Goal: Information Seeking & Learning: Learn about a topic

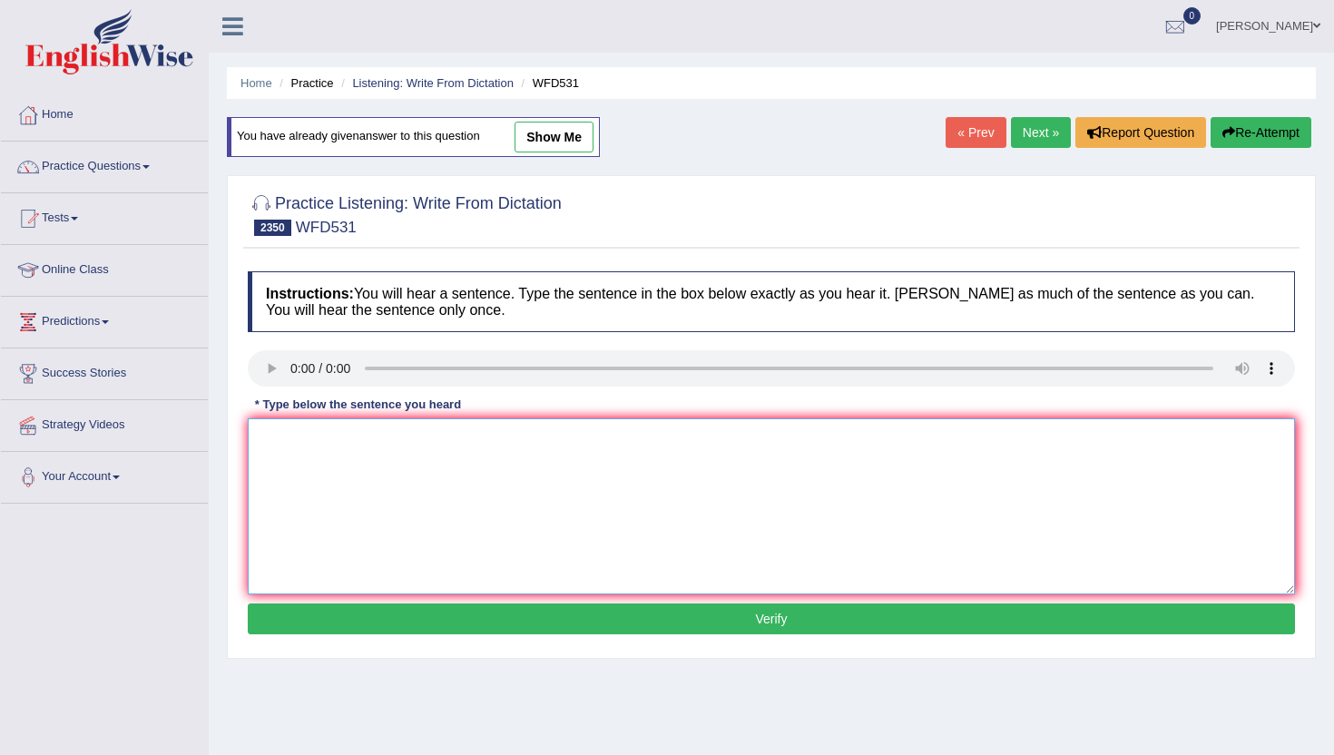
click at [341, 467] on textarea at bounding box center [771, 506] width 1047 height 176
type textarea "m"
click at [385, 613] on button "Verify" at bounding box center [771, 618] width 1047 height 31
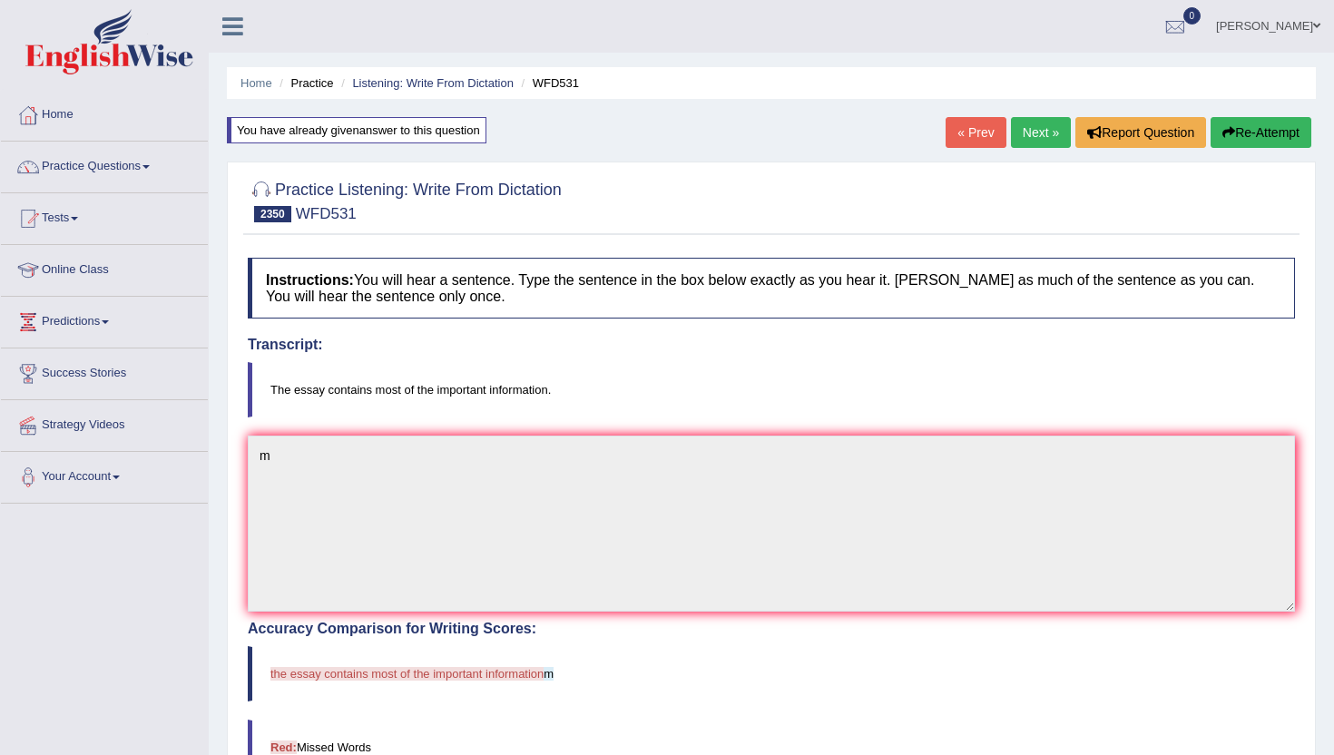
click at [1023, 137] on link "Next »" at bounding box center [1041, 132] width 60 height 31
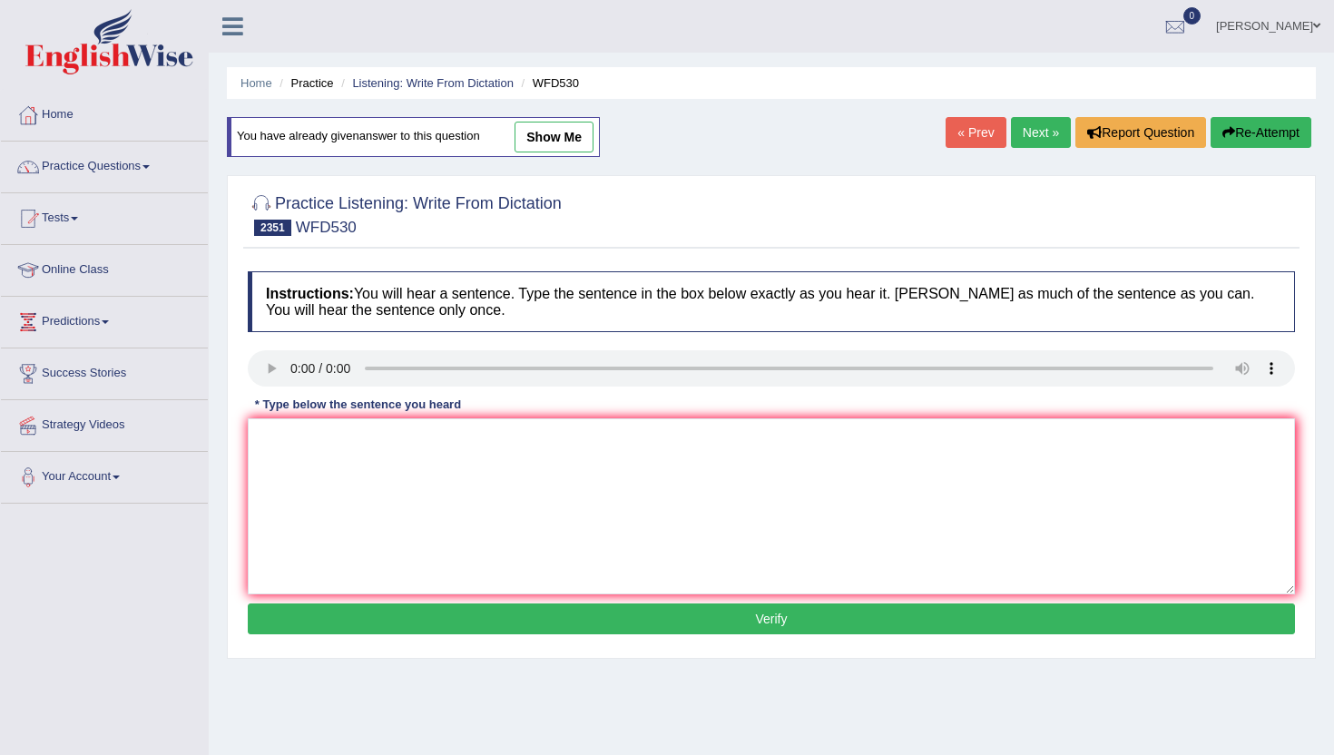
click at [452, 616] on button "Verify" at bounding box center [771, 618] width 1047 height 31
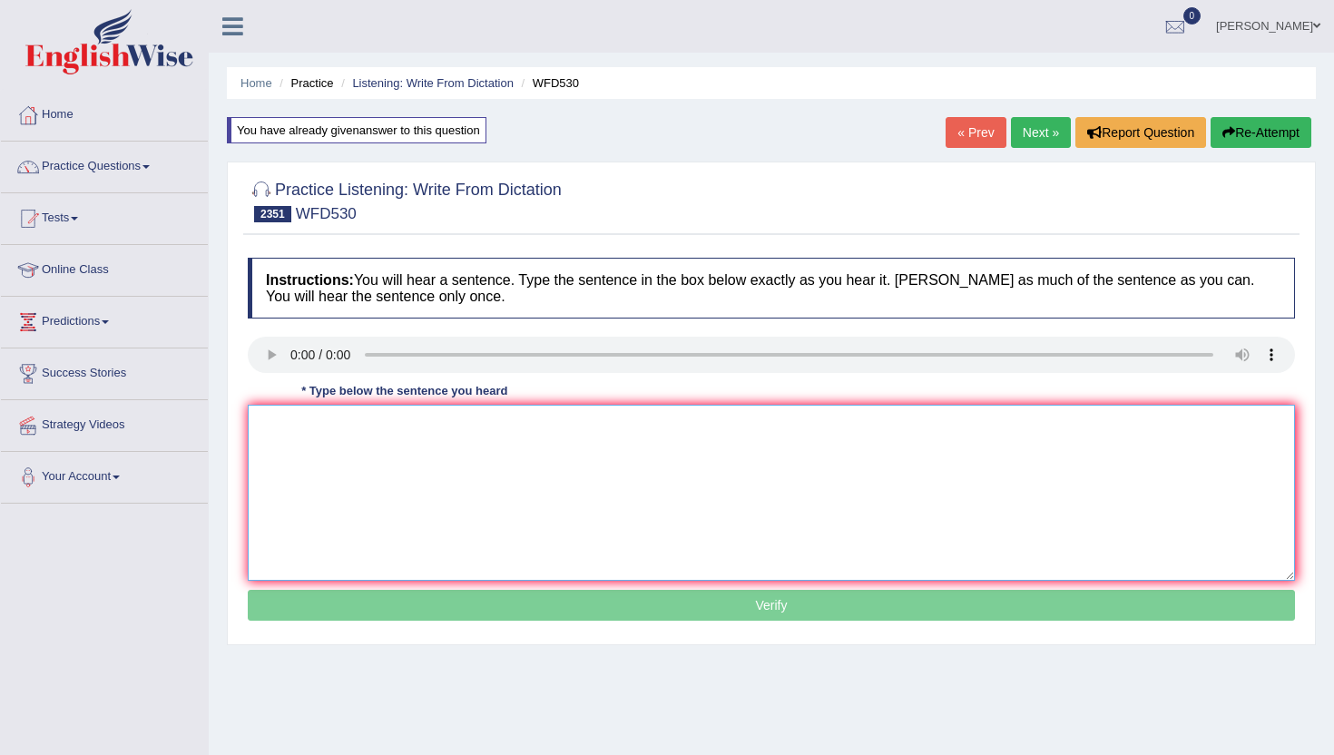
click at [463, 564] on textarea at bounding box center [771, 493] width 1047 height 176
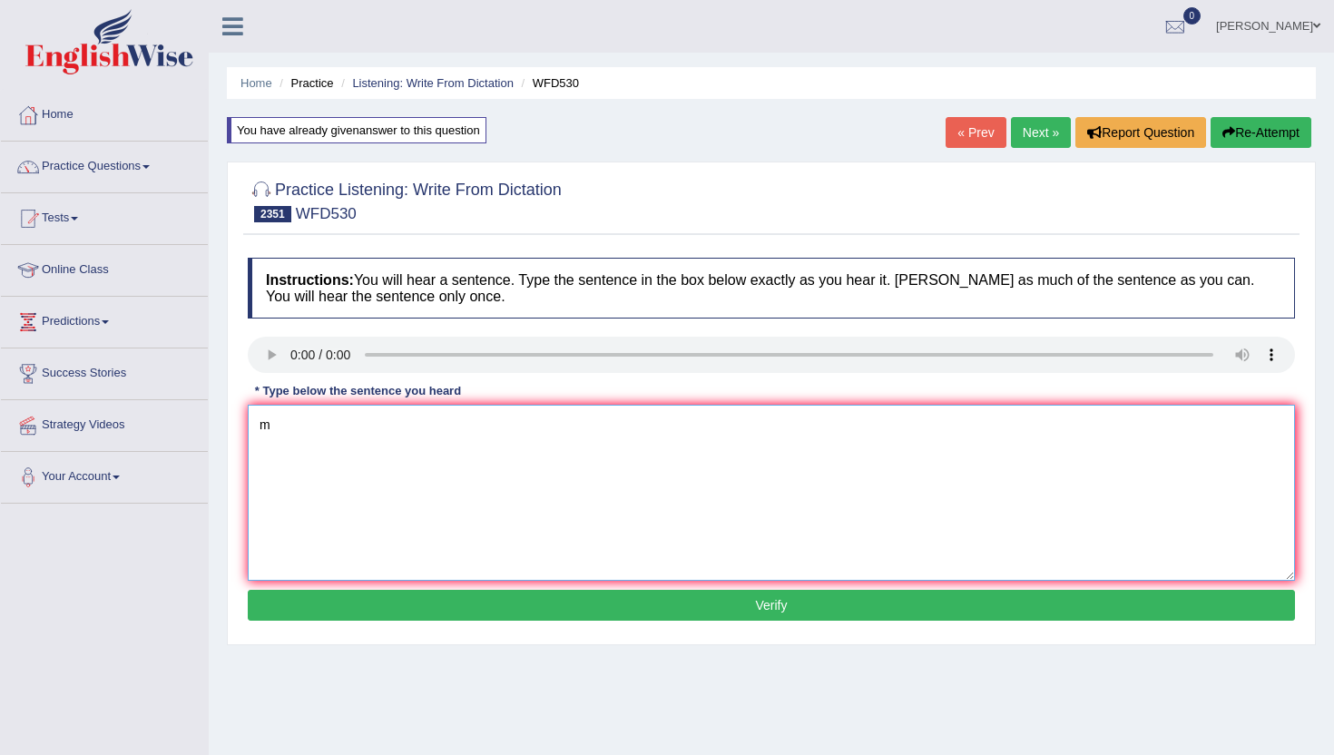
type textarea "m"
click at [464, 616] on button "Verify" at bounding box center [771, 605] width 1047 height 31
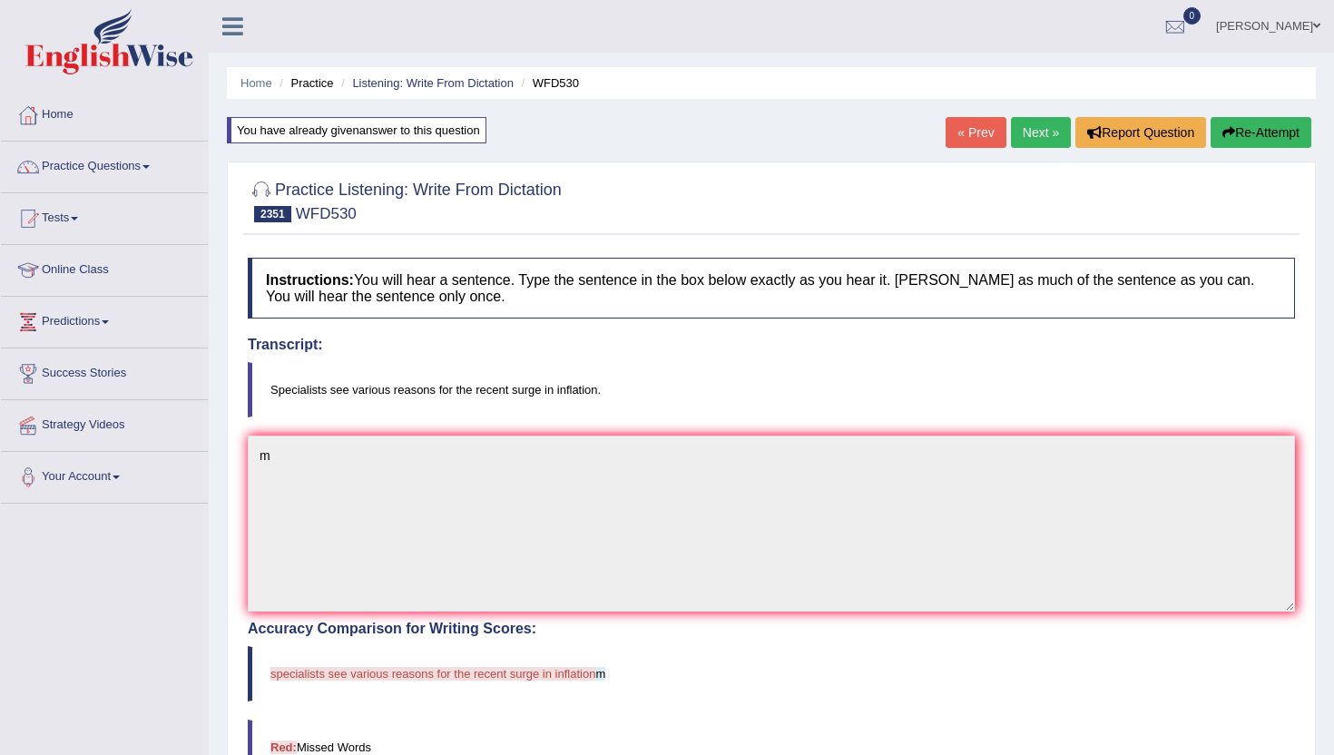
click at [1026, 138] on link "Next »" at bounding box center [1041, 132] width 60 height 31
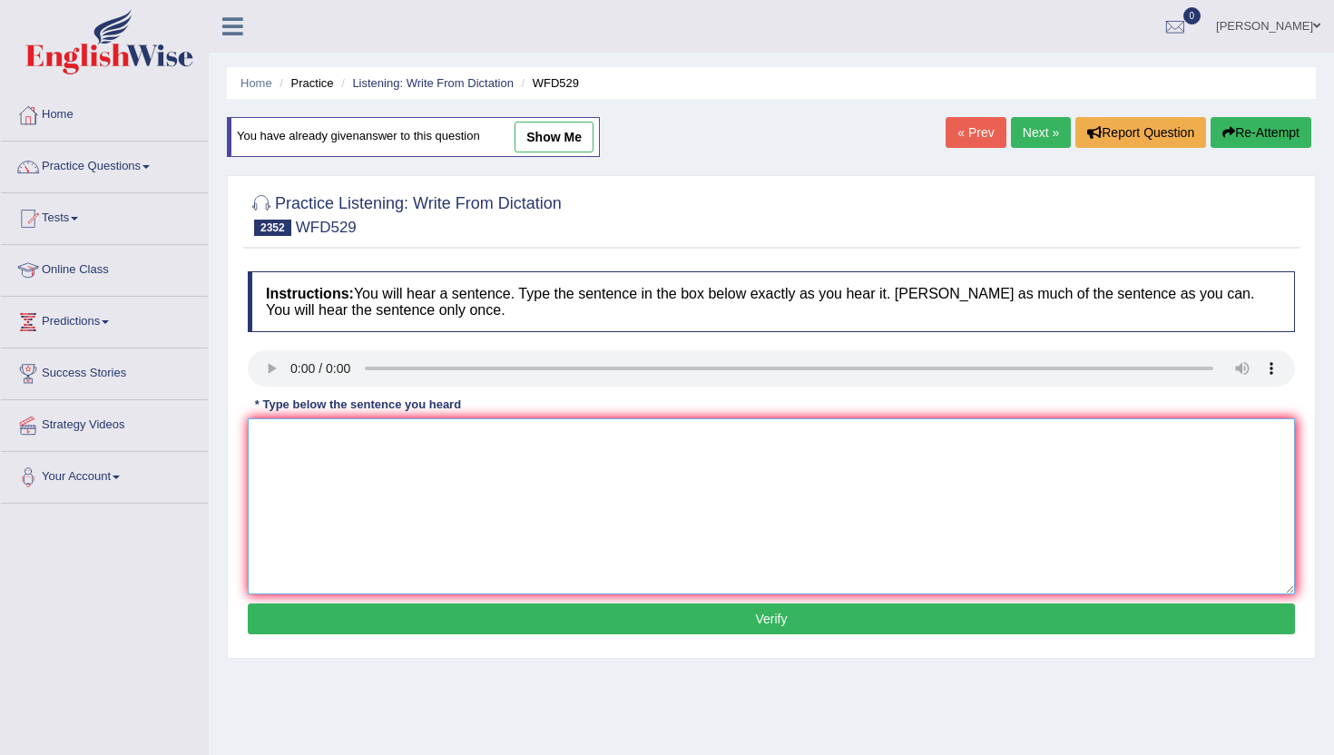
drag, startPoint x: 297, startPoint y: 462, endPoint x: 304, endPoint y: 422, distance: 40.6
click at [297, 462] on textarea at bounding box center [771, 506] width 1047 height 176
type textarea "m"
click at [376, 616] on button "Verify" at bounding box center [771, 618] width 1047 height 31
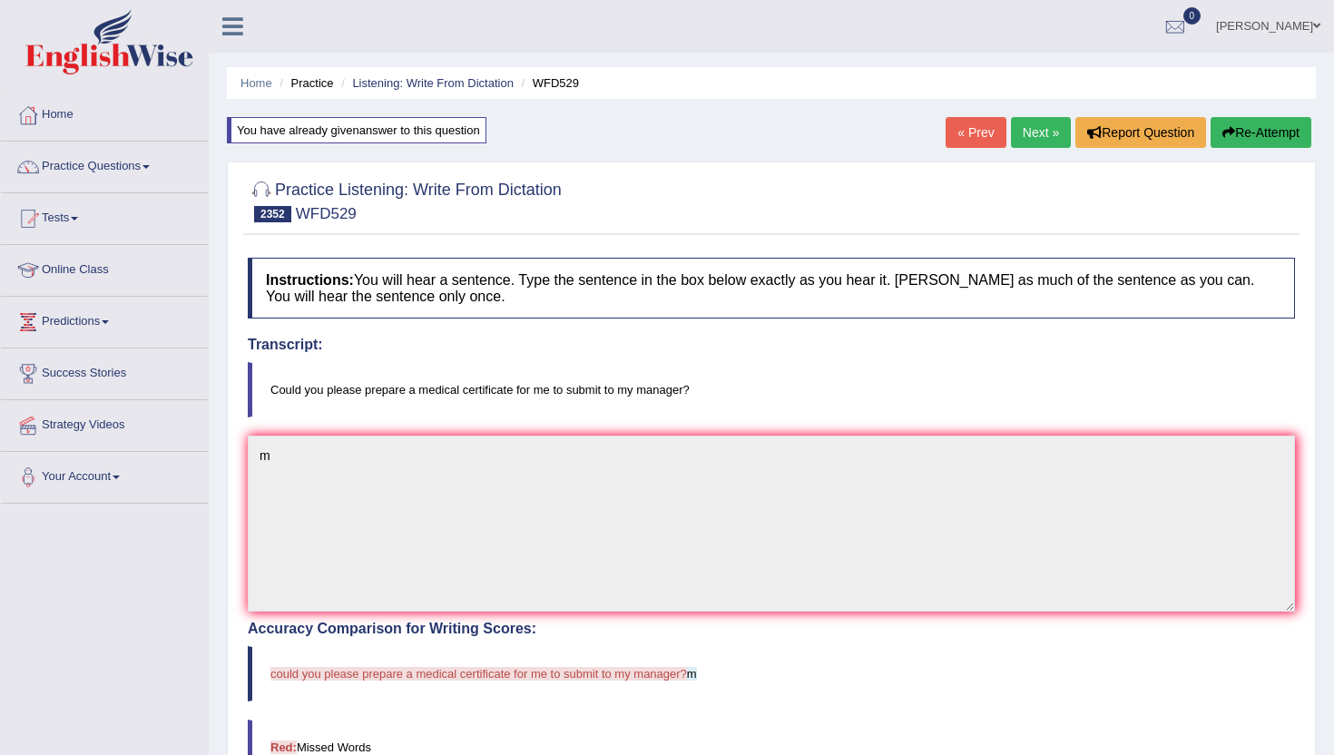
click at [1046, 132] on link "Next »" at bounding box center [1041, 132] width 60 height 31
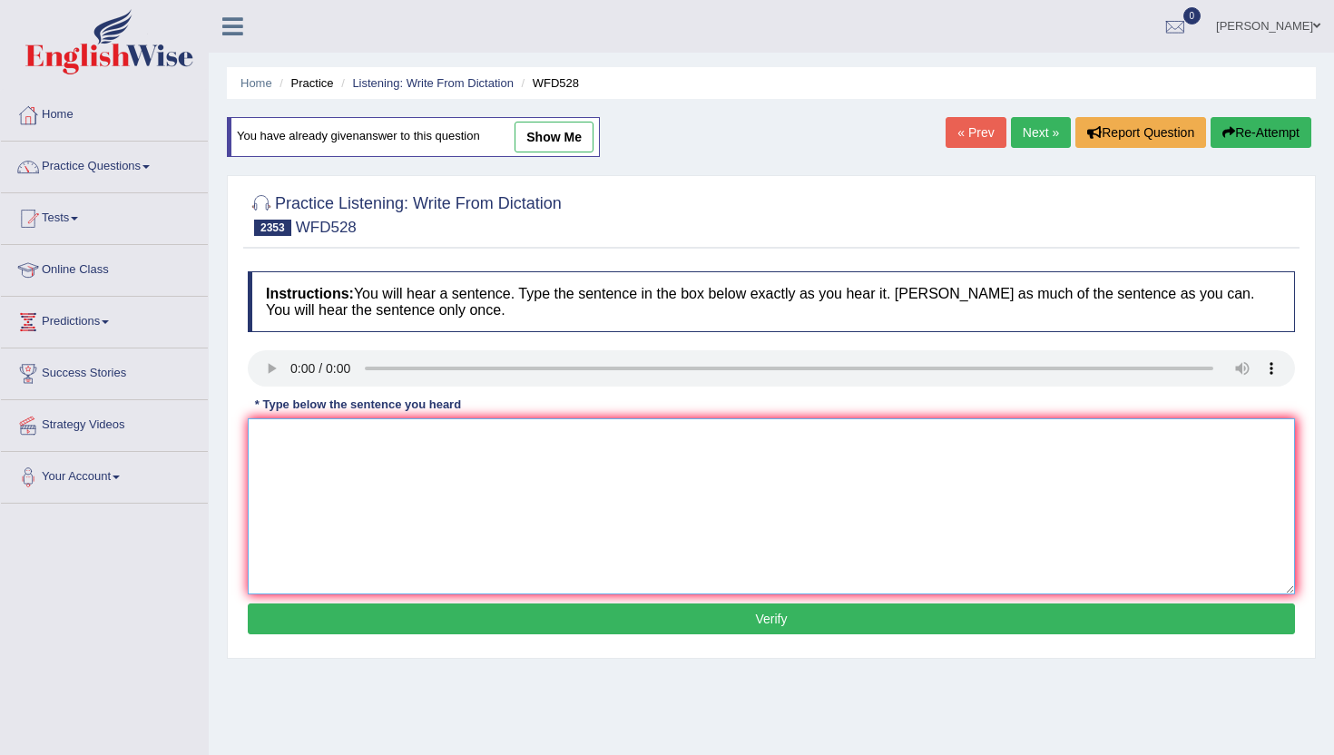
drag, startPoint x: 399, startPoint y: 554, endPoint x: 412, endPoint y: 541, distance: 18.0
click at [399, 550] on textarea at bounding box center [771, 506] width 1047 height 176
type textarea "n"
click at [408, 621] on button "Verify" at bounding box center [771, 618] width 1047 height 31
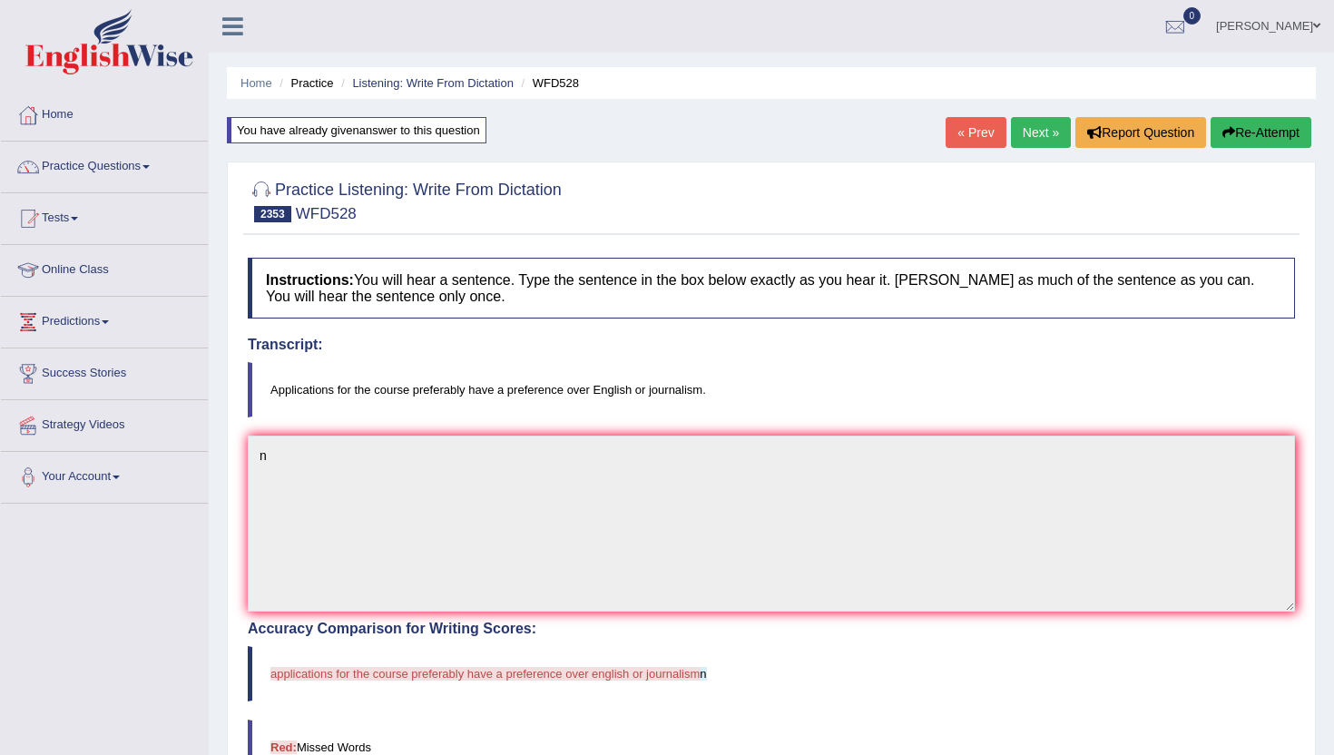
click at [1034, 125] on link "Next »" at bounding box center [1041, 132] width 60 height 31
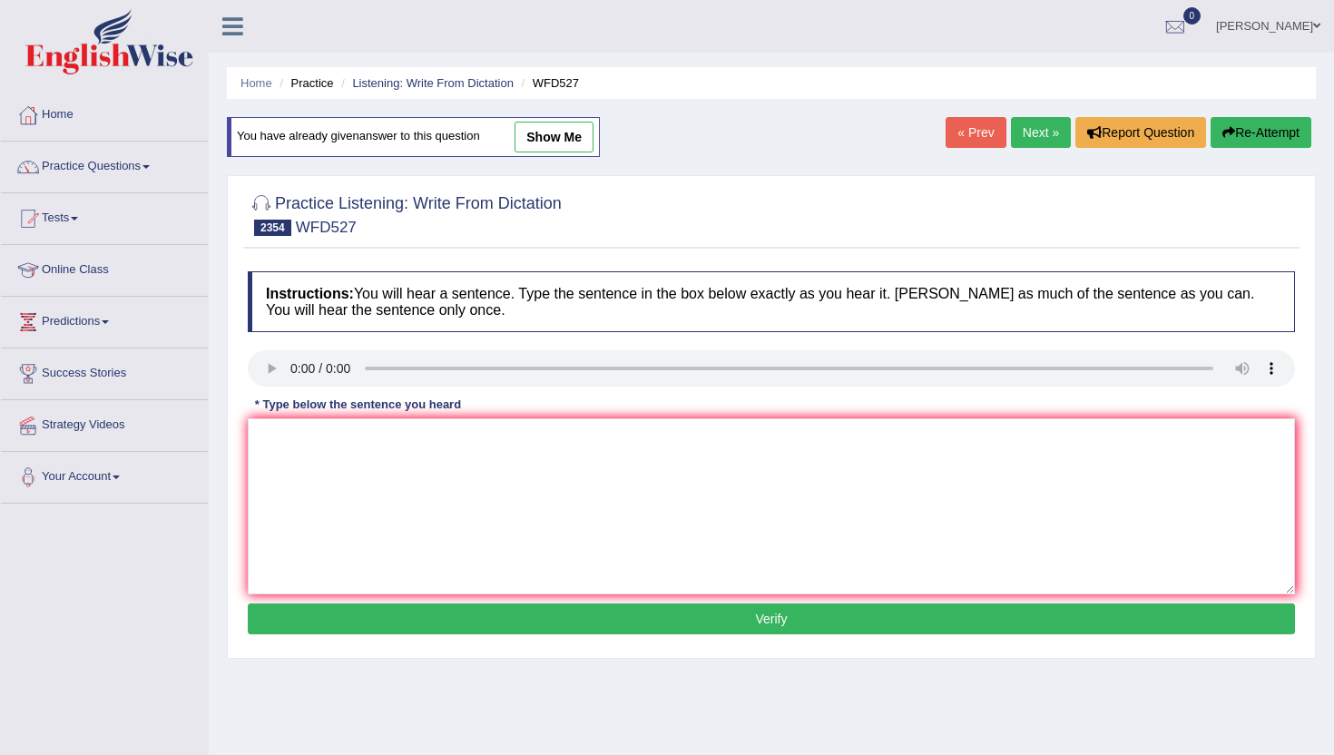
click at [350, 741] on div "Home Practice Listening: Write From Dictation WFD527 You have already given ans…" at bounding box center [771, 454] width 1125 height 908
click at [385, 580] on textarea at bounding box center [771, 506] width 1047 height 176
type textarea "b"
click at [375, 630] on button "Verify" at bounding box center [771, 618] width 1047 height 31
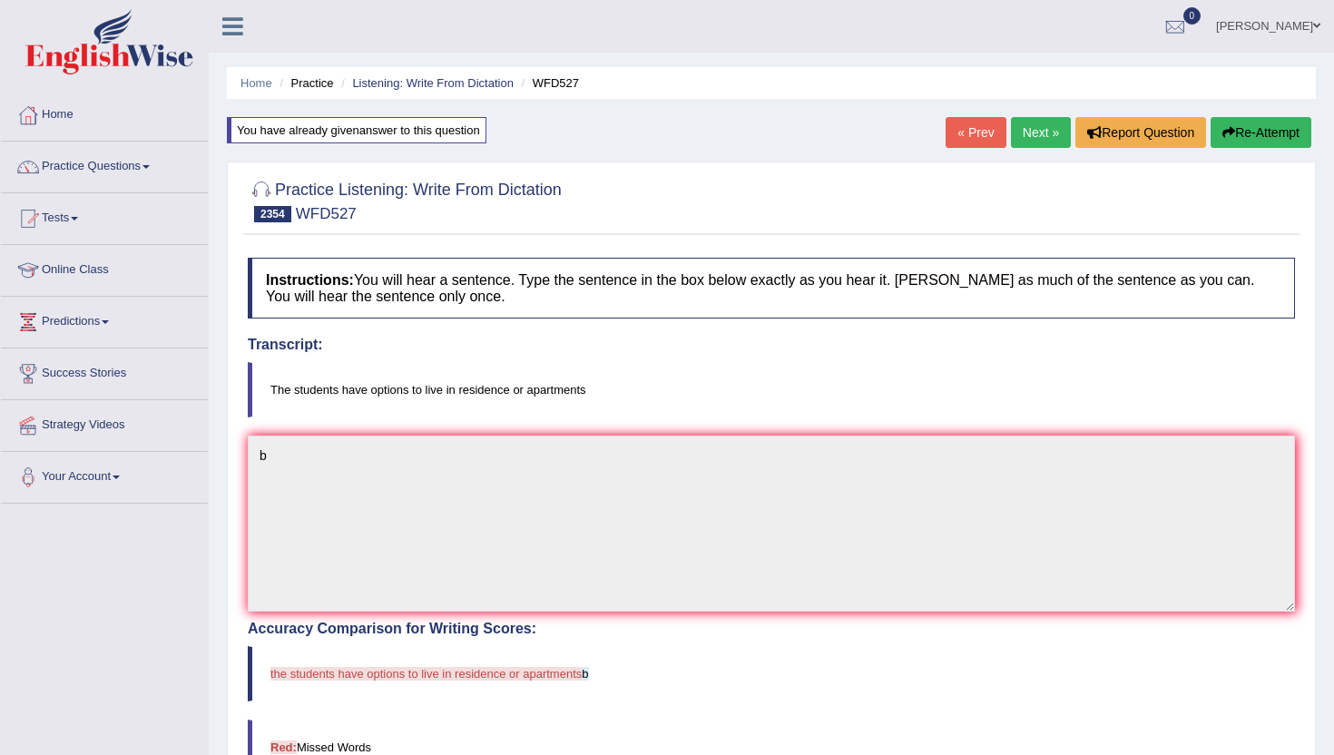
click at [1029, 129] on link "Next »" at bounding box center [1041, 132] width 60 height 31
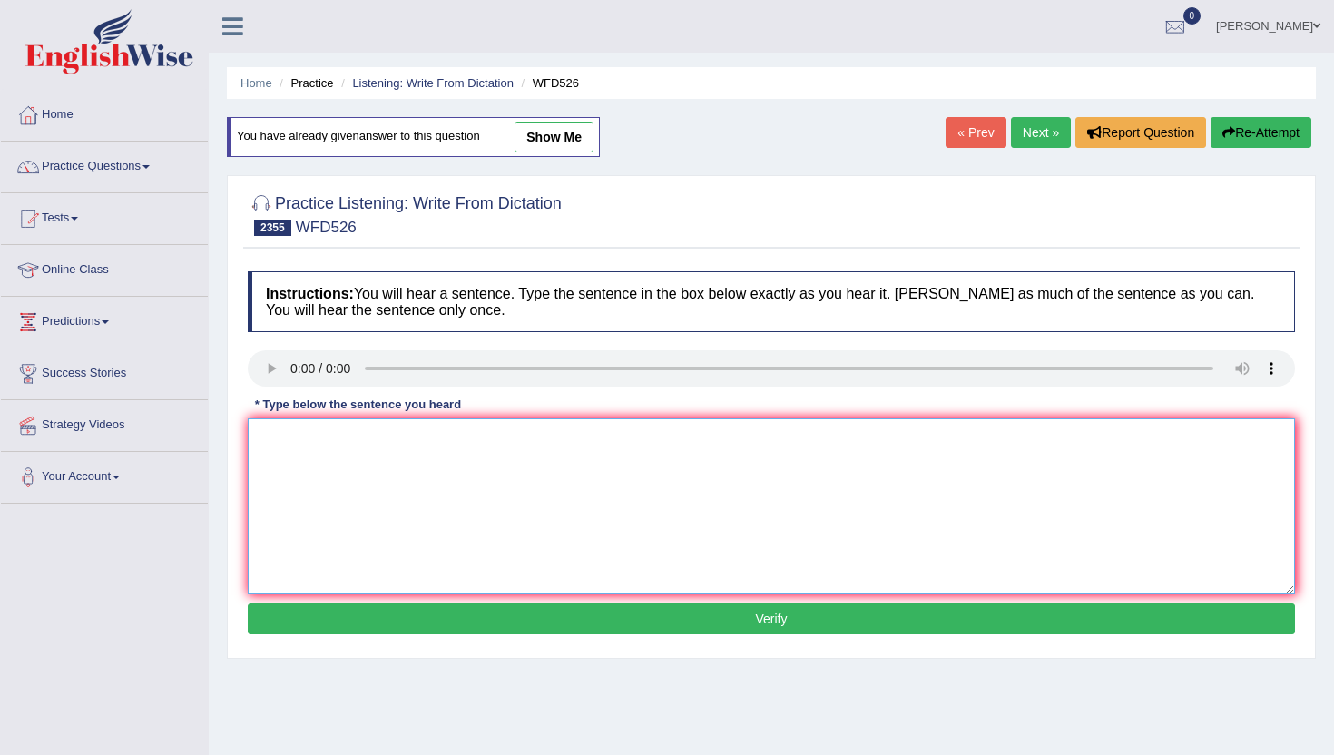
click at [271, 487] on textarea at bounding box center [771, 506] width 1047 height 176
type textarea "n"
click at [277, 633] on button "Verify" at bounding box center [771, 618] width 1047 height 31
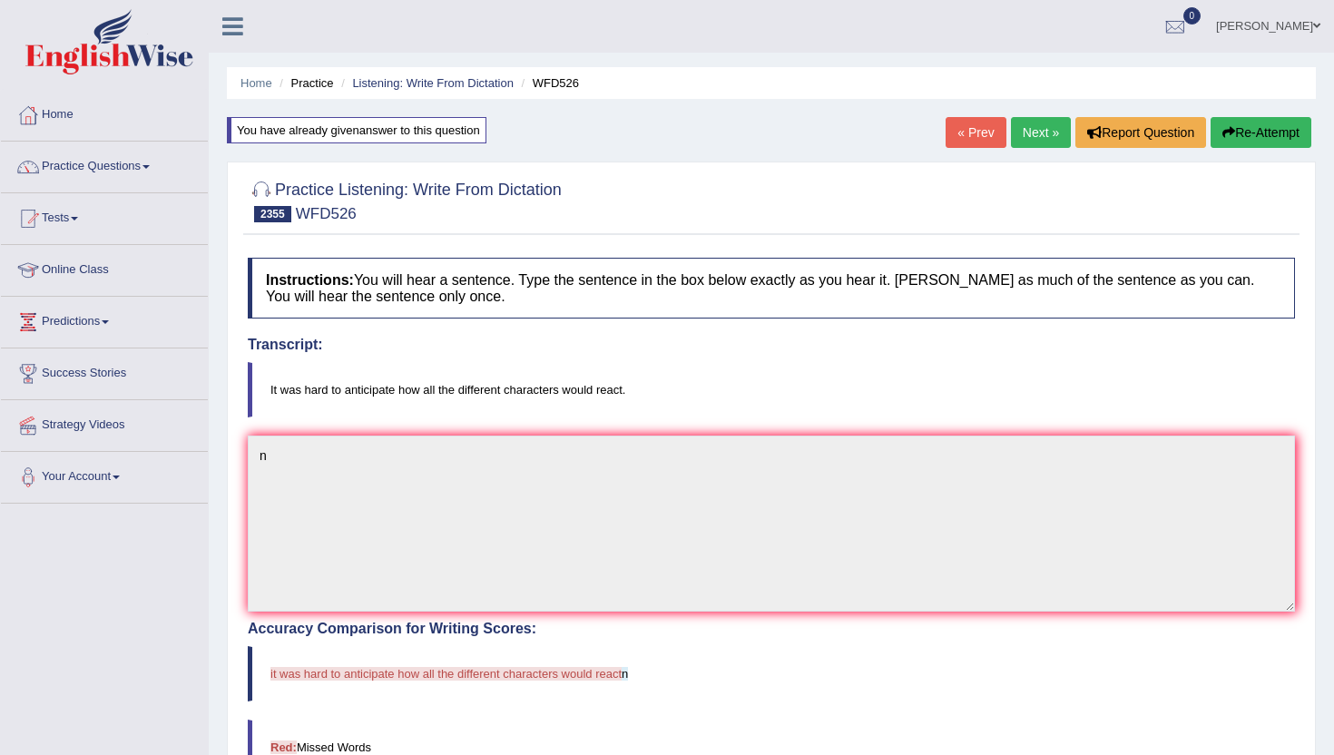
click at [1020, 128] on link "Next »" at bounding box center [1041, 132] width 60 height 31
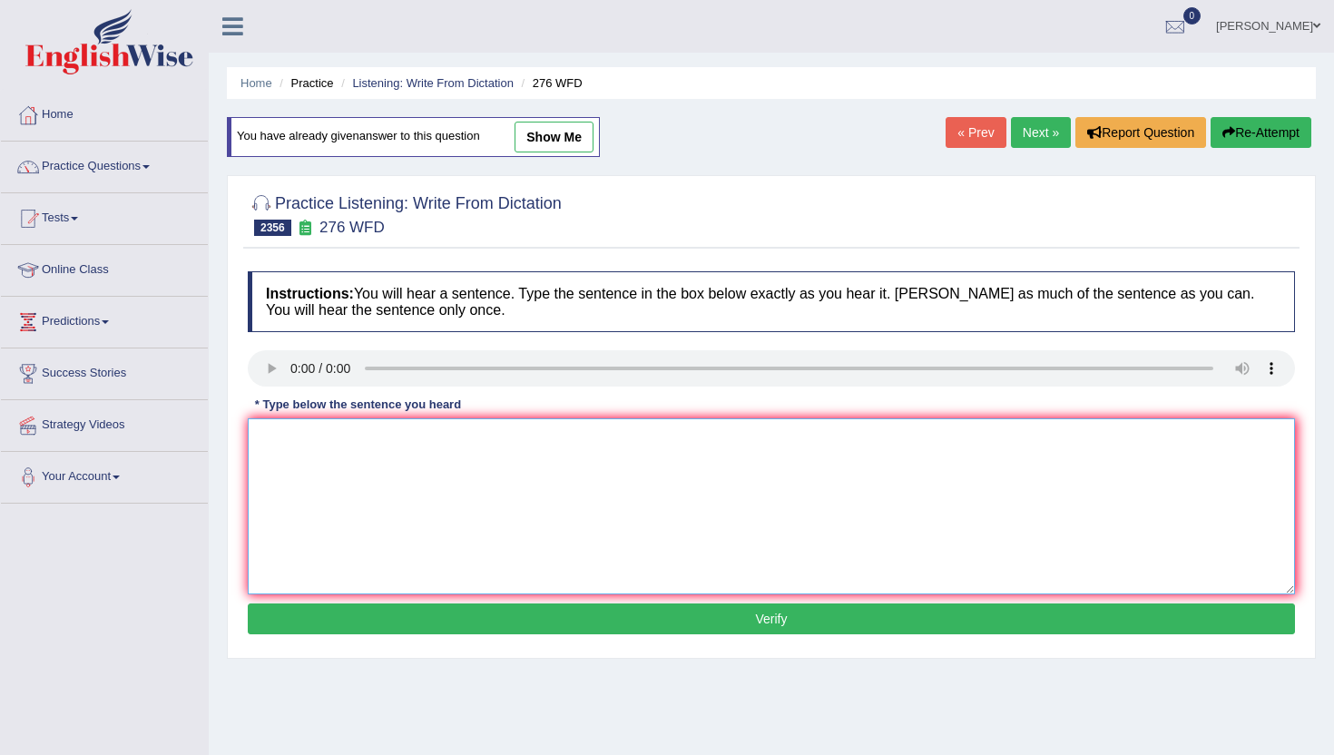
click at [294, 484] on textarea at bounding box center [771, 506] width 1047 height 176
type textarea "n"
click at [296, 616] on button "Verify" at bounding box center [771, 618] width 1047 height 31
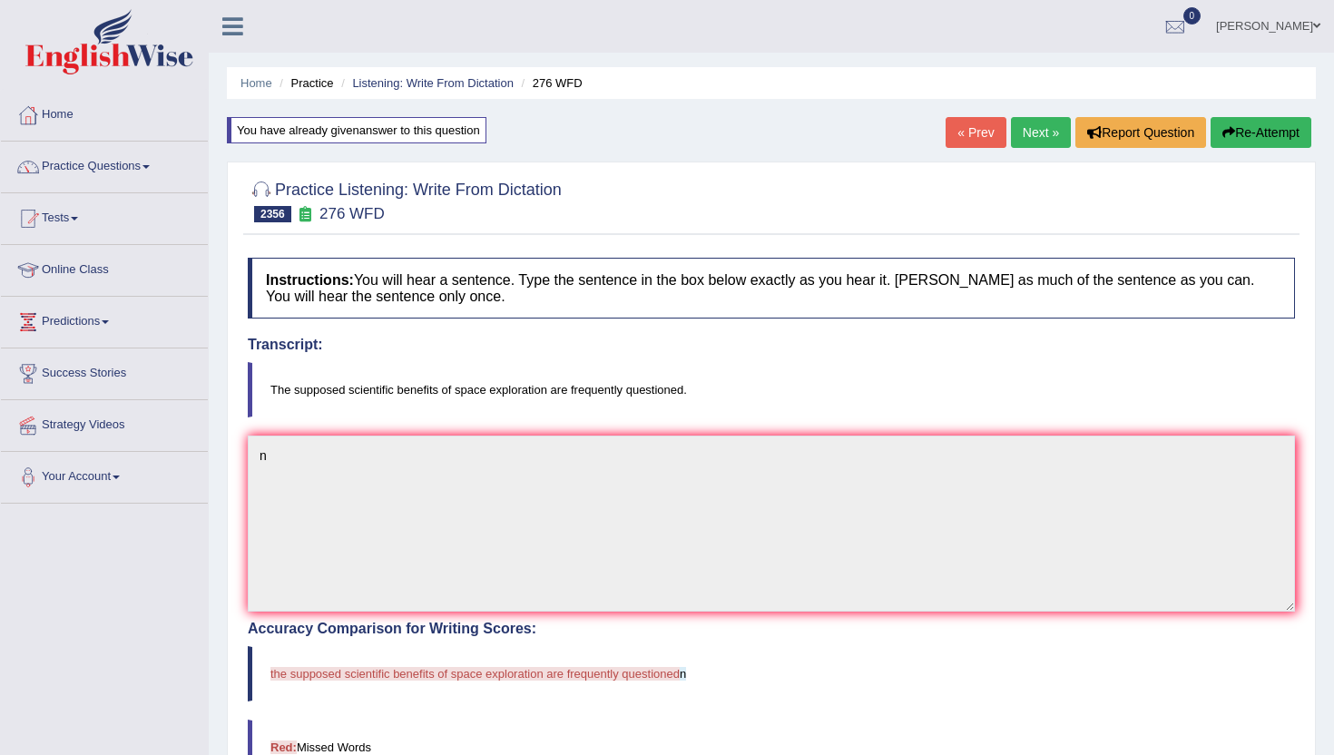
click at [1032, 131] on link "Next »" at bounding box center [1041, 132] width 60 height 31
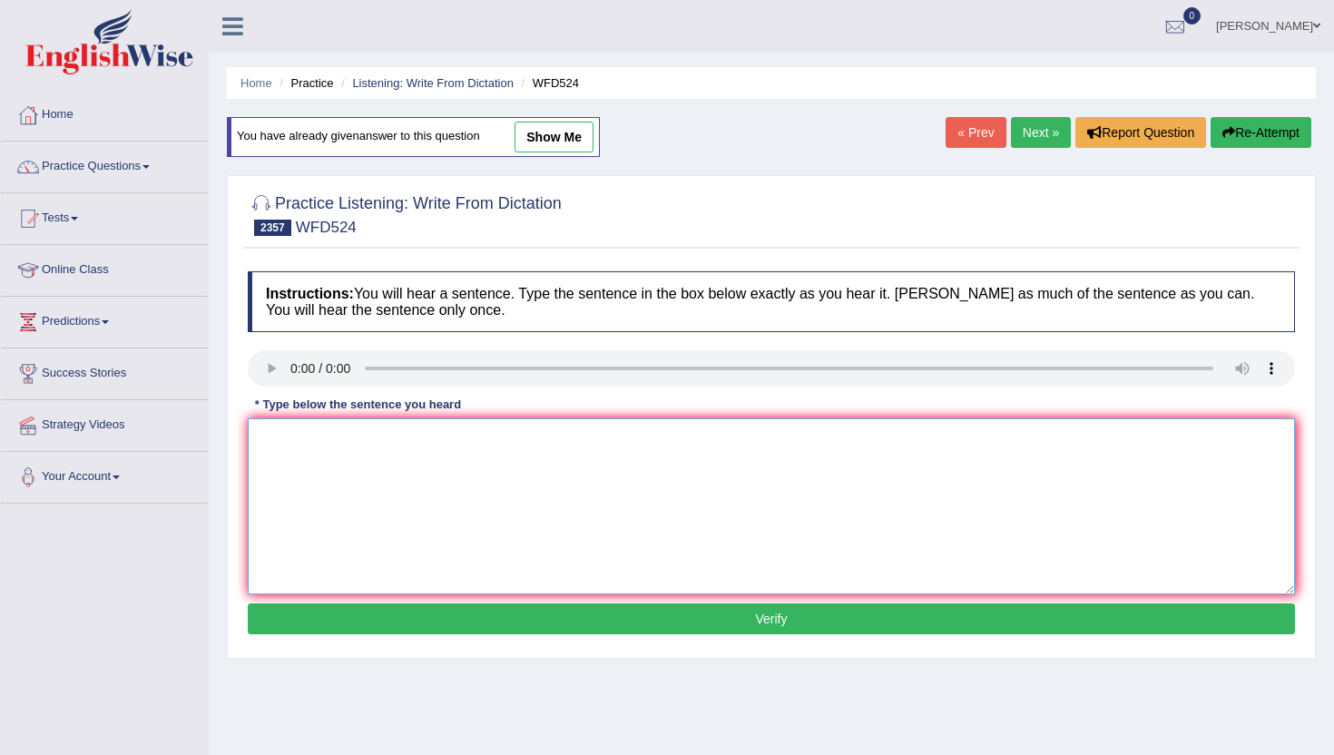
click at [293, 510] on textarea at bounding box center [771, 506] width 1047 height 176
type textarea "b"
click at [303, 631] on button "Verify" at bounding box center [771, 618] width 1047 height 31
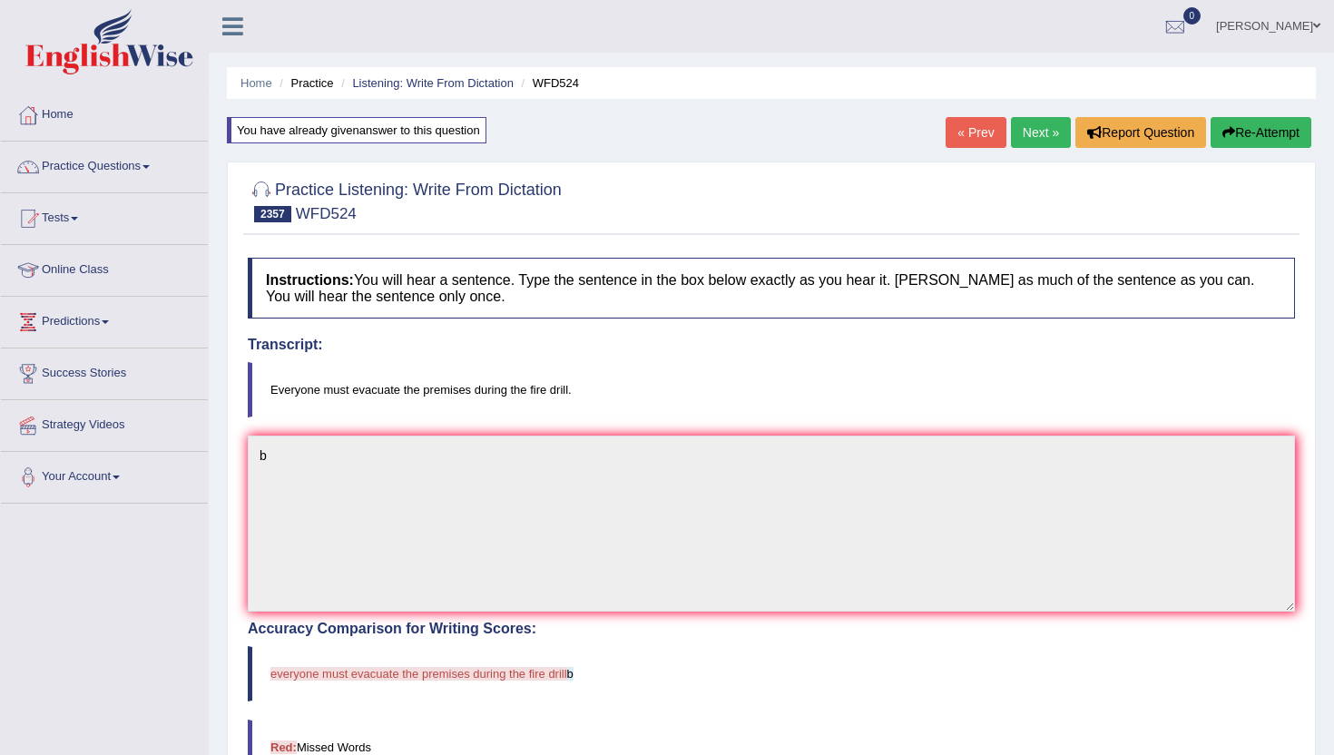
click at [1040, 123] on link "Next »" at bounding box center [1041, 132] width 60 height 31
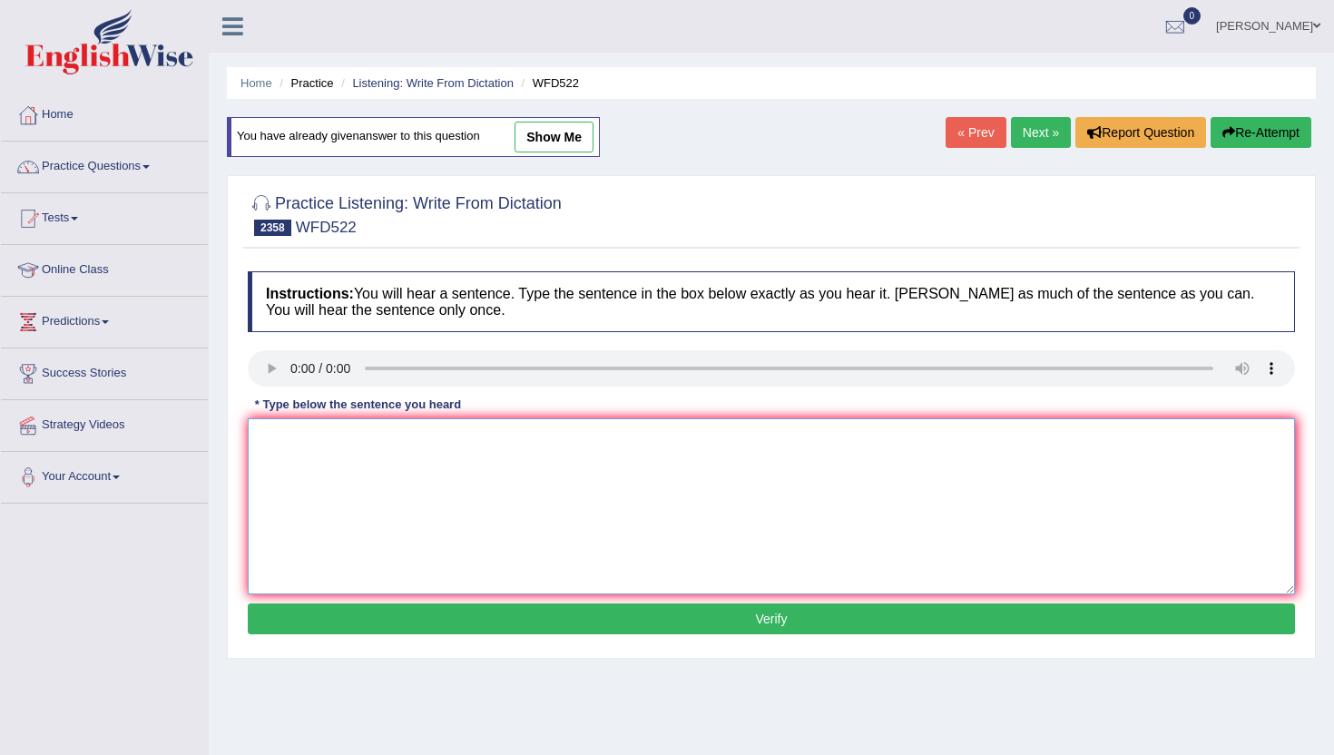
click at [322, 507] on textarea at bounding box center [771, 506] width 1047 height 176
type textarea "b"
click at [322, 602] on div "Instructions: You will hear a sentence. Type the sentence in the box below exac…" at bounding box center [771, 455] width 1056 height 387
click at [322, 606] on div "Instructions: You will hear a sentence. Type the sentence in the box below exac…" at bounding box center [771, 455] width 1056 height 387
click at [322, 606] on button "Verify" at bounding box center [771, 618] width 1047 height 31
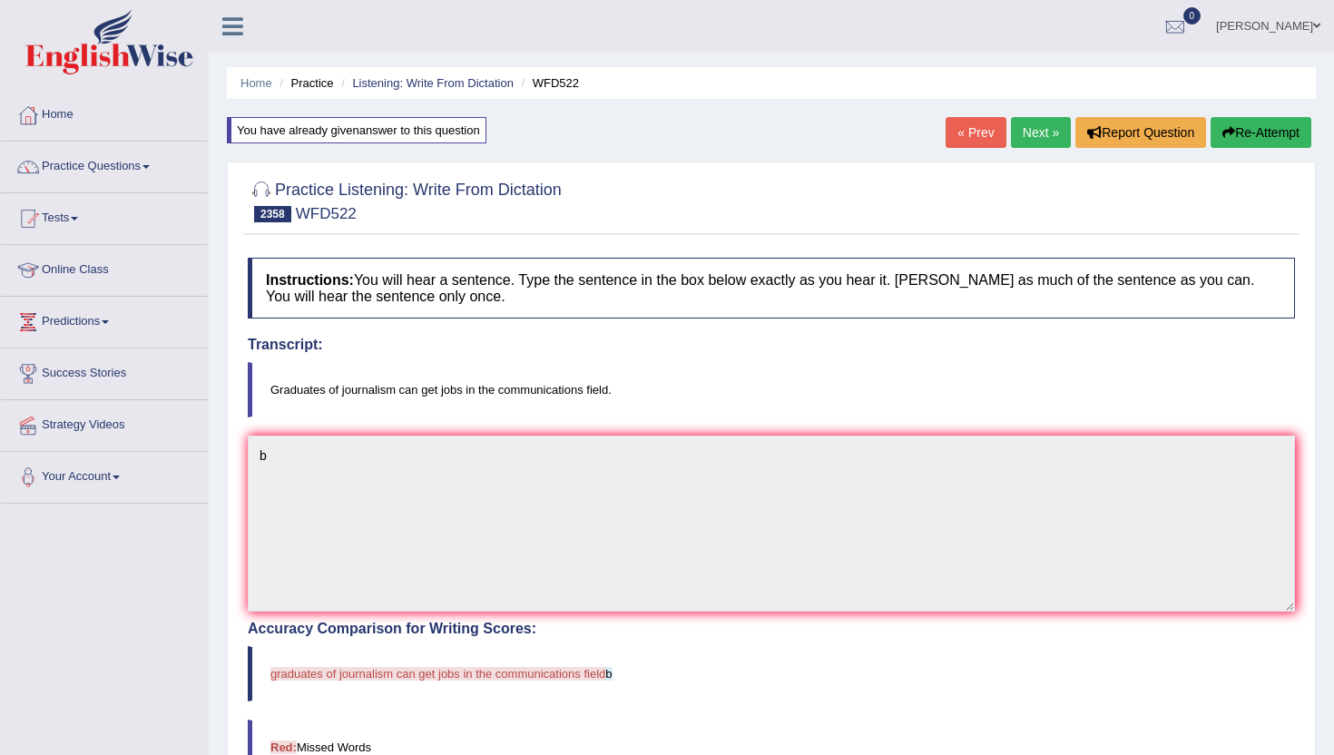
click at [1032, 135] on link "Next »" at bounding box center [1041, 132] width 60 height 31
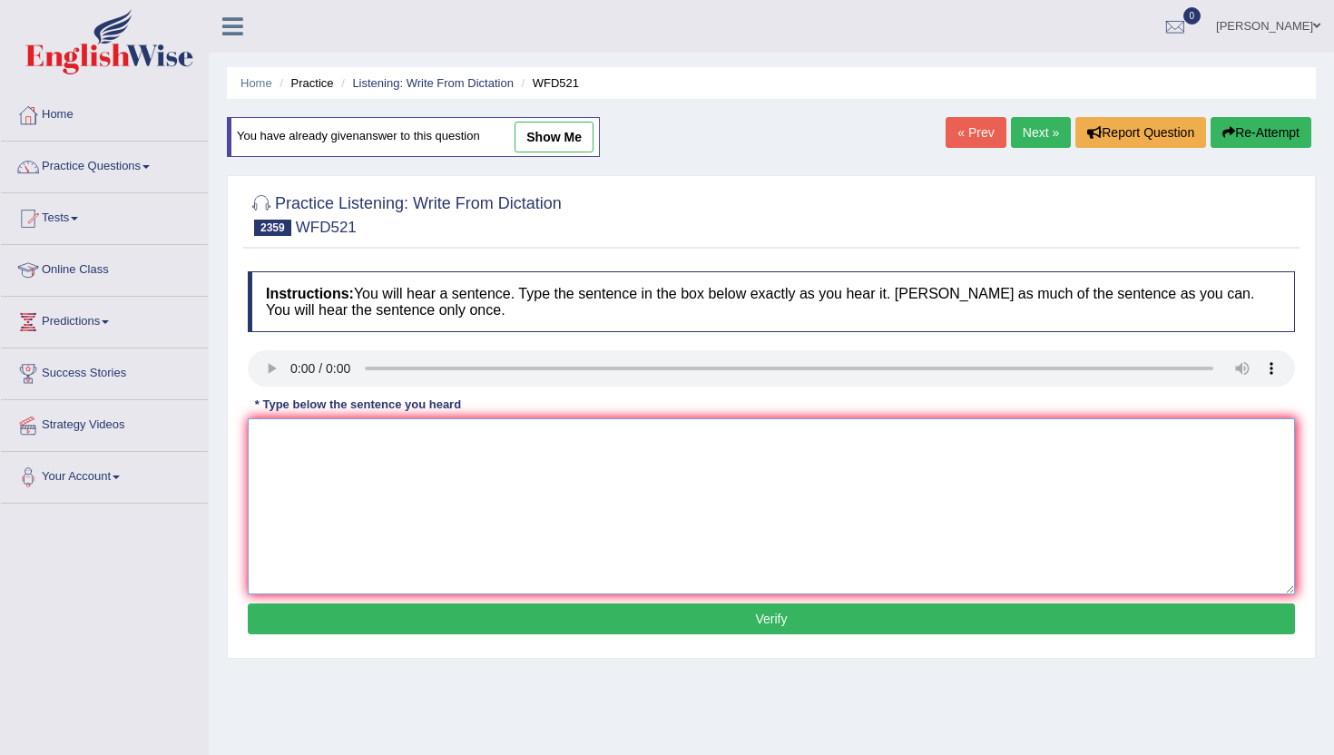
click at [287, 478] on textarea at bounding box center [771, 506] width 1047 height 176
type textarea "b"
click at [293, 633] on button "Verify" at bounding box center [771, 618] width 1047 height 31
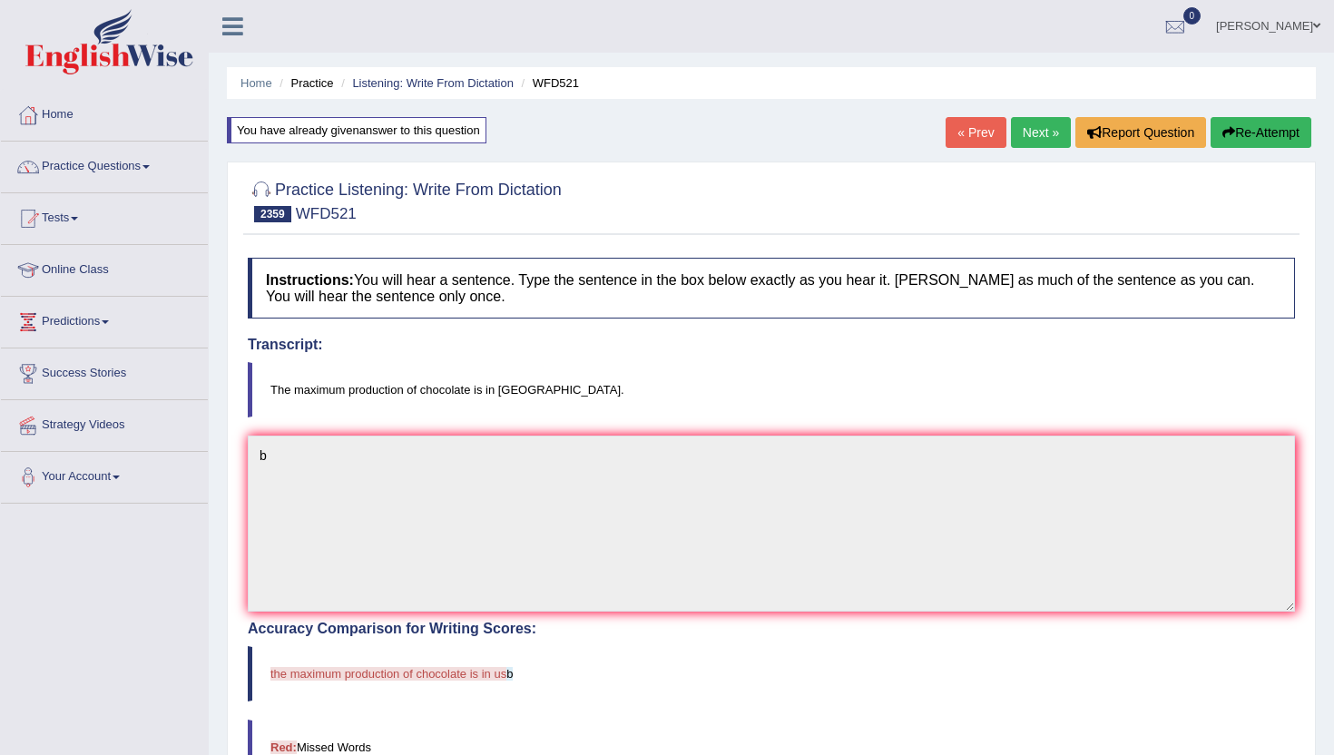
click at [1035, 131] on link "Next »" at bounding box center [1041, 132] width 60 height 31
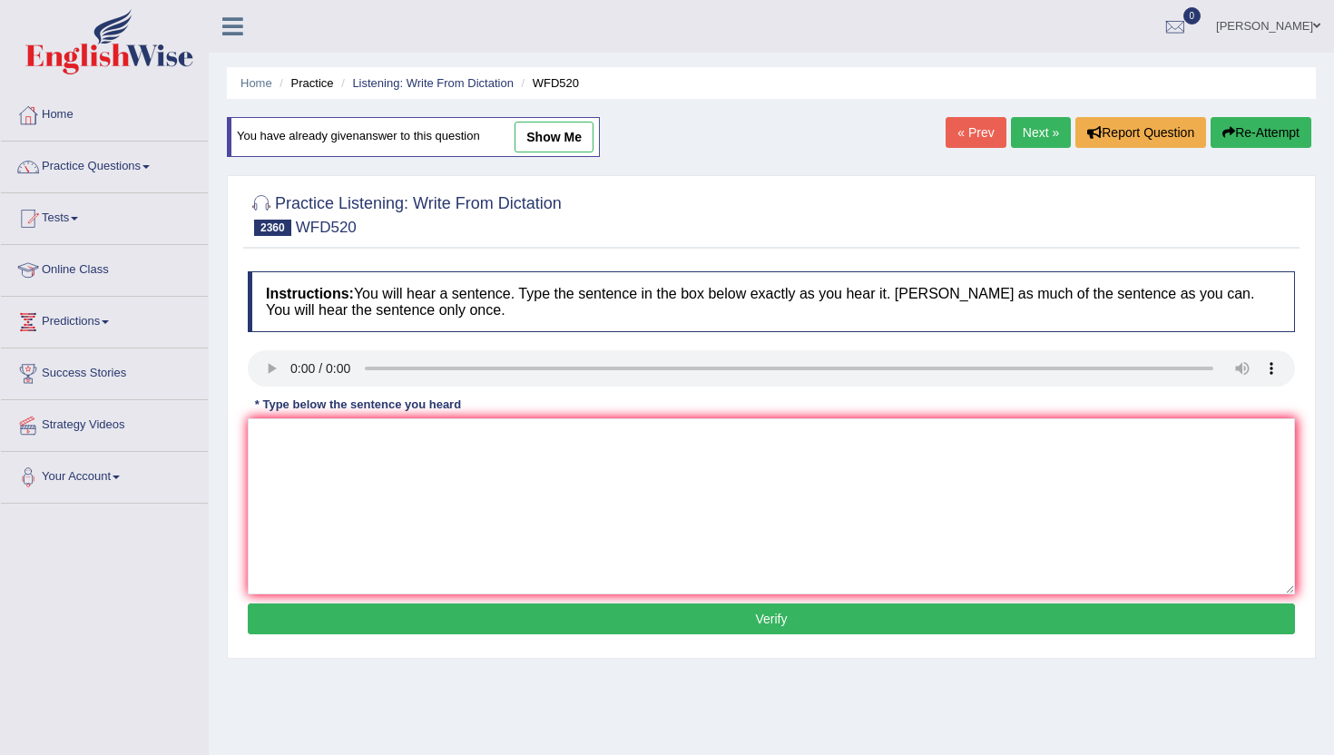
drag, startPoint x: 354, startPoint y: 651, endPoint x: 354, endPoint y: 545, distance: 105.3
click at [354, 636] on div "Practice Listening: Write From Dictation 2360 WFD520 Instructions: You will hea…" at bounding box center [771, 417] width 1089 height 484
click at [354, 540] on textarea at bounding box center [771, 506] width 1047 height 176
type textarea "b"
click at [339, 623] on button "Verify" at bounding box center [771, 618] width 1047 height 31
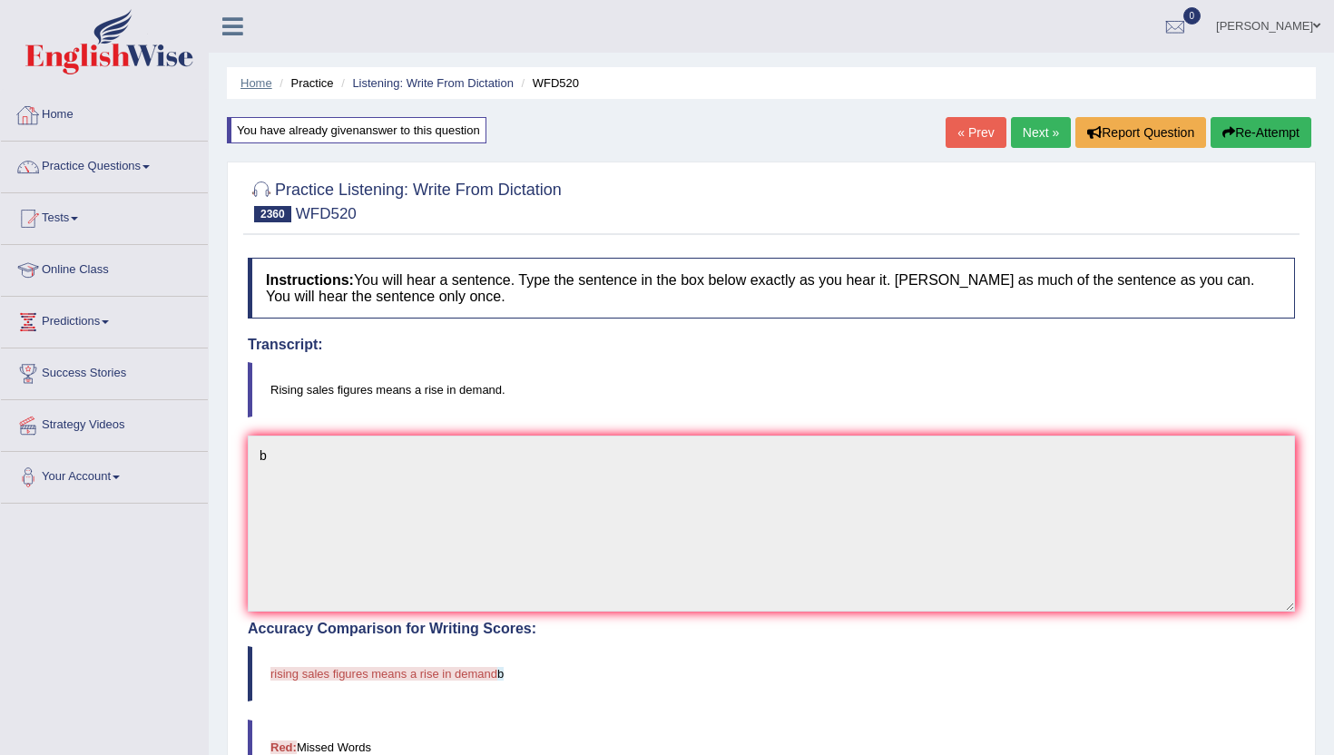
click at [253, 80] on link "Home" at bounding box center [256, 83] width 32 height 14
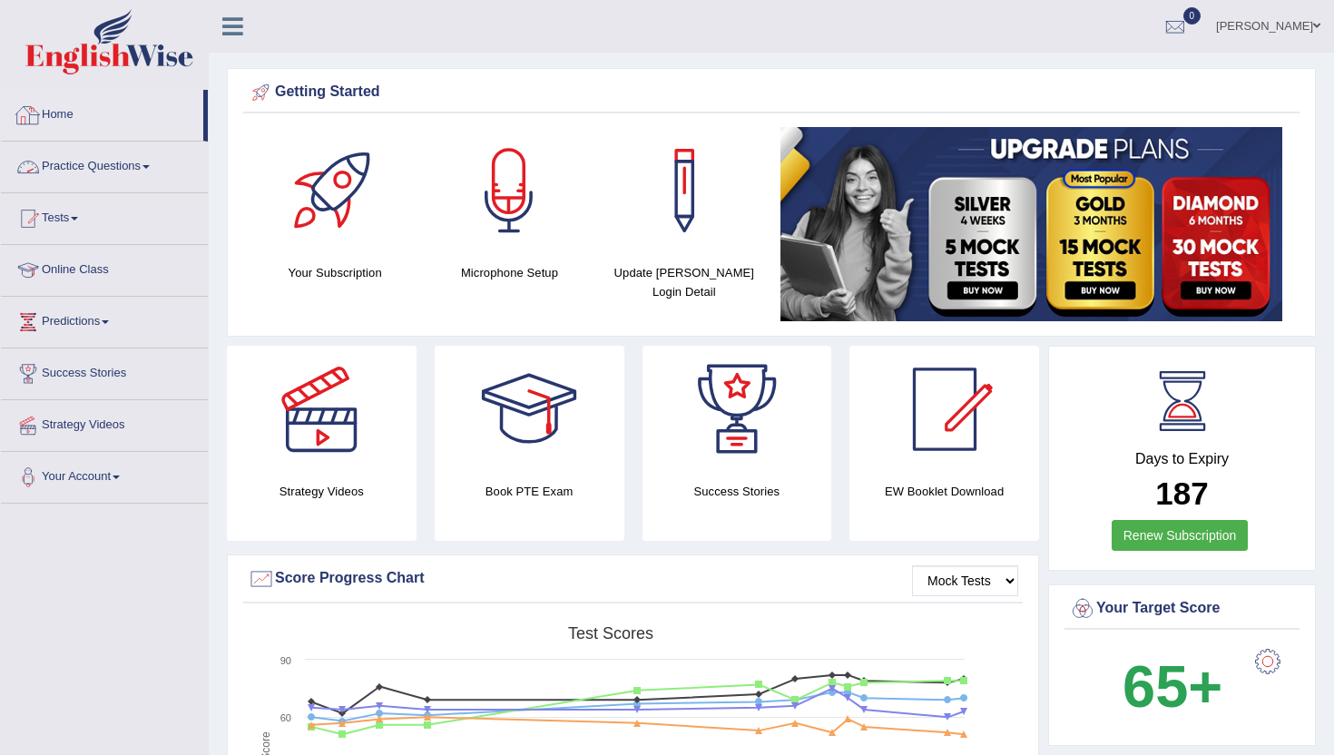
click at [103, 163] on link "Practice Questions" at bounding box center [104, 164] width 207 height 45
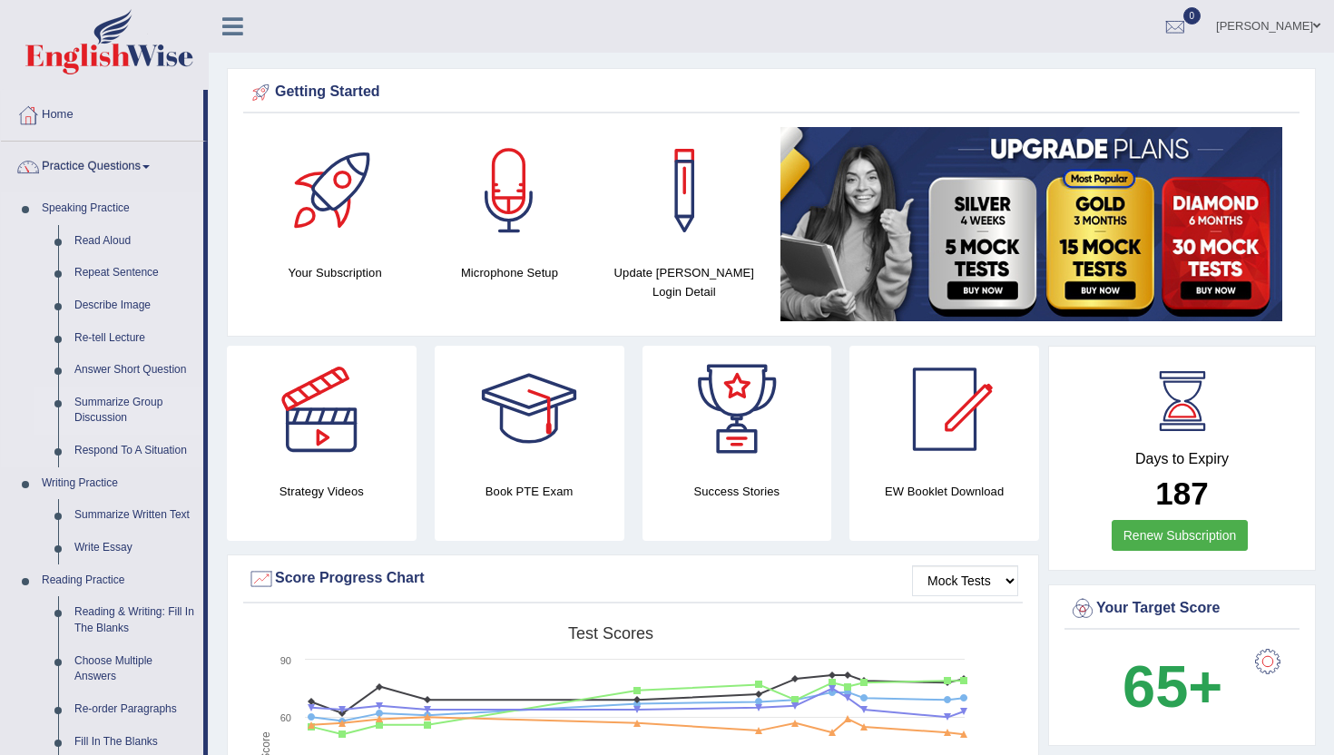
click at [100, 412] on link "Summarize Group Discussion" at bounding box center [134, 411] width 137 height 48
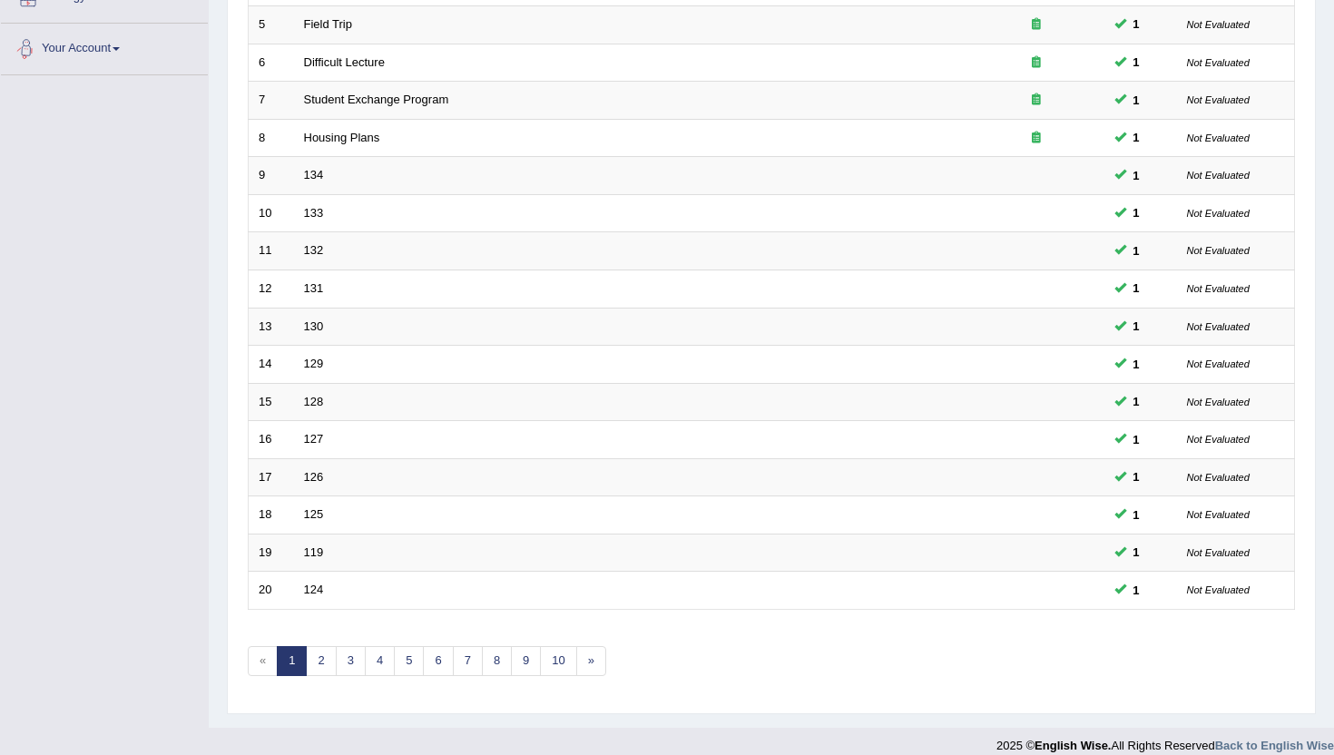
scroll to position [446, 0]
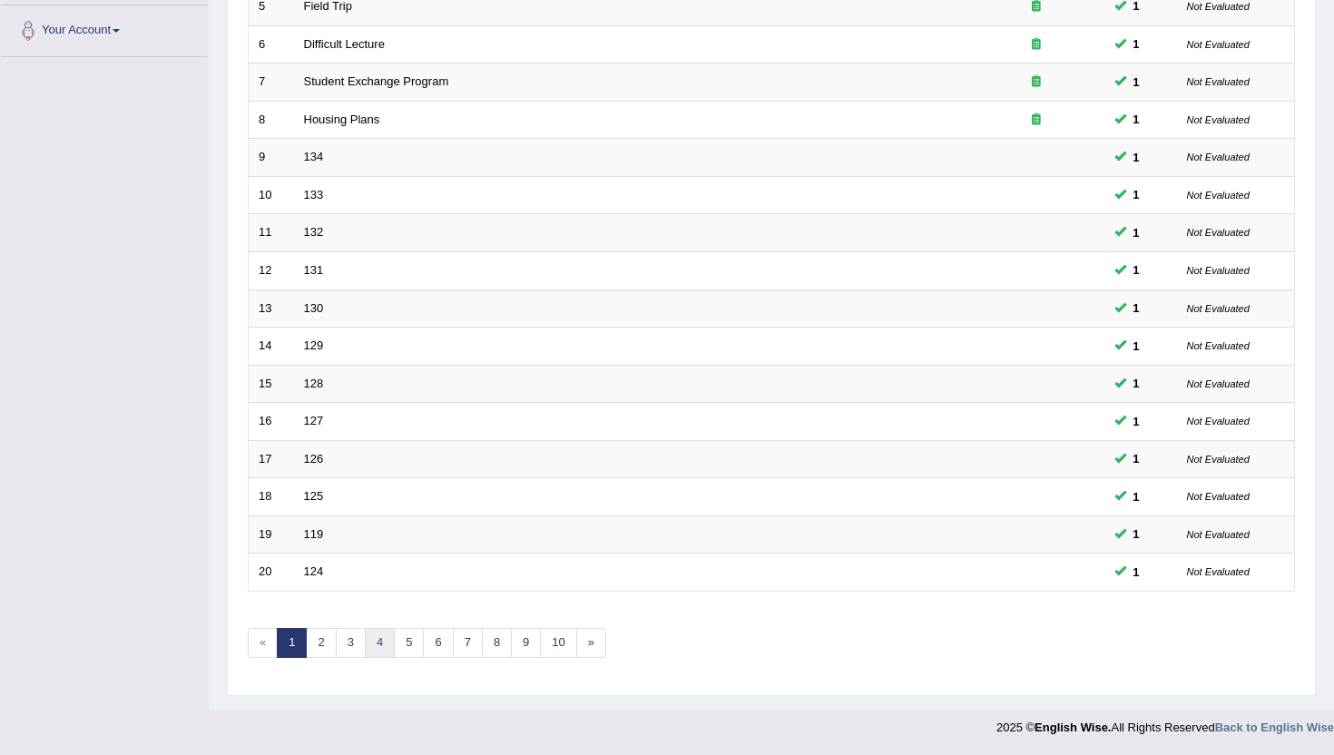
click at [368, 638] on link "4" at bounding box center [380, 643] width 30 height 30
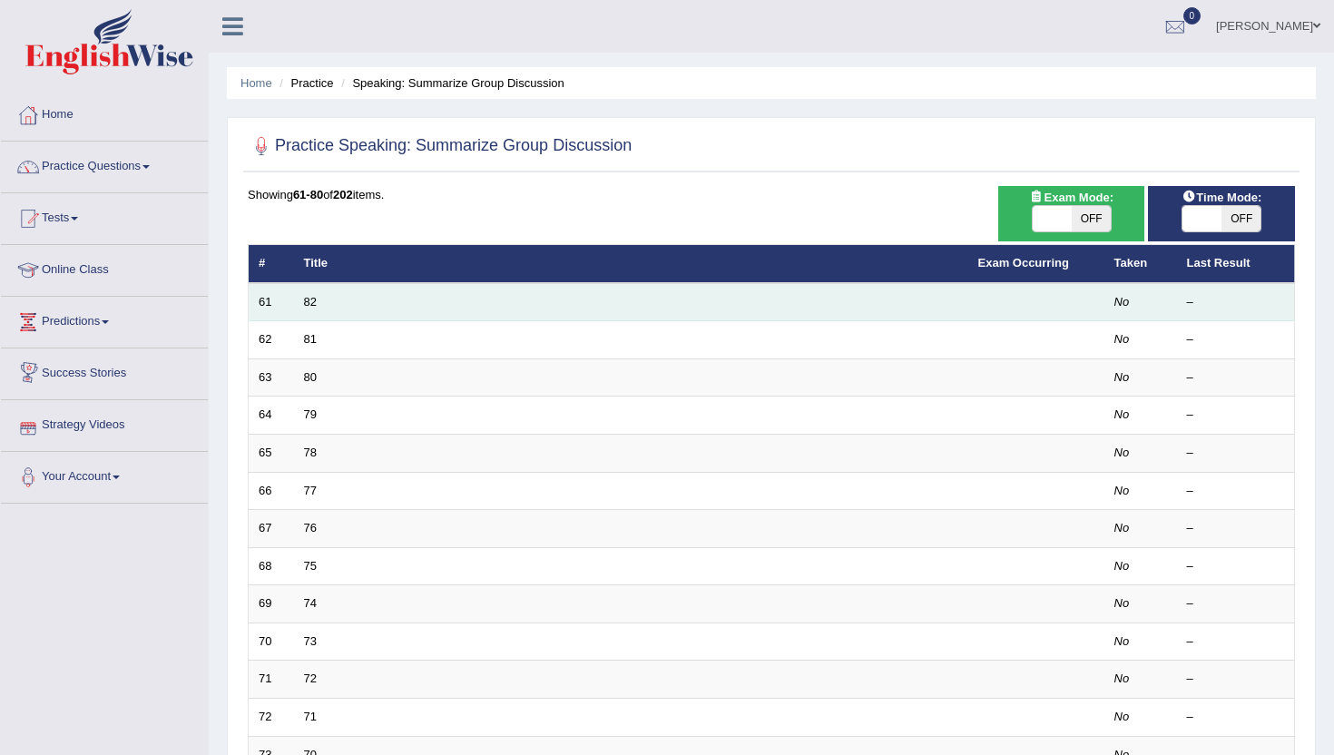
click at [299, 301] on td "82" at bounding box center [631, 302] width 674 height 38
click at [318, 292] on td "82" at bounding box center [631, 302] width 674 height 38
click at [312, 298] on link "82" at bounding box center [310, 302] width 13 height 14
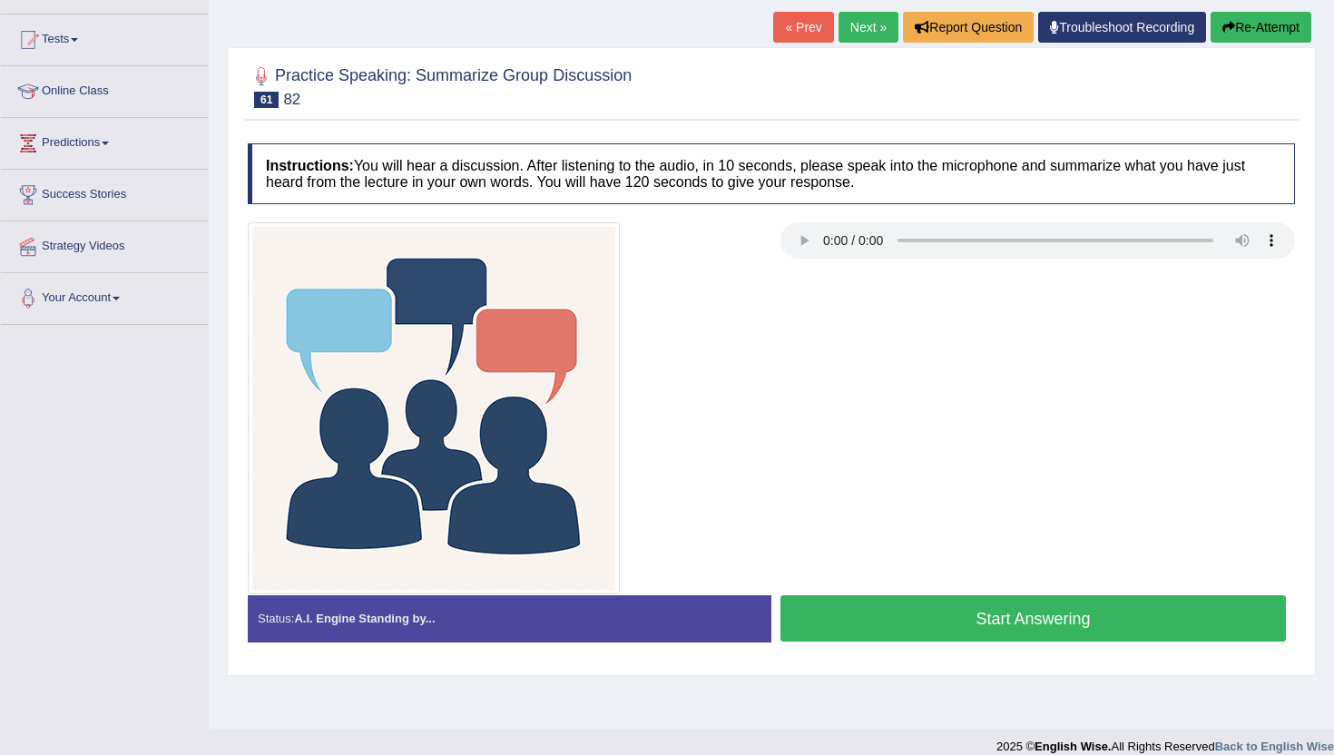
scroll to position [182, 0]
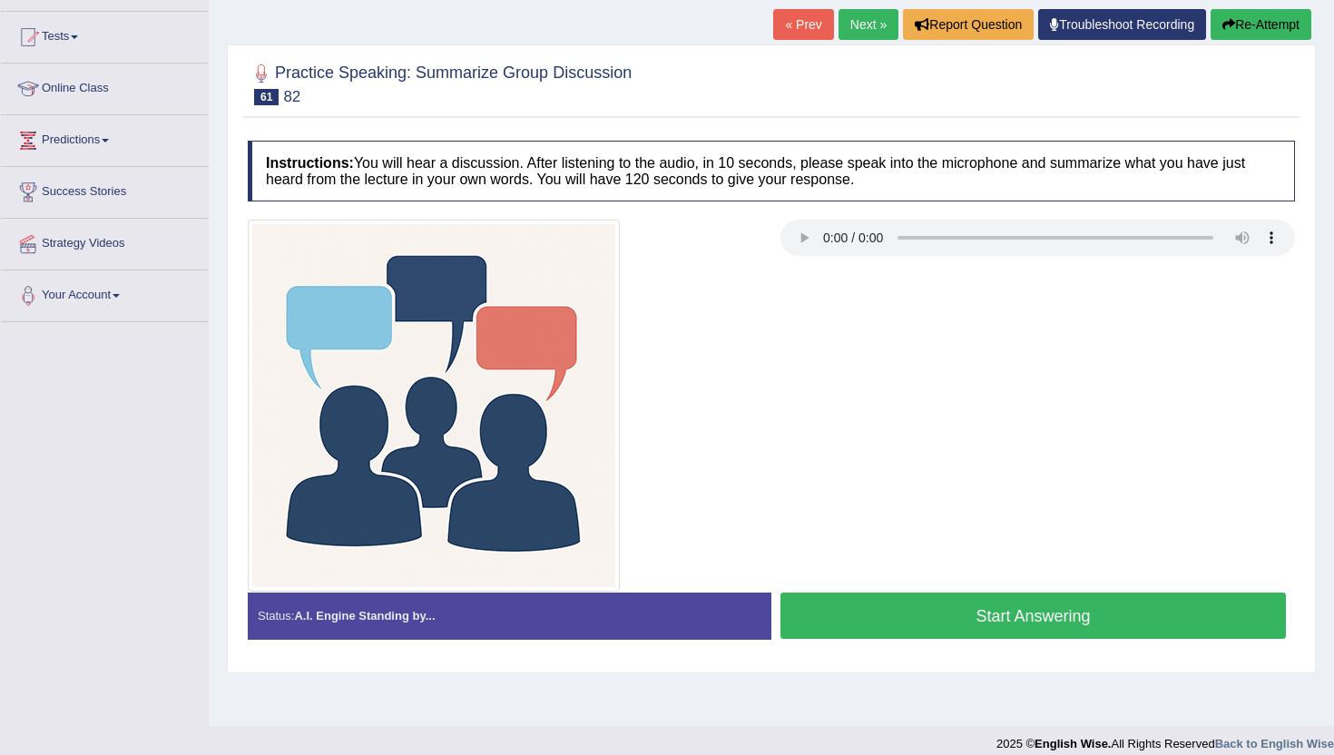
click at [800, 612] on button "Start Answering" at bounding box center [1032, 616] width 505 height 46
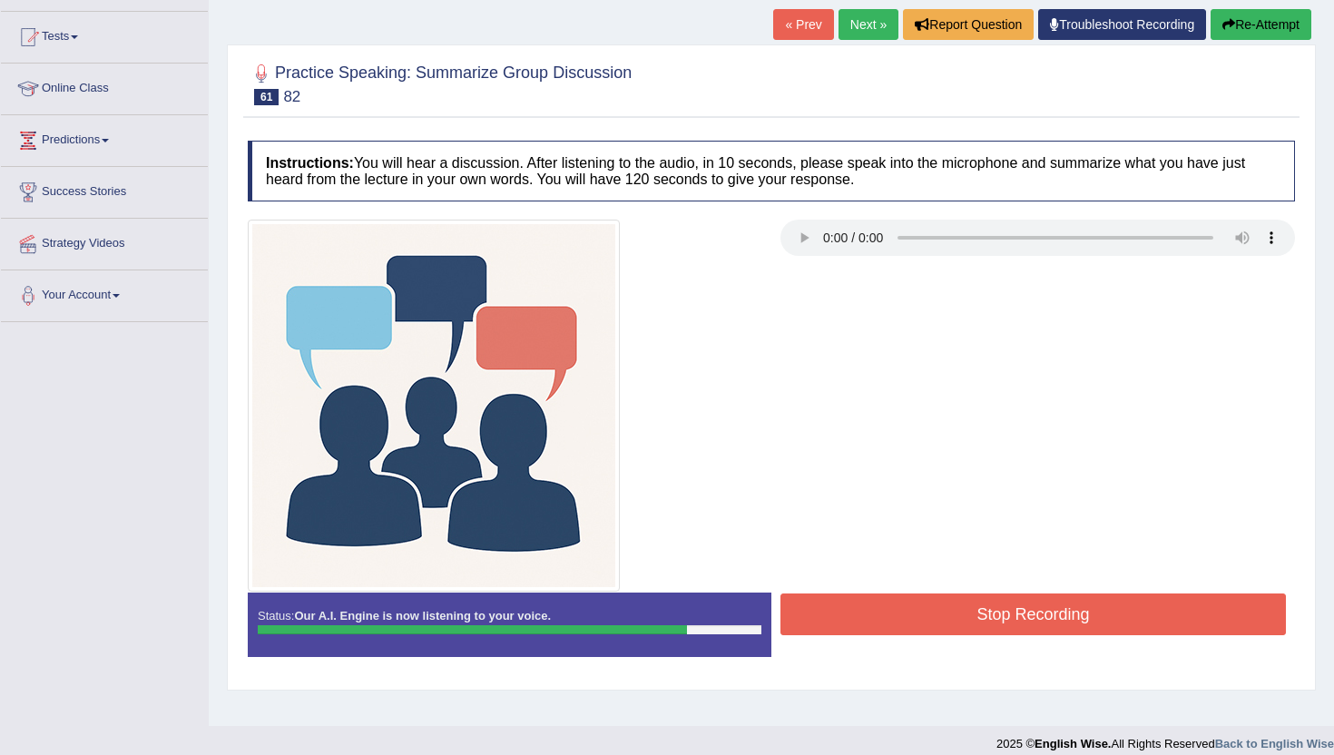
click at [800, 612] on button "Stop Recording" at bounding box center [1032, 615] width 505 height 42
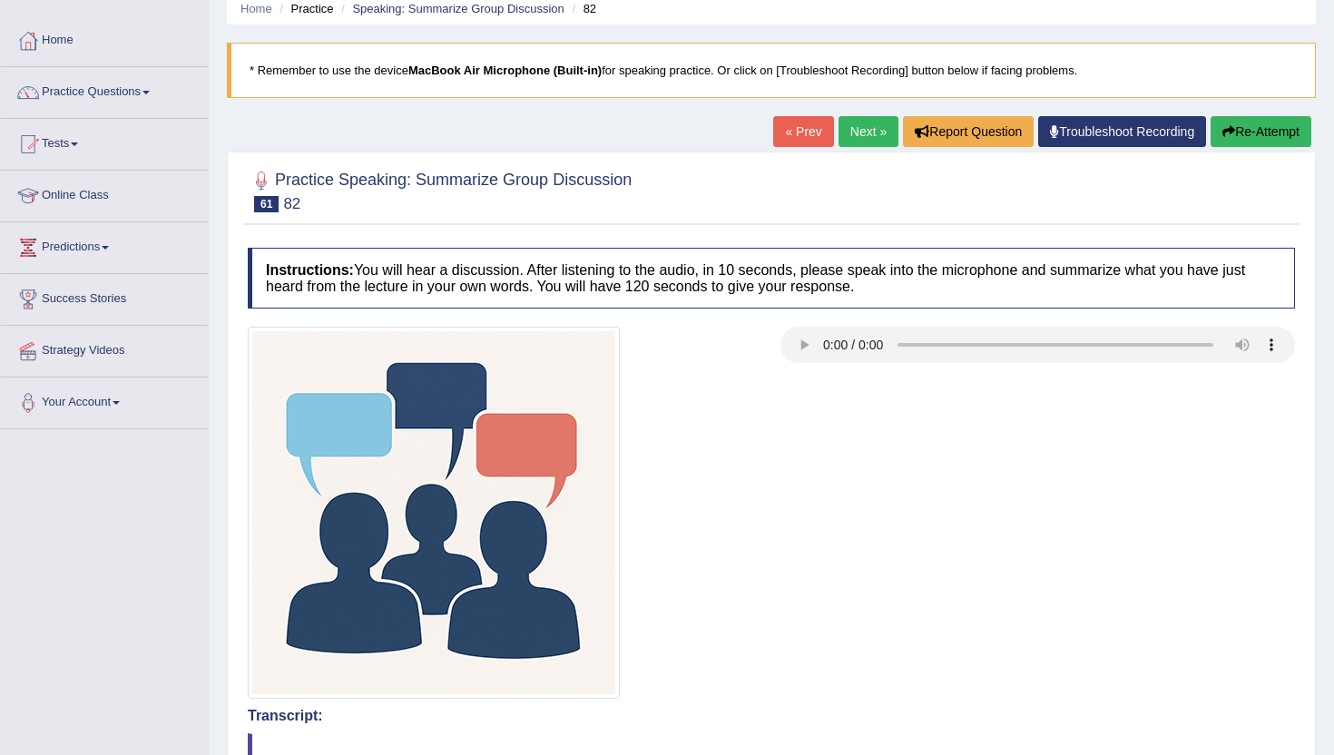
scroll to position [73, 0]
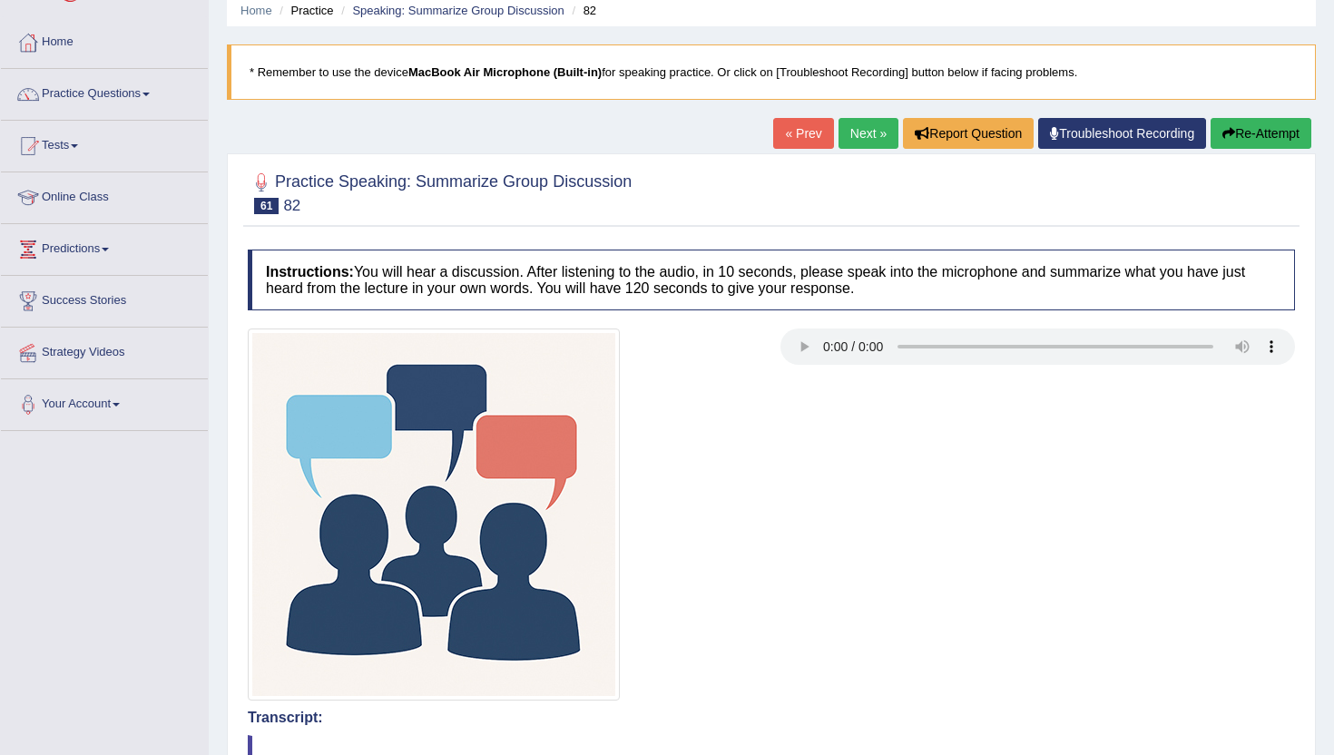
click at [855, 129] on link "Next »" at bounding box center [869, 133] width 60 height 31
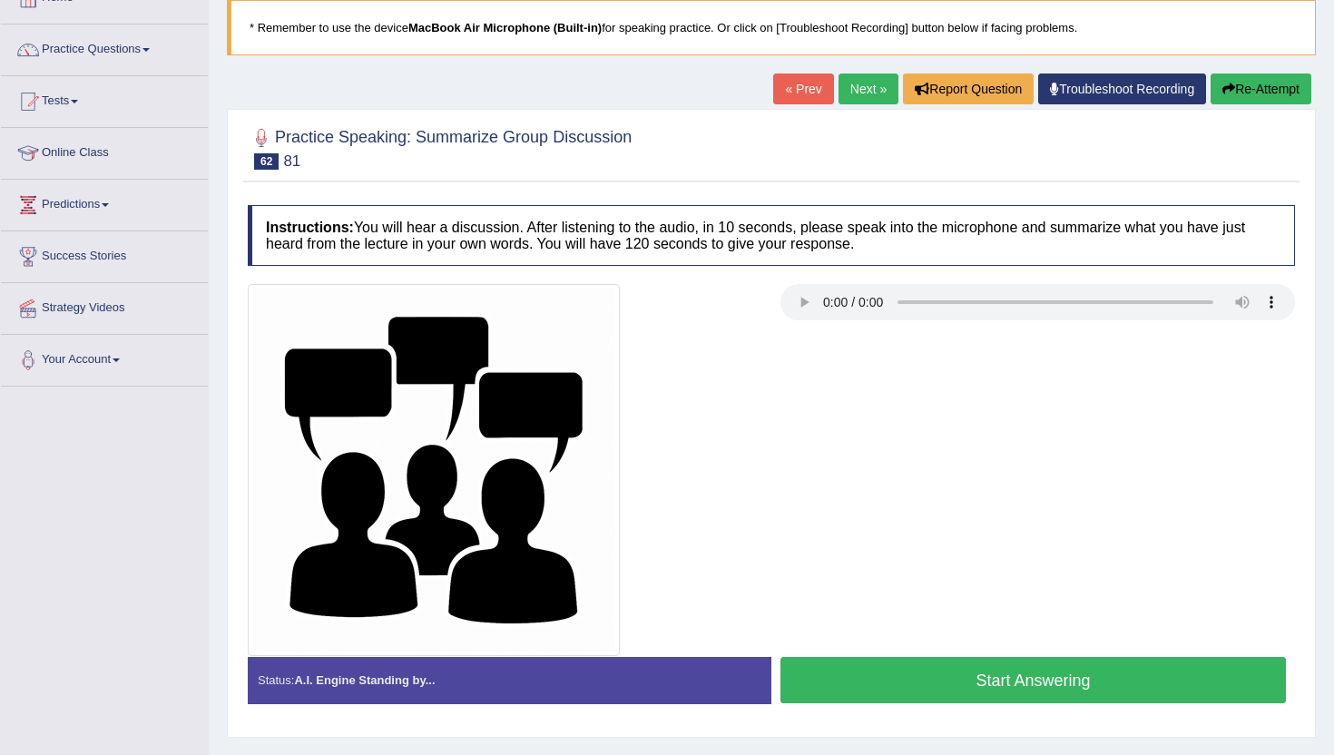
scroll to position [145, 0]
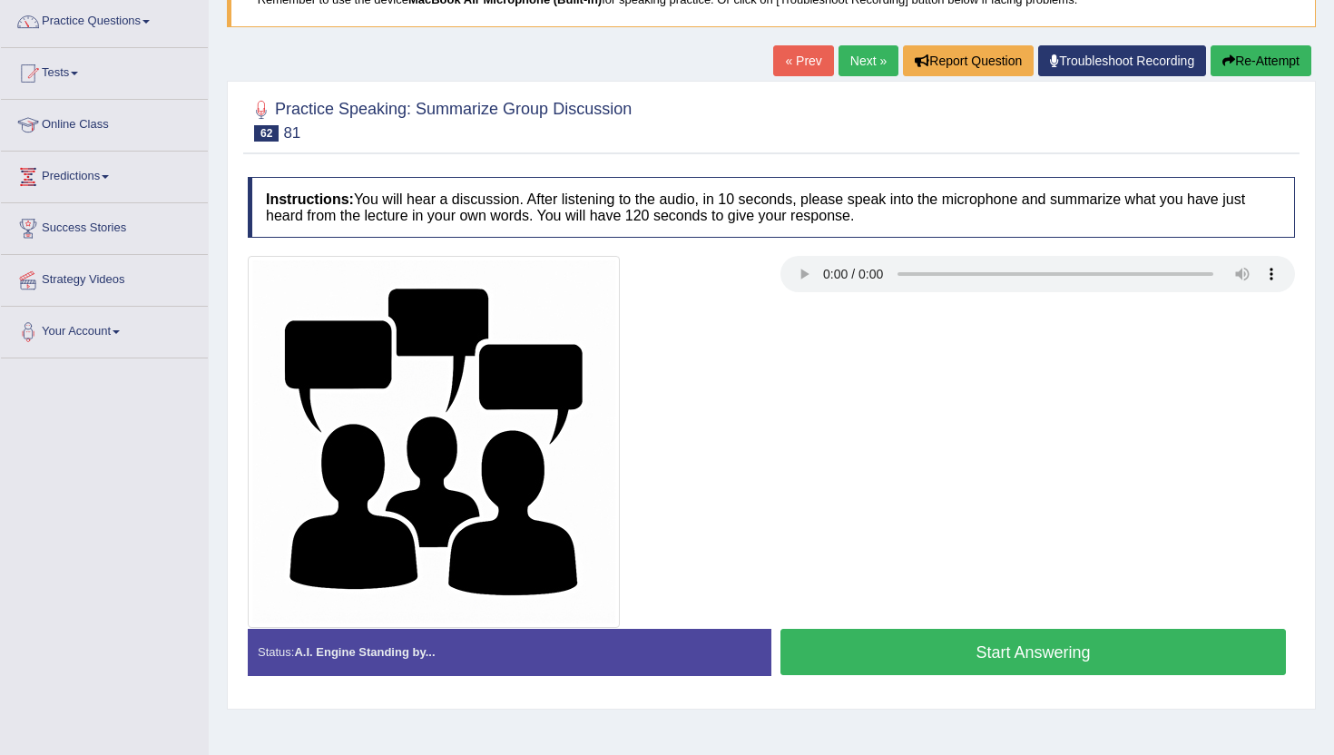
click at [988, 654] on button "Start Answering" at bounding box center [1032, 652] width 505 height 46
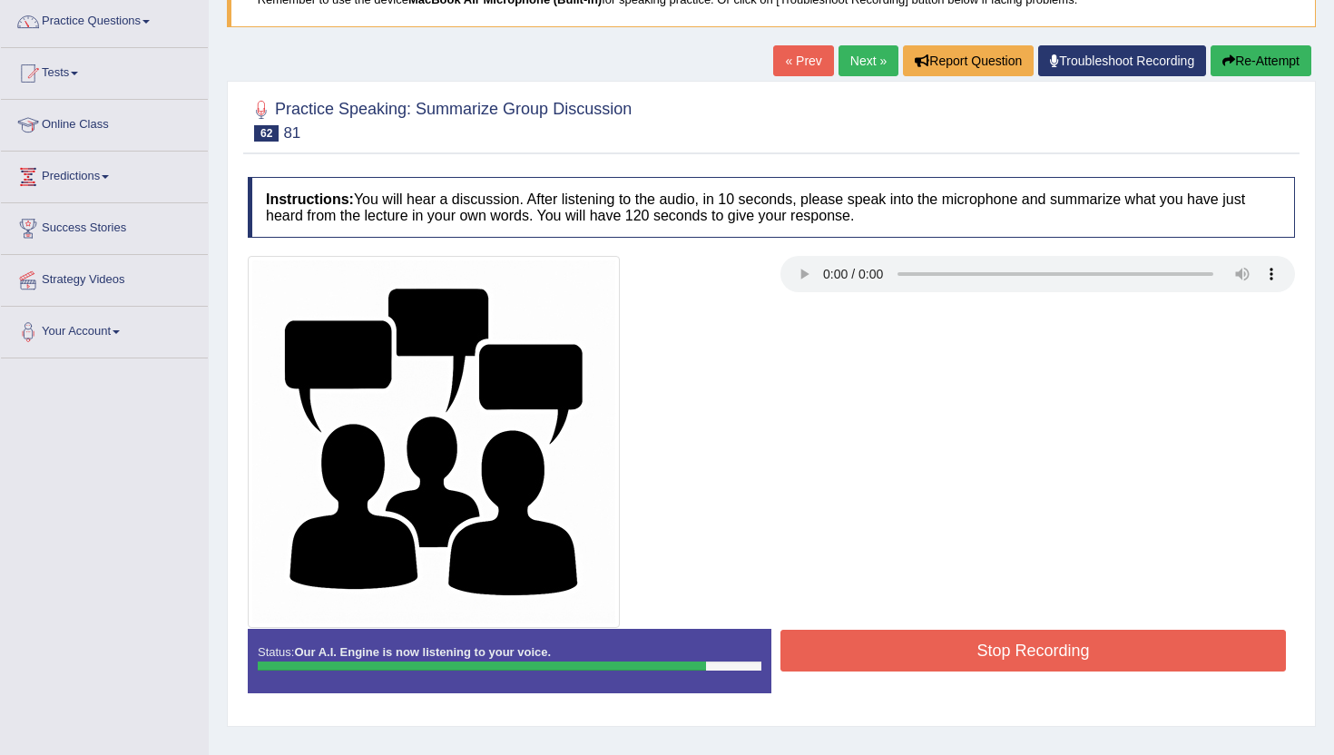
click at [988, 654] on button "Stop Recording" at bounding box center [1032, 651] width 505 height 42
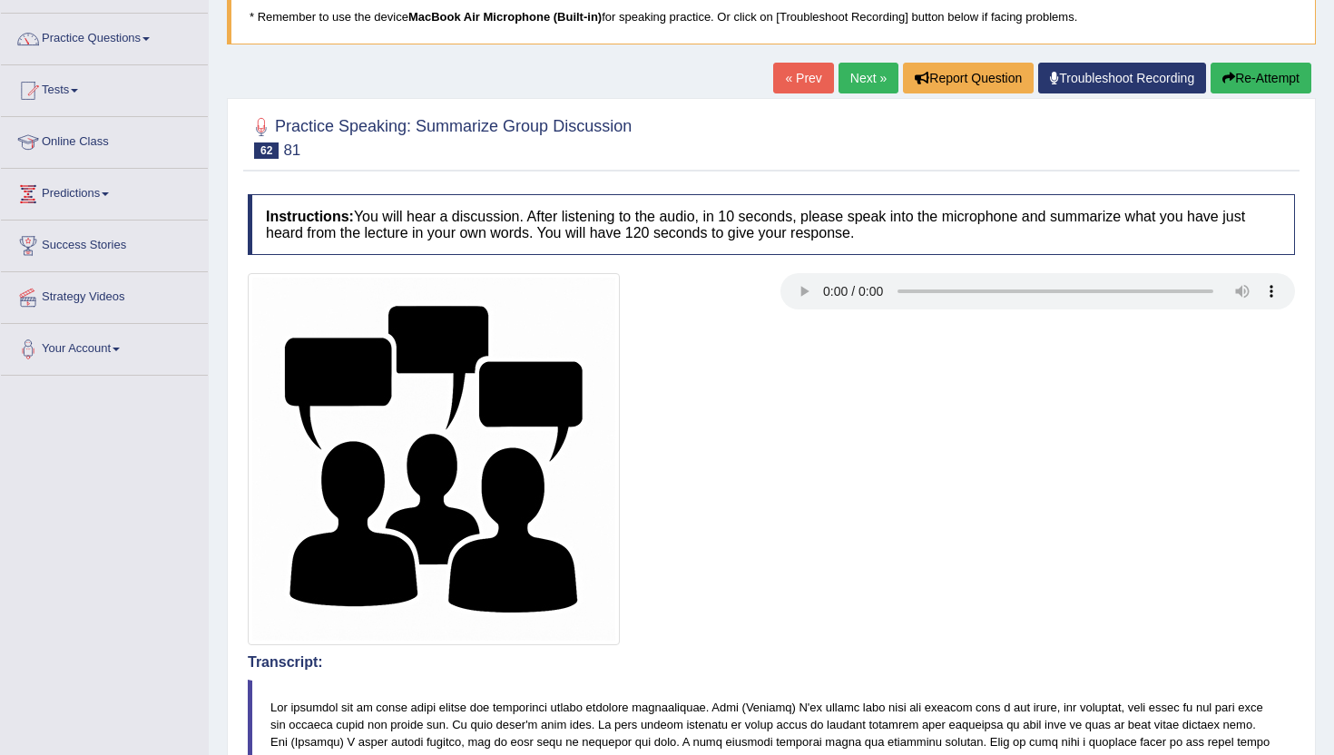
scroll to position [73, 0]
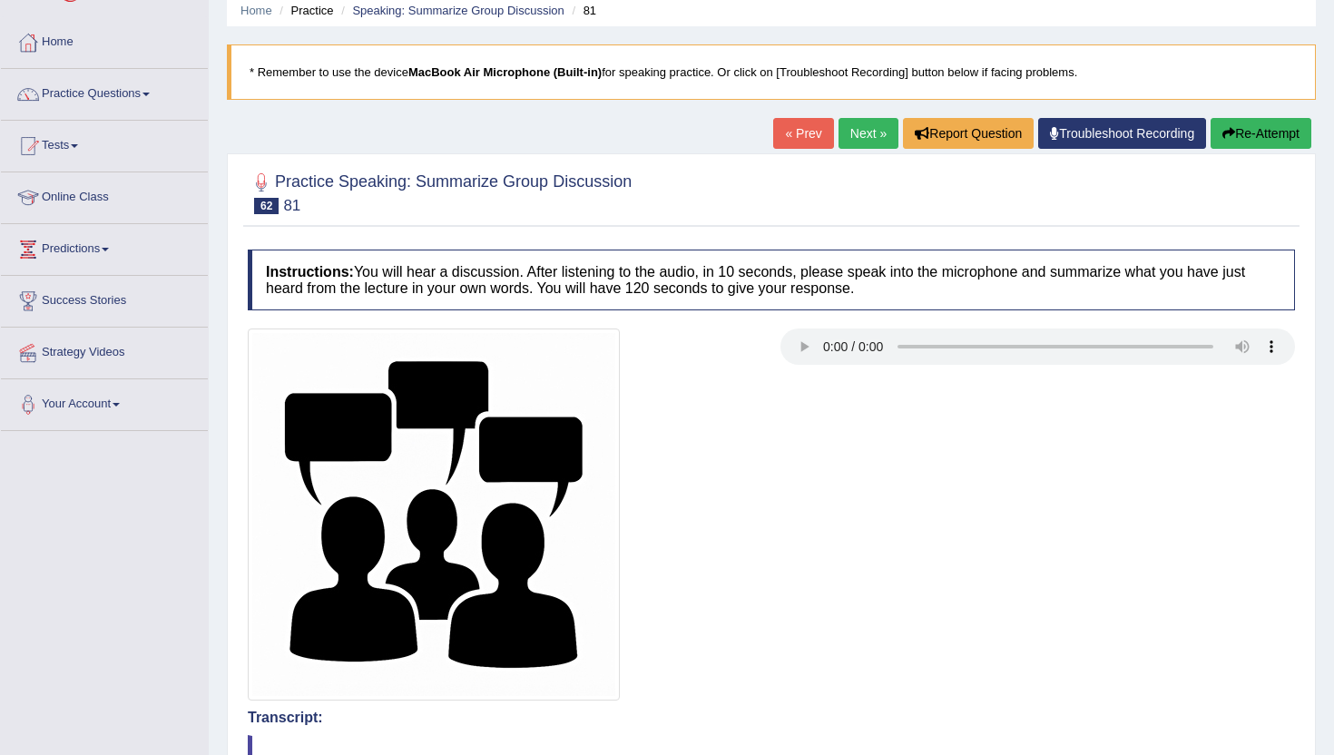
click at [863, 137] on link "Next »" at bounding box center [869, 133] width 60 height 31
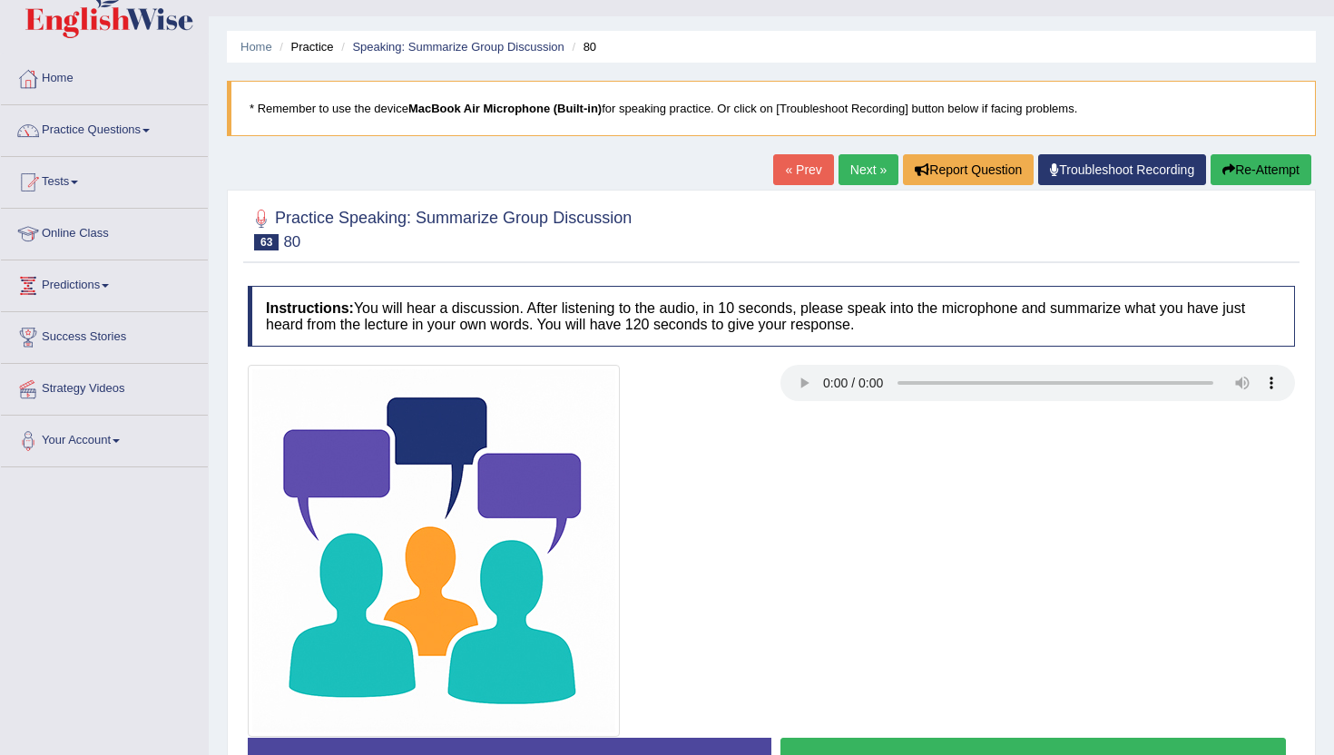
scroll to position [73, 0]
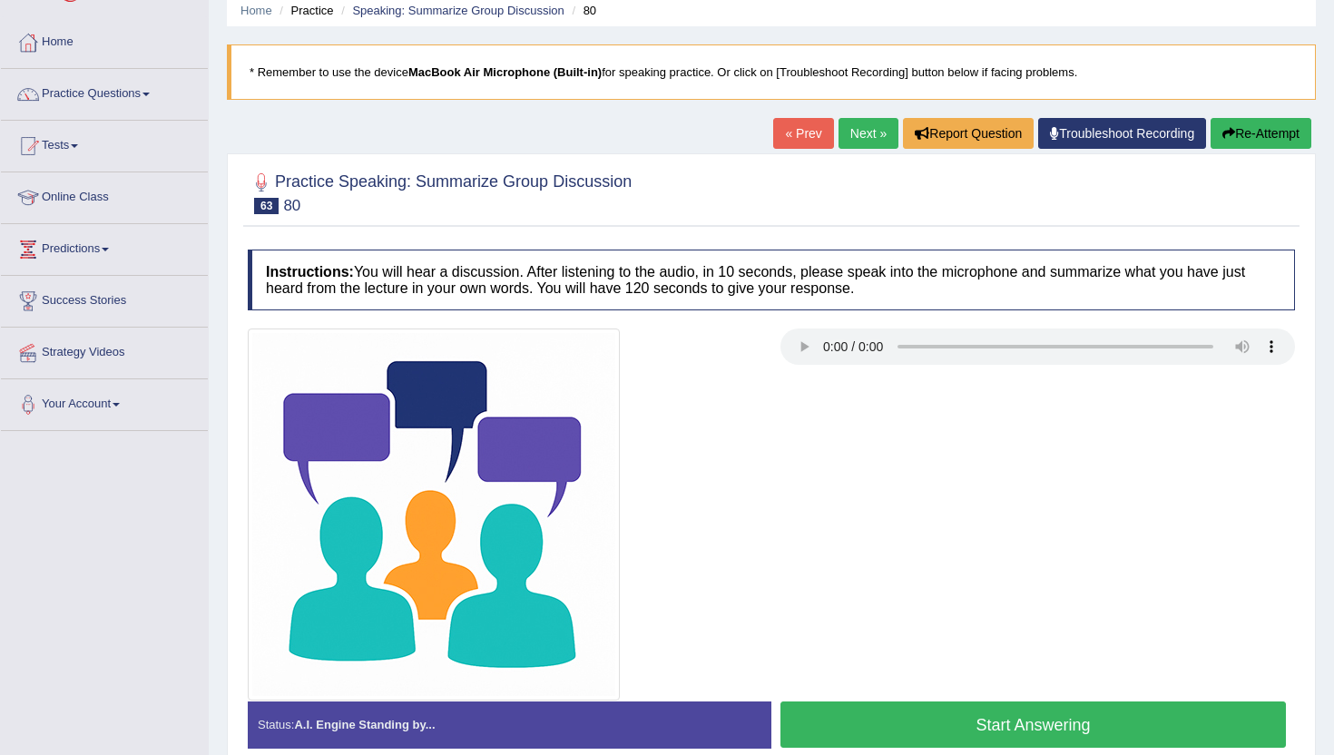
click at [930, 718] on button "Start Answering" at bounding box center [1032, 725] width 505 height 46
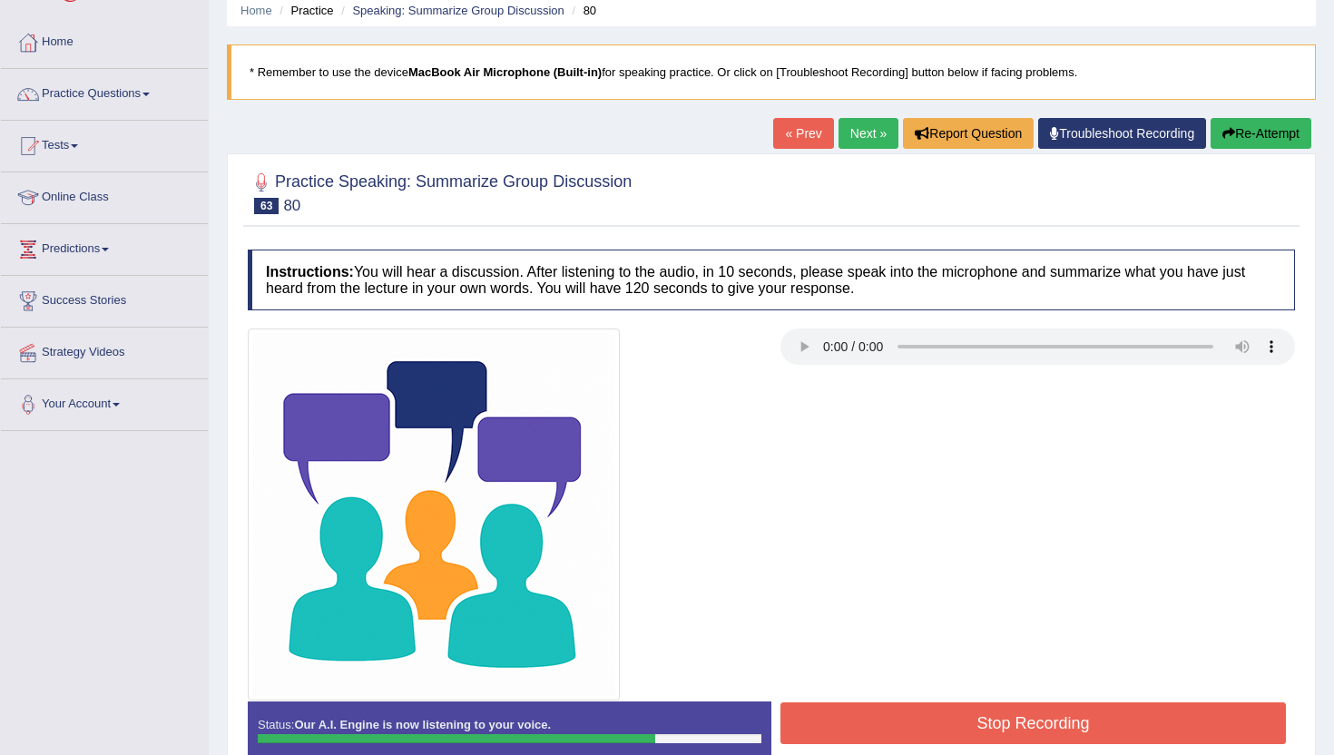
click at [930, 718] on button "Stop Recording" at bounding box center [1032, 723] width 505 height 42
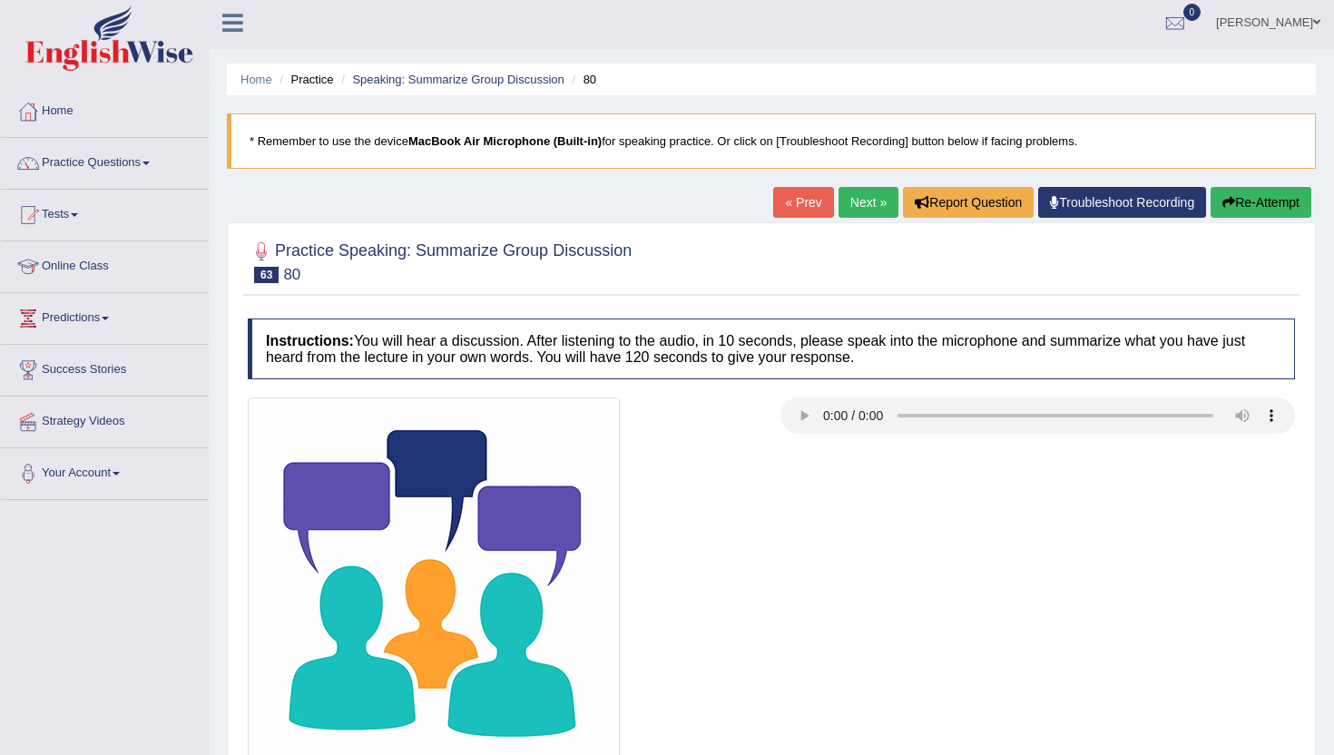
scroll to position [0, 0]
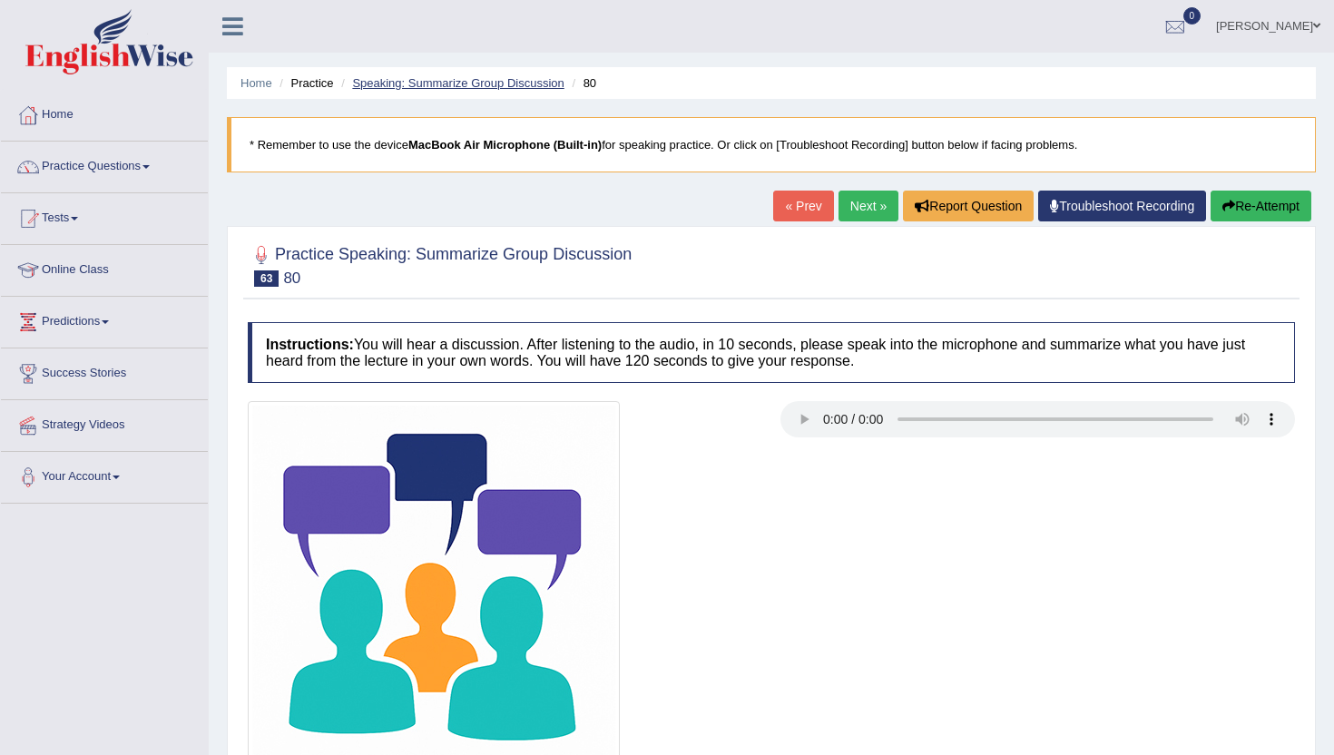
click at [389, 79] on link "Speaking: Summarize Group Discussion" at bounding box center [457, 83] width 211 height 14
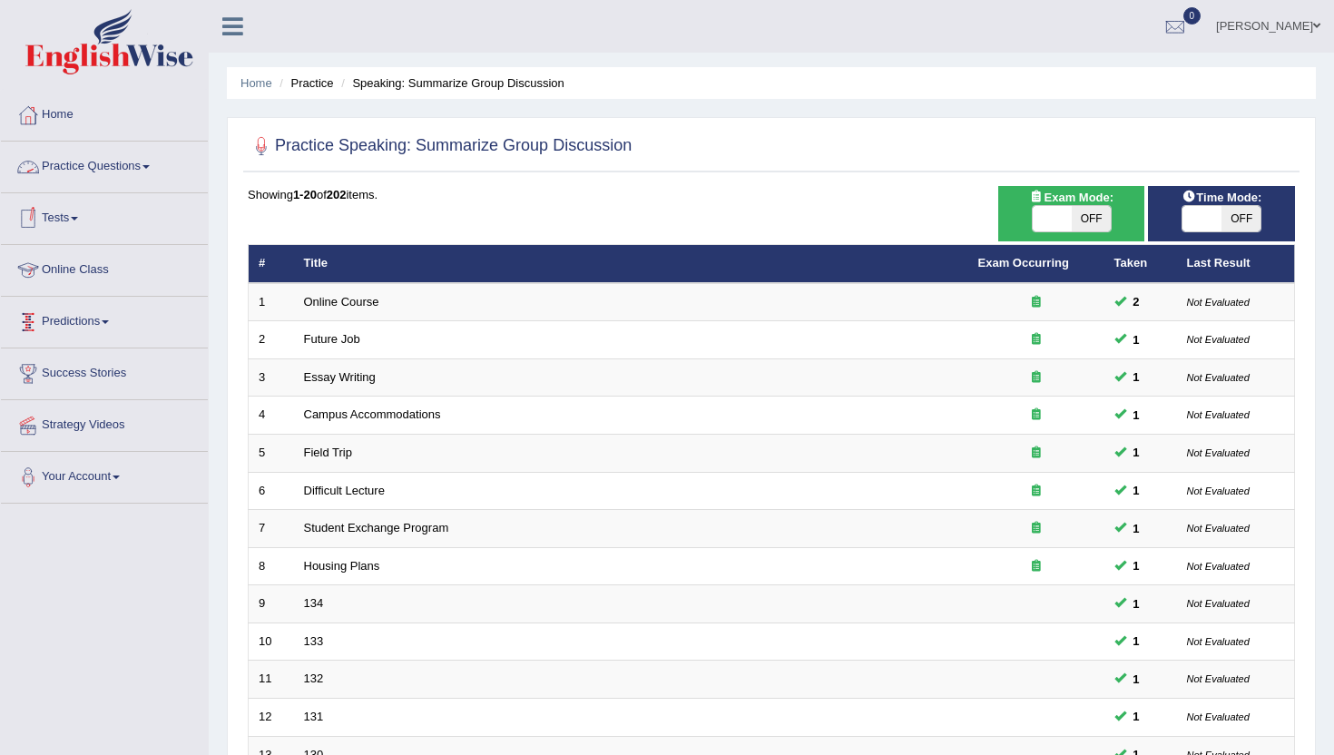
click at [93, 169] on link "Practice Questions" at bounding box center [104, 164] width 207 height 45
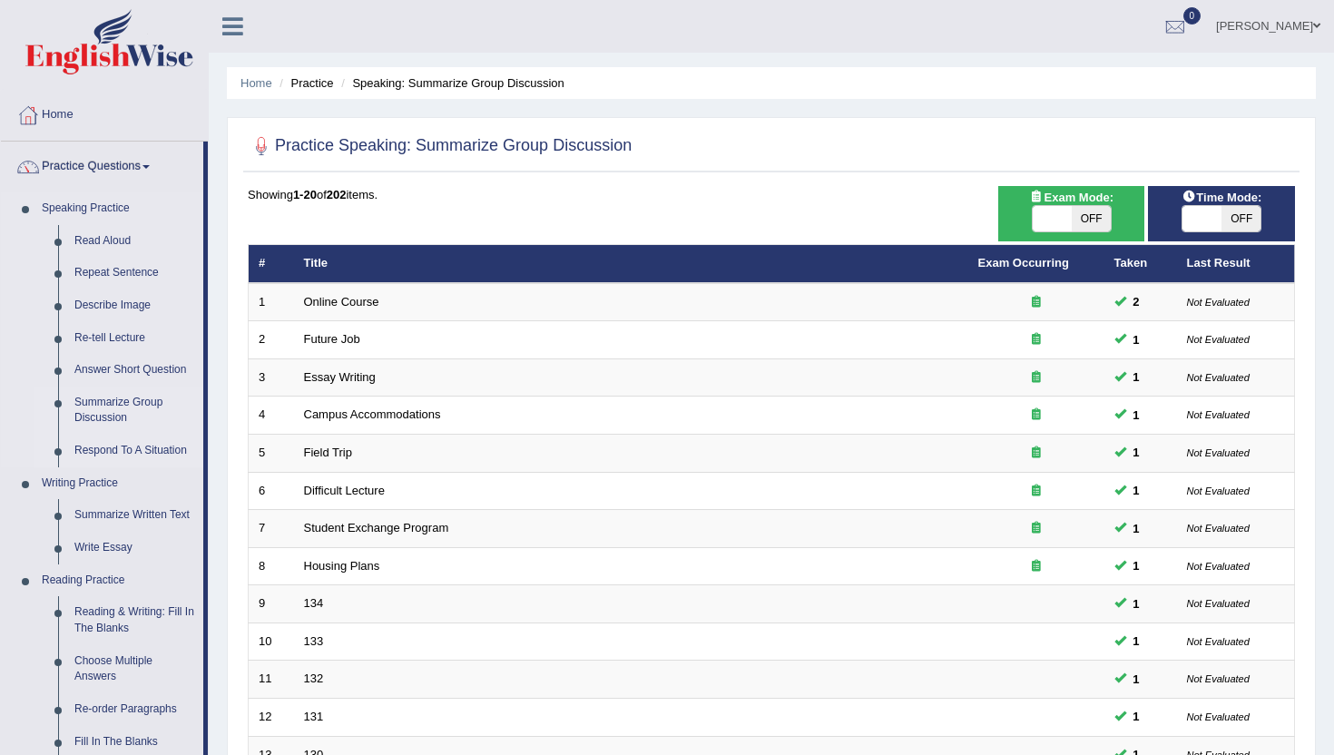
click at [130, 449] on link "Respond To A Situation" at bounding box center [134, 451] width 137 height 33
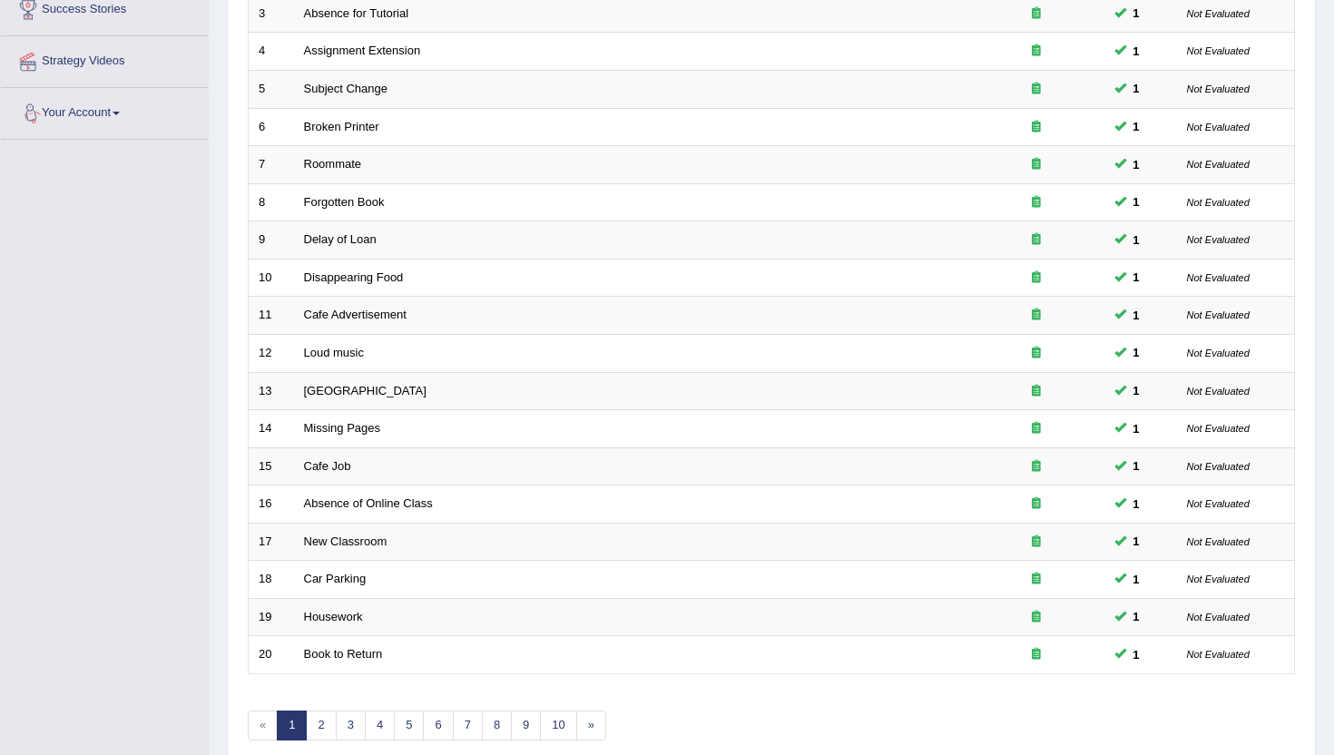
scroll to position [399, 0]
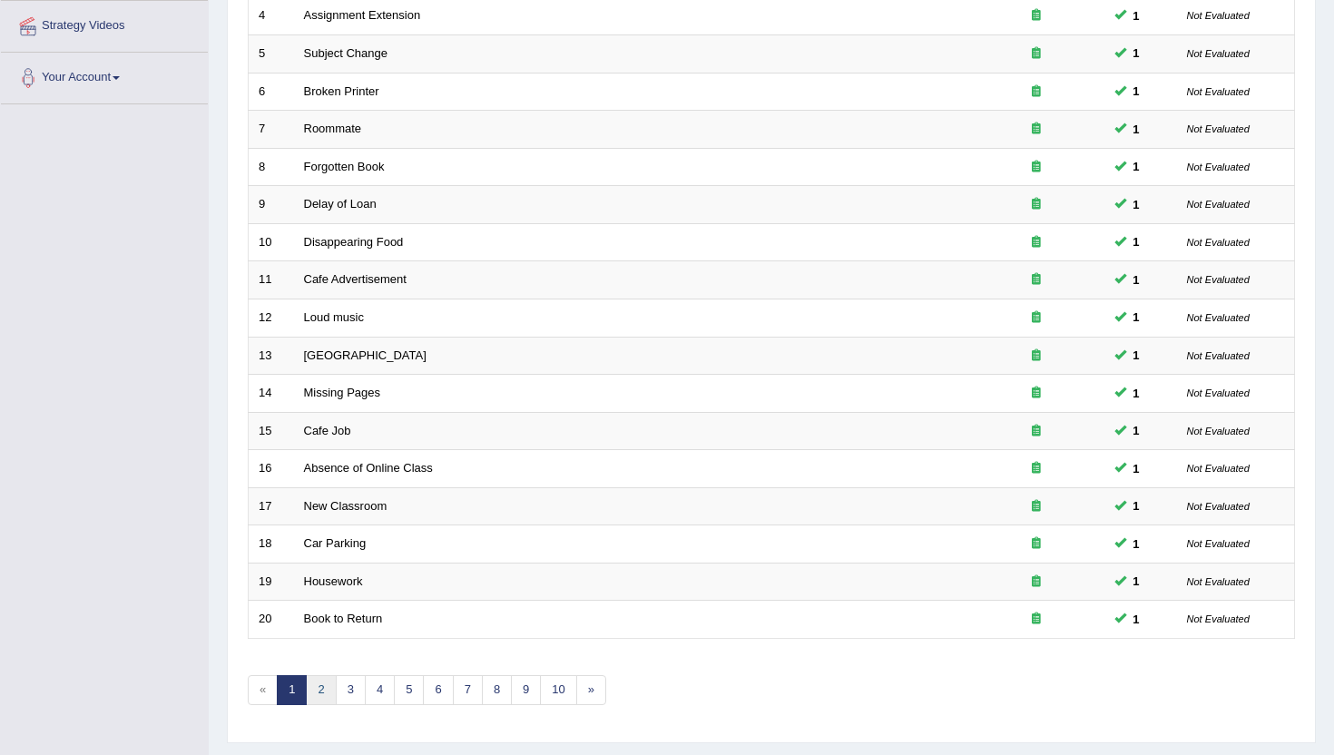
click at [324, 700] on link "2" at bounding box center [321, 690] width 30 height 30
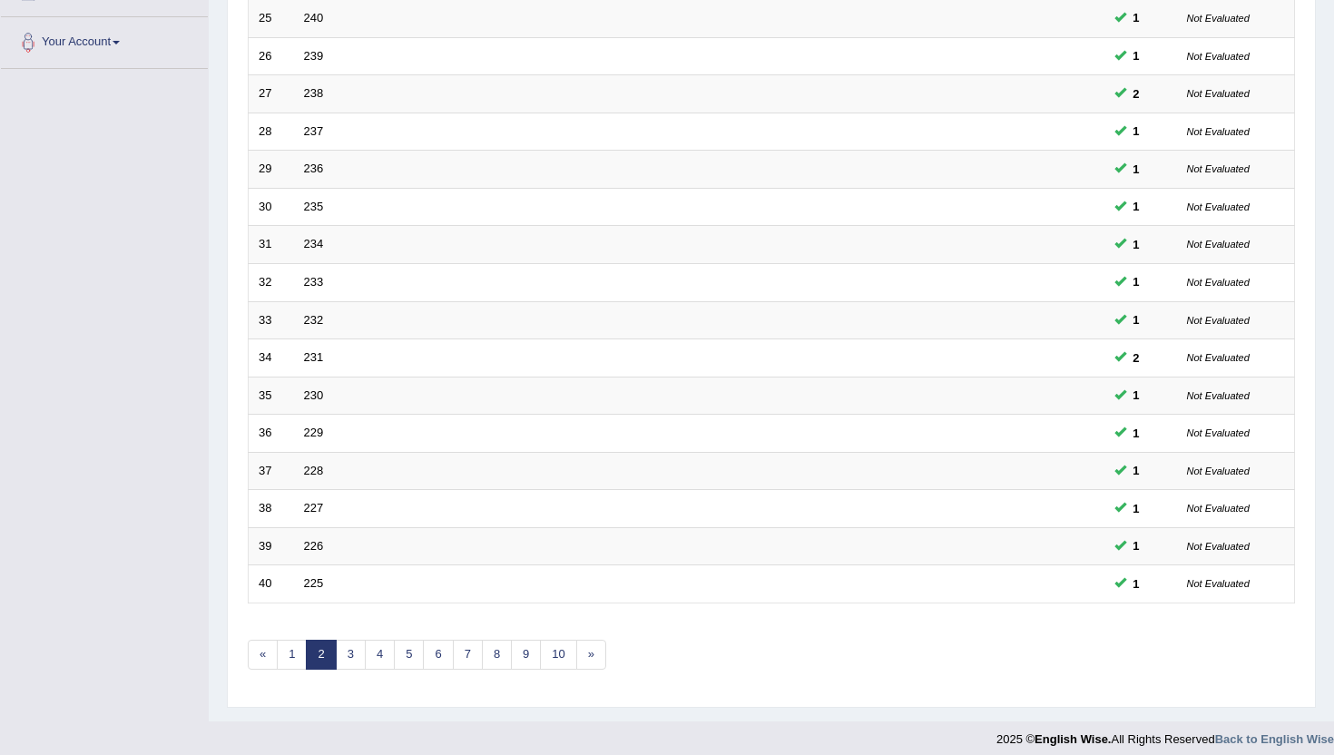
scroll to position [436, 0]
click at [354, 651] on link "3" at bounding box center [351, 654] width 30 height 30
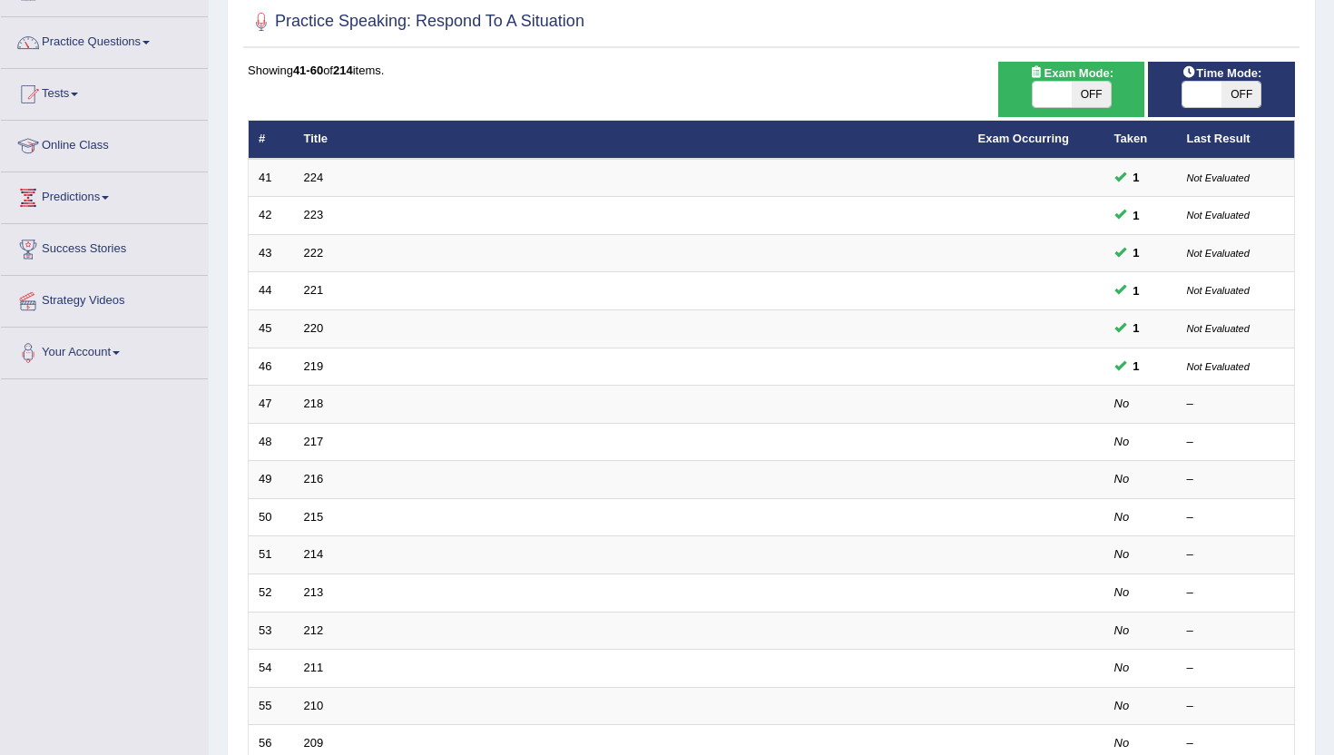
scroll to position [182, 0]
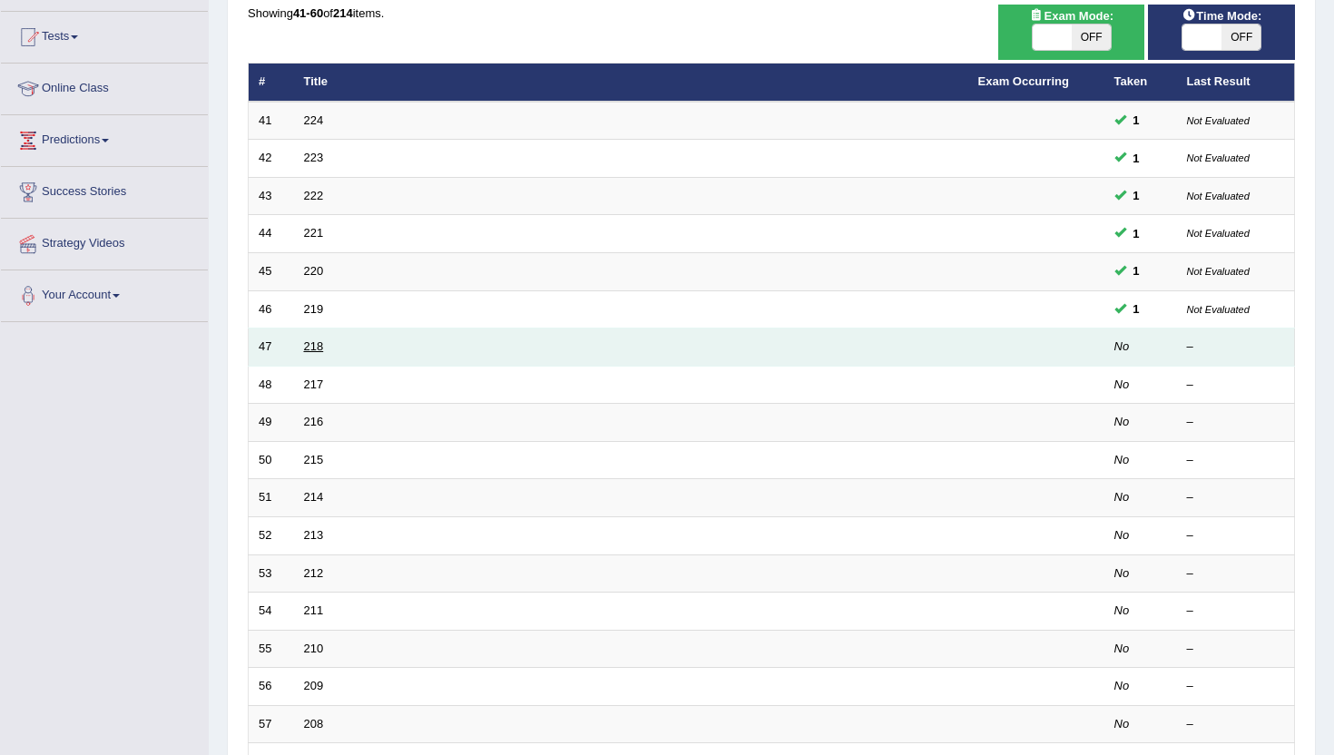
click at [316, 349] on link "218" at bounding box center [314, 346] width 20 height 14
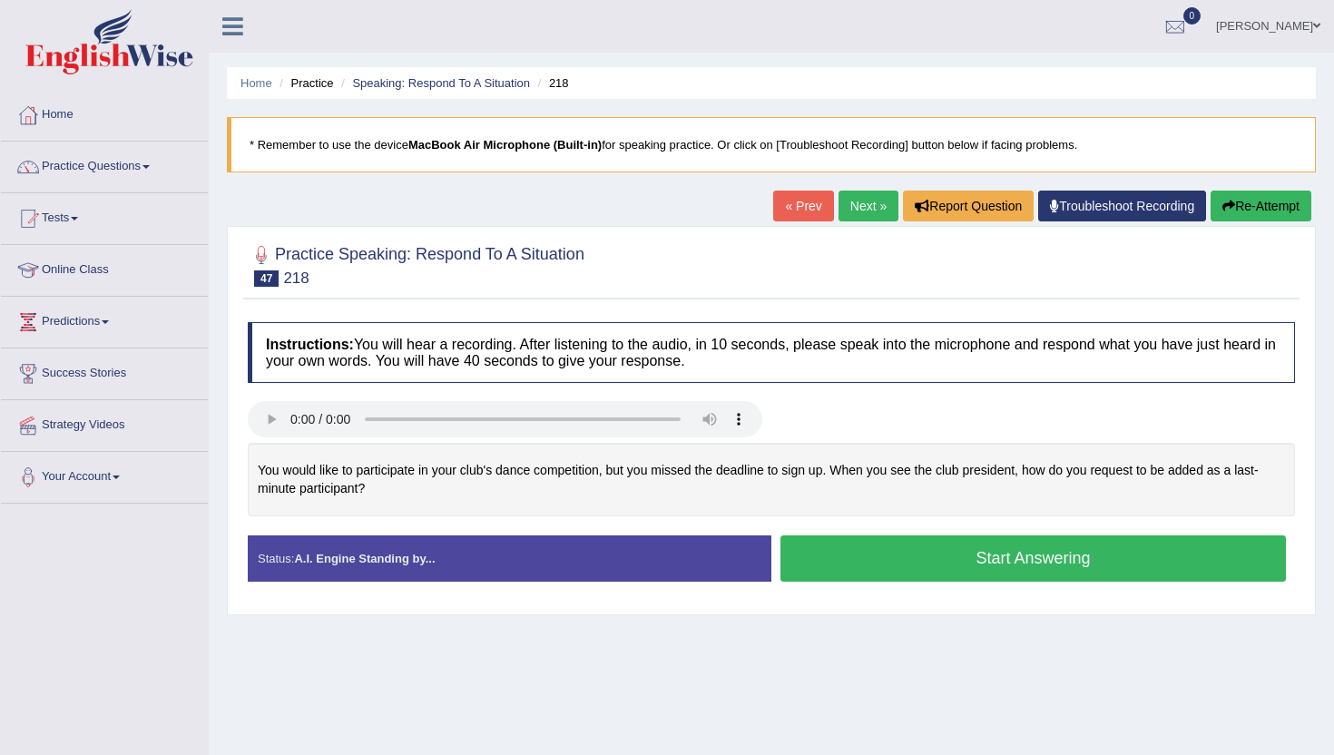
click at [854, 561] on button "Start Answering" at bounding box center [1032, 558] width 505 height 46
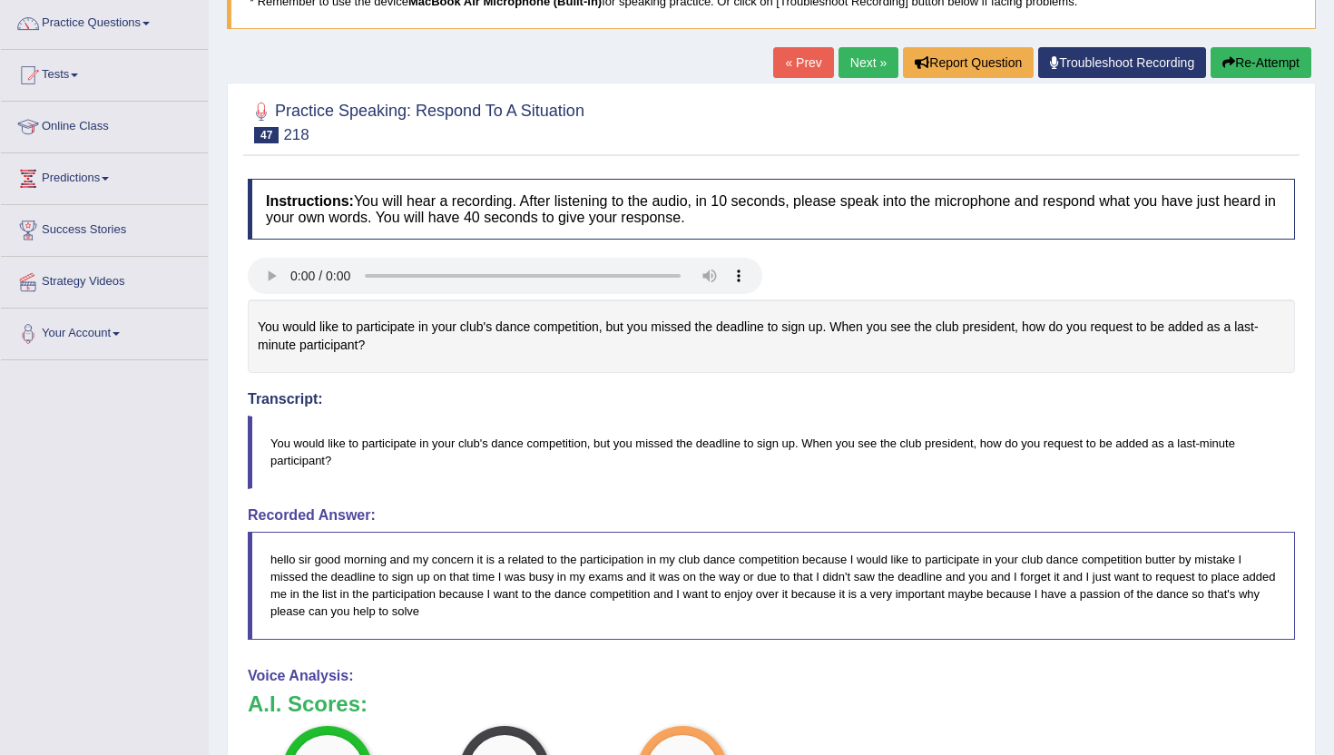
scroll to position [109, 0]
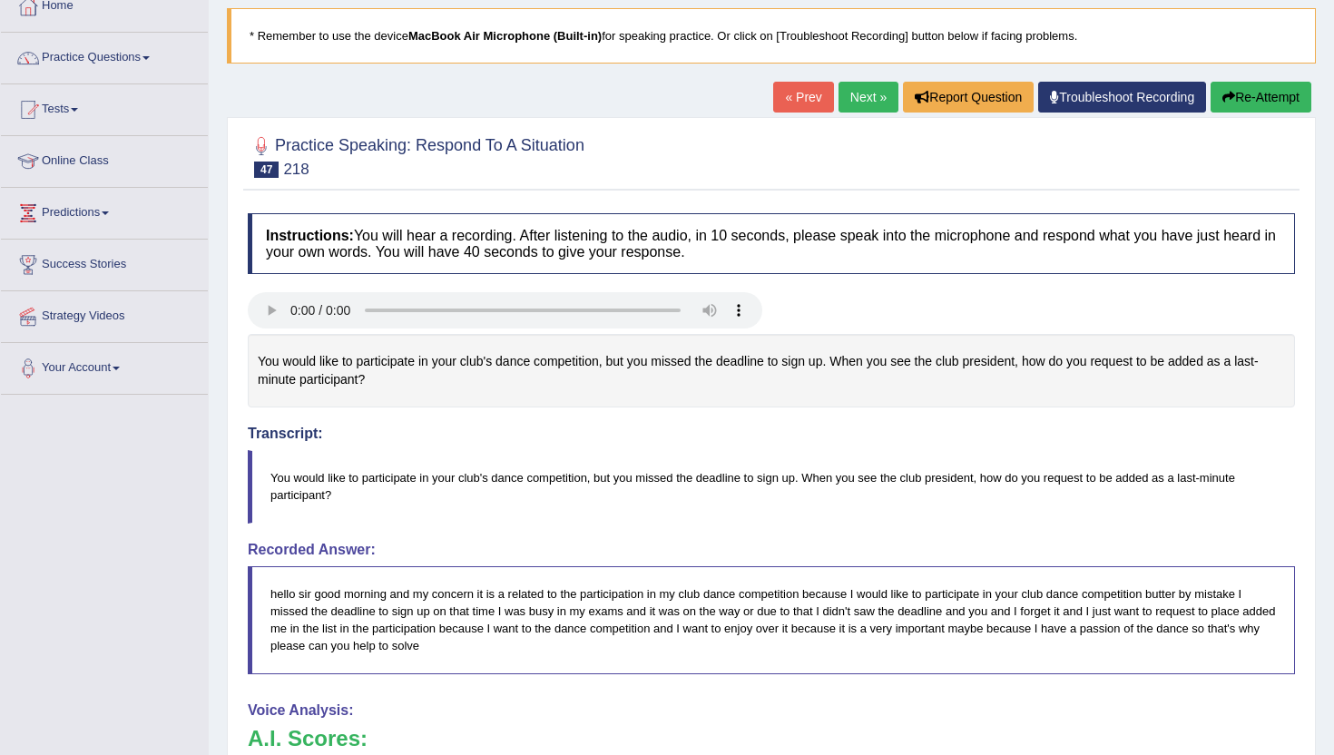
click at [859, 93] on link "Next »" at bounding box center [869, 97] width 60 height 31
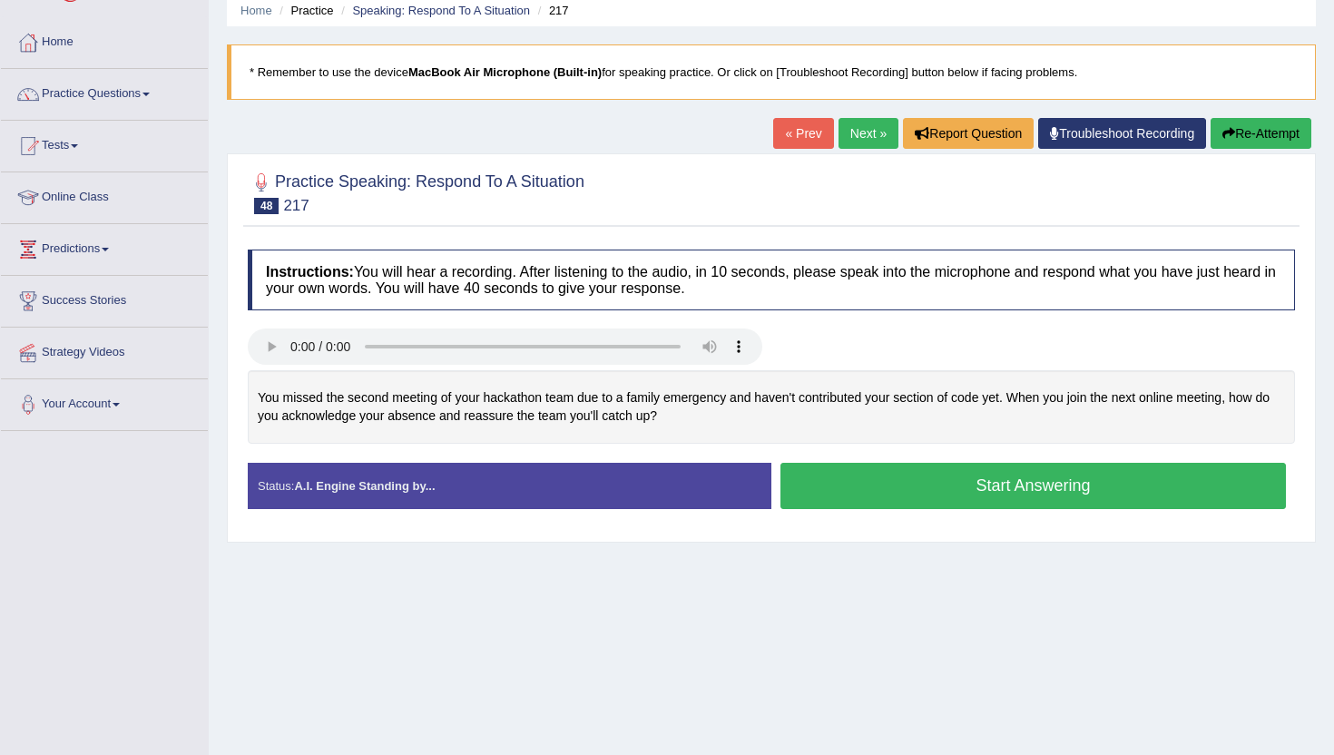
scroll to position [109, 0]
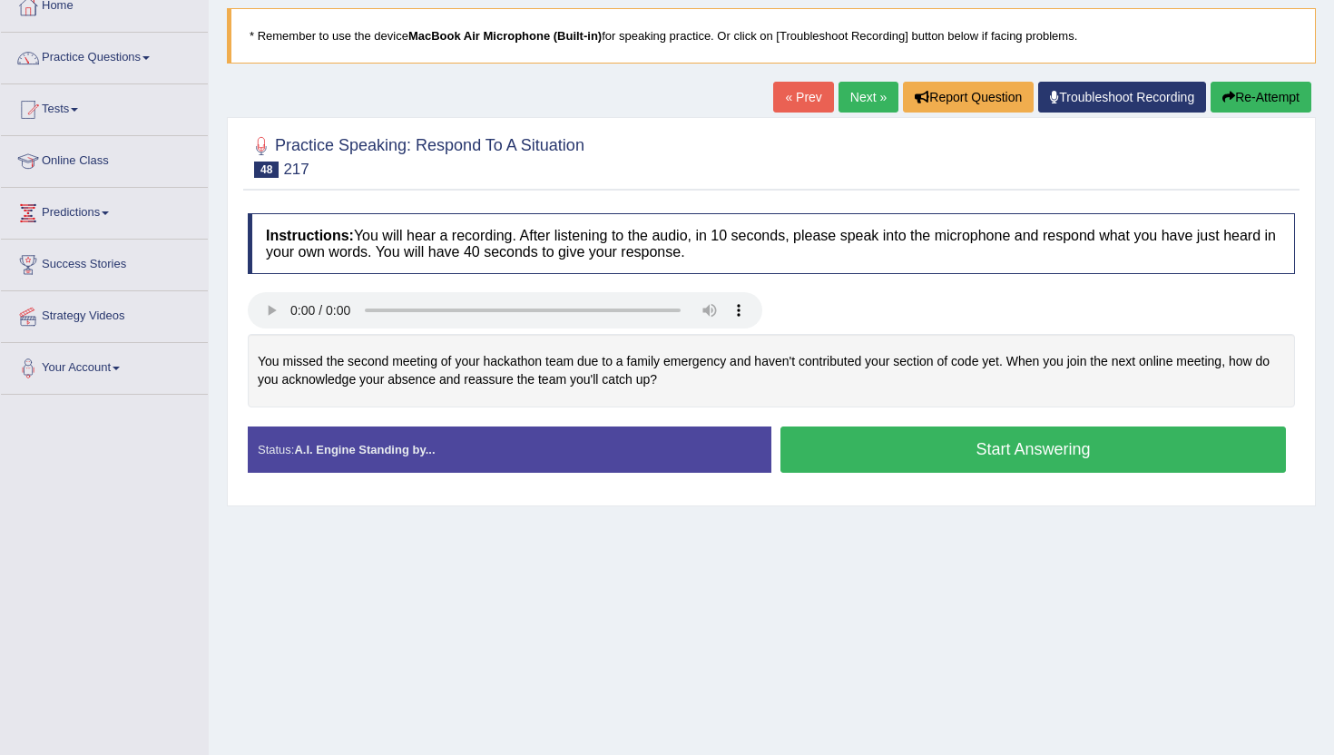
click at [862, 455] on button "Start Answering" at bounding box center [1032, 450] width 505 height 46
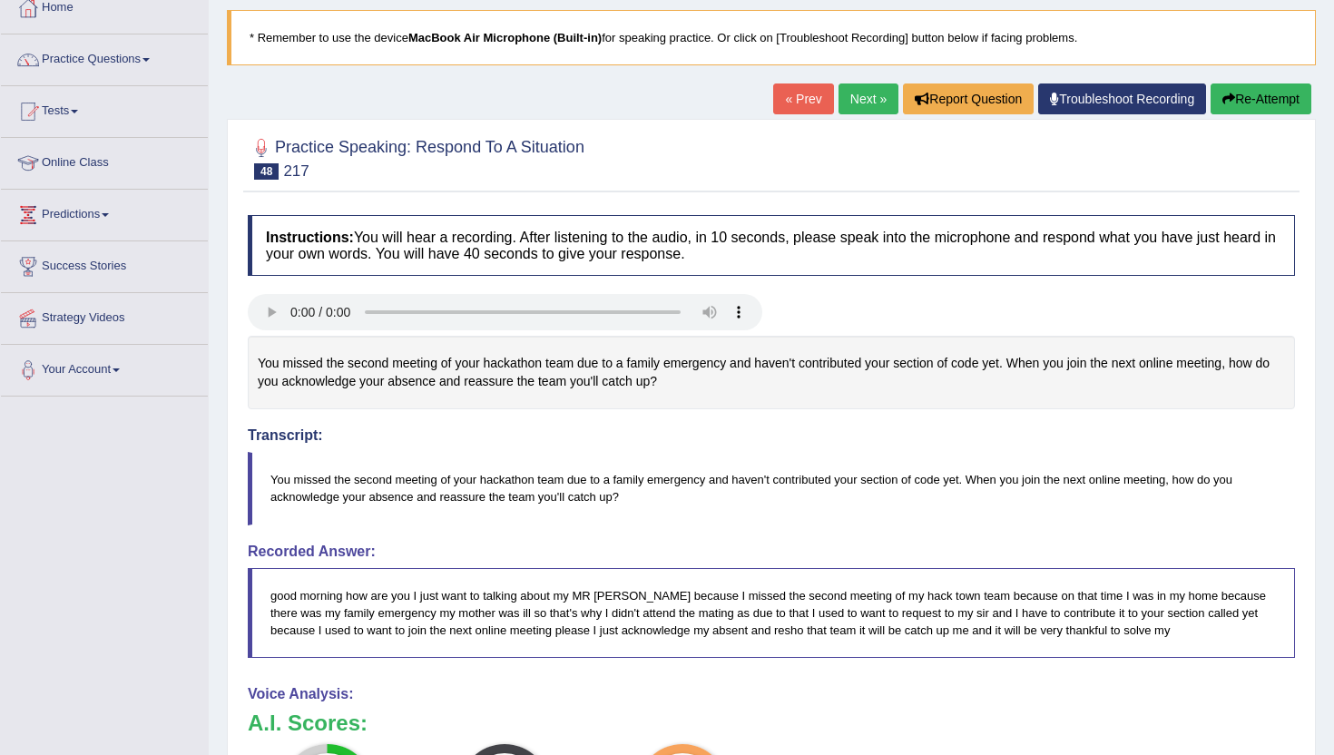
scroll to position [73, 0]
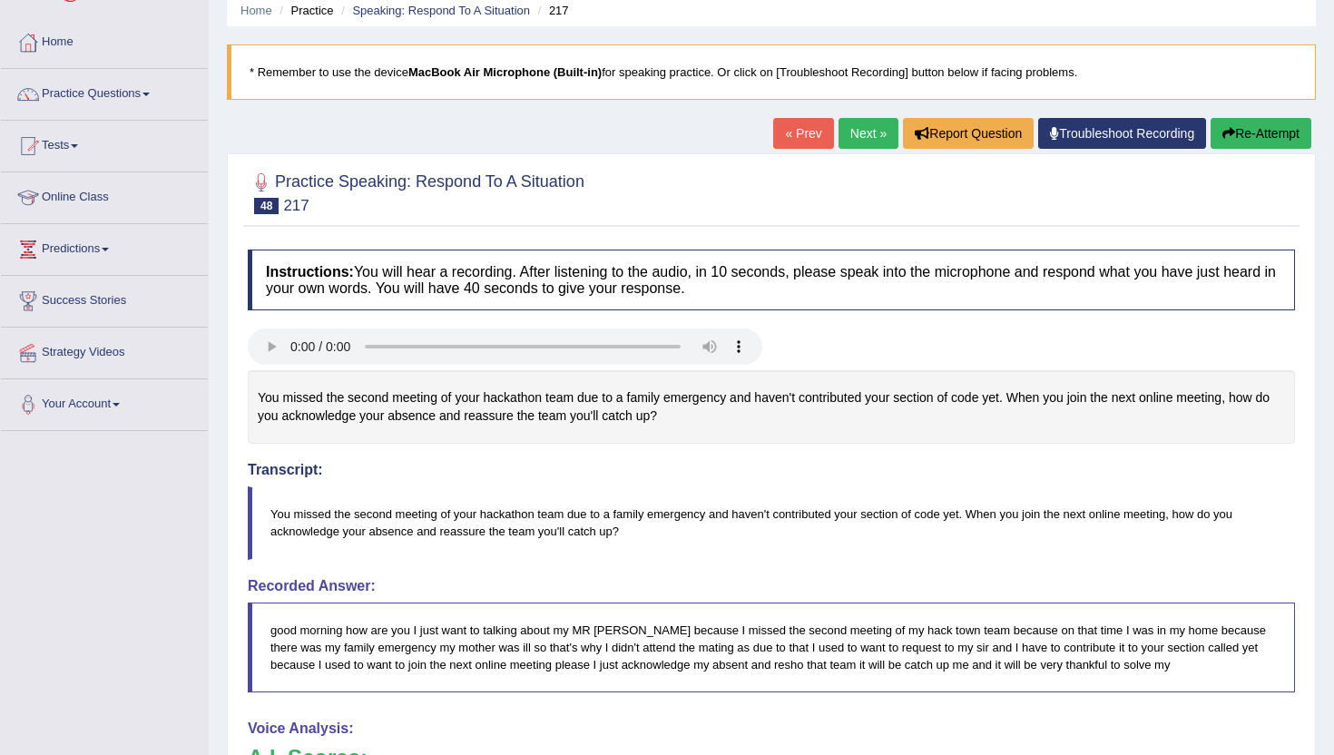
click at [867, 123] on link "Next »" at bounding box center [869, 133] width 60 height 31
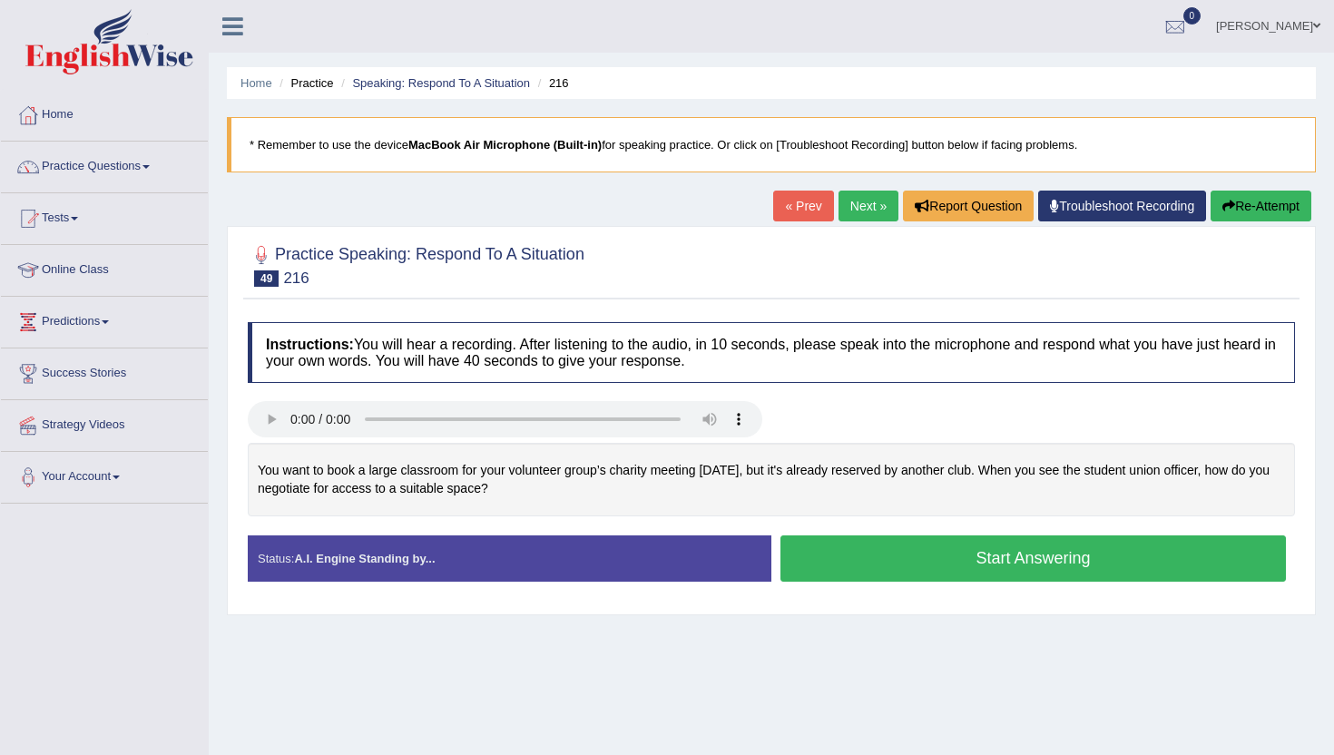
click at [911, 559] on button "Start Answering" at bounding box center [1032, 558] width 505 height 46
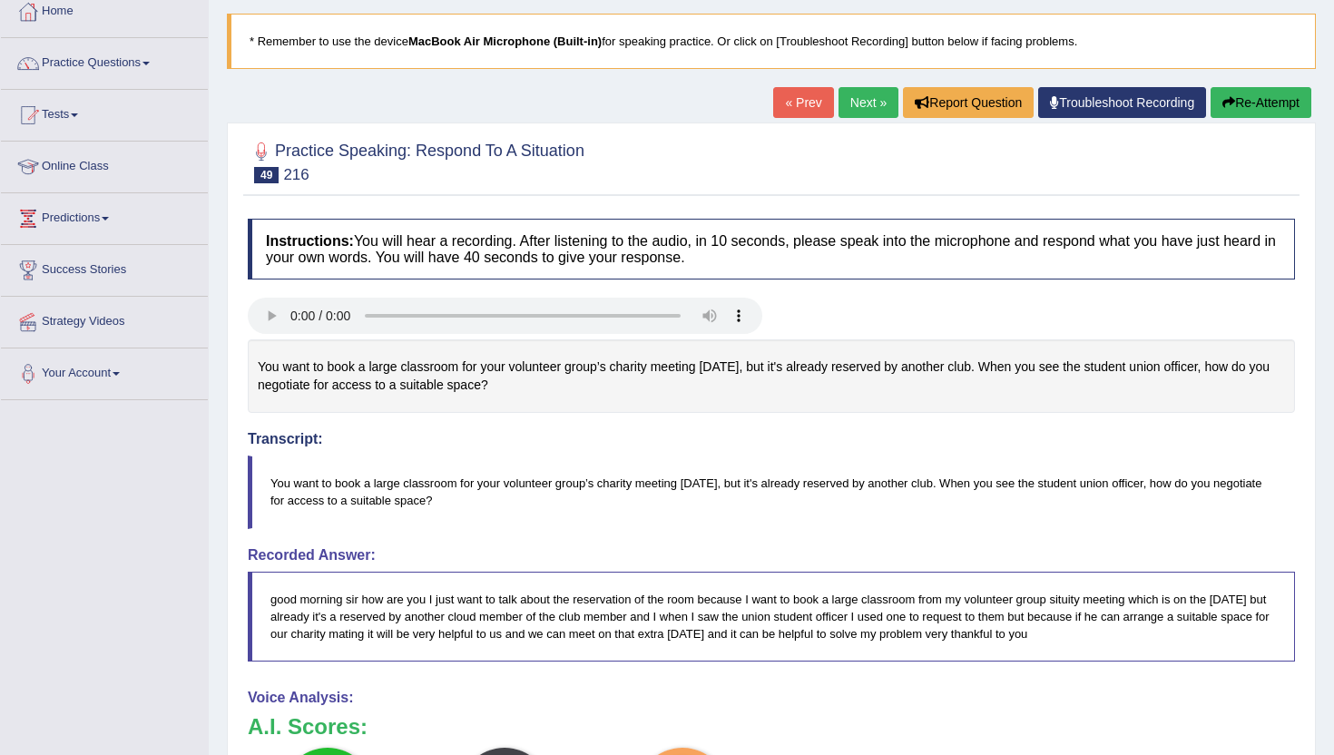
scroll to position [82, 0]
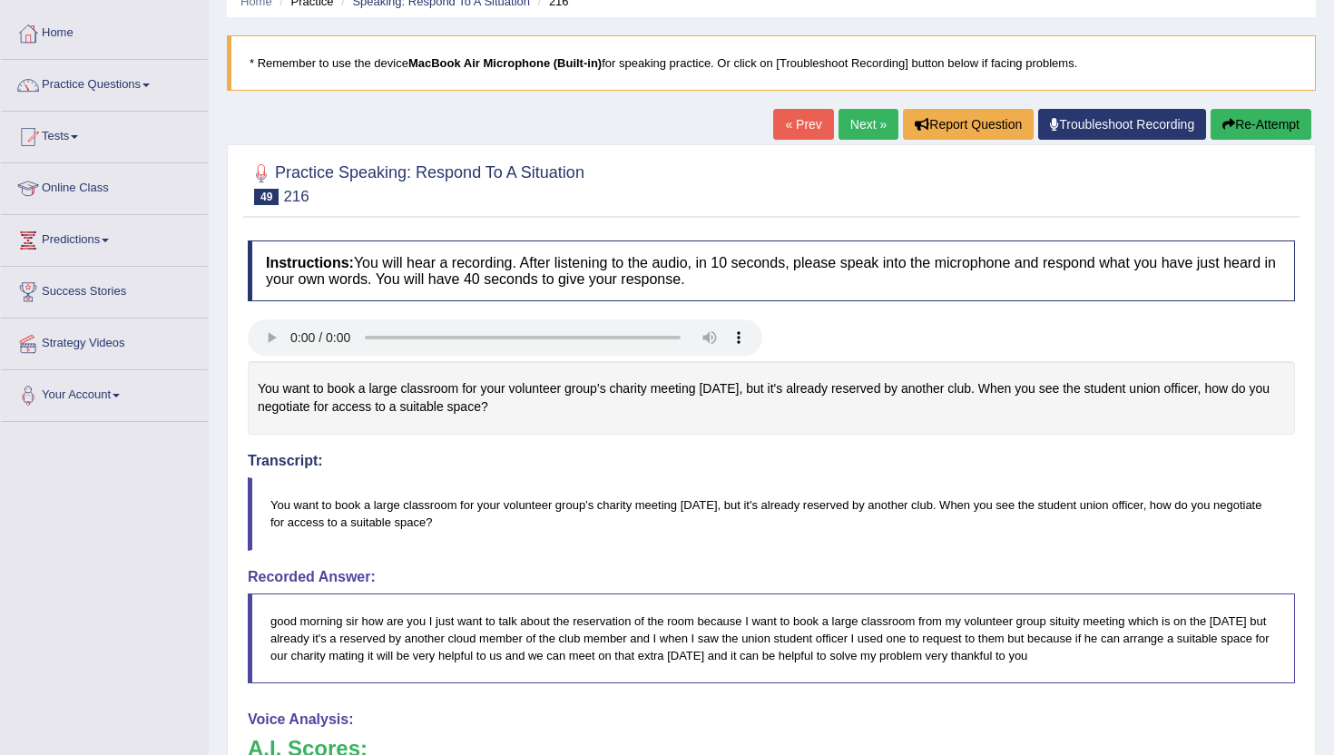
click at [847, 130] on link "Next »" at bounding box center [869, 124] width 60 height 31
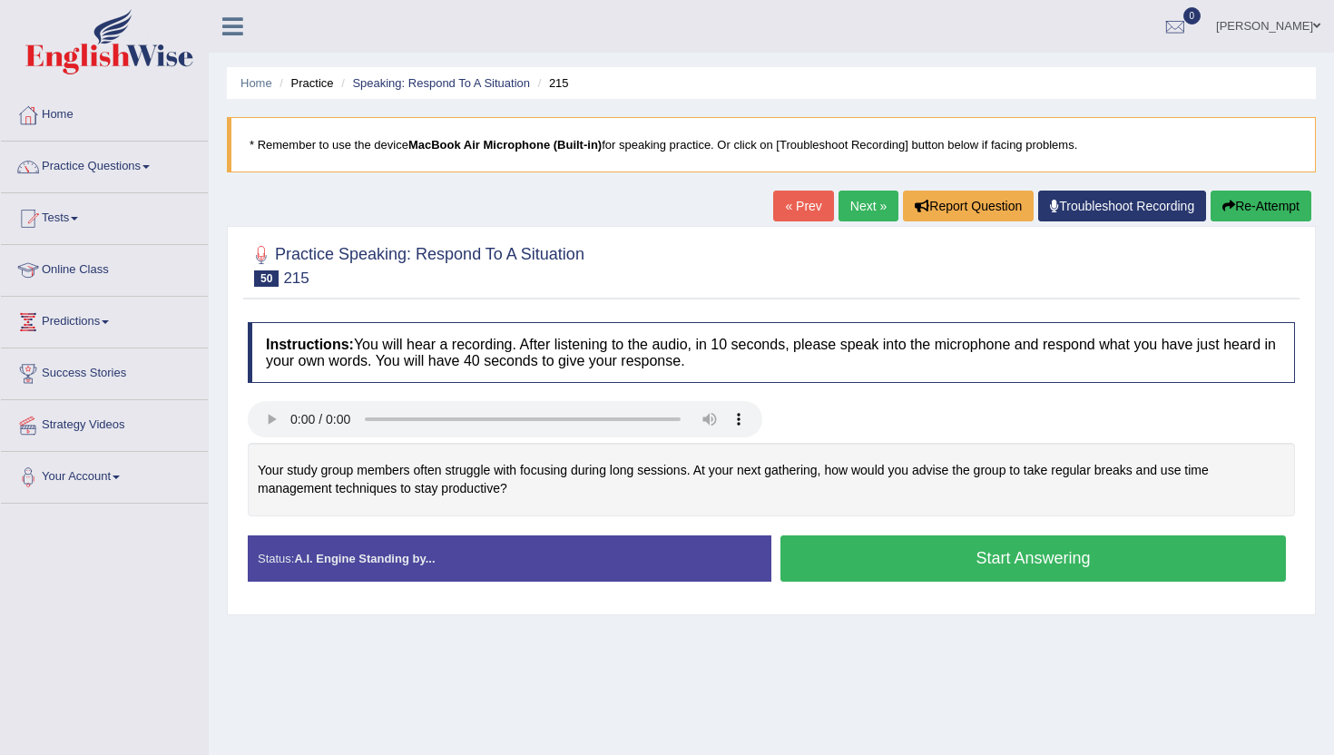
click at [812, 571] on button "Start Answering" at bounding box center [1032, 558] width 505 height 46
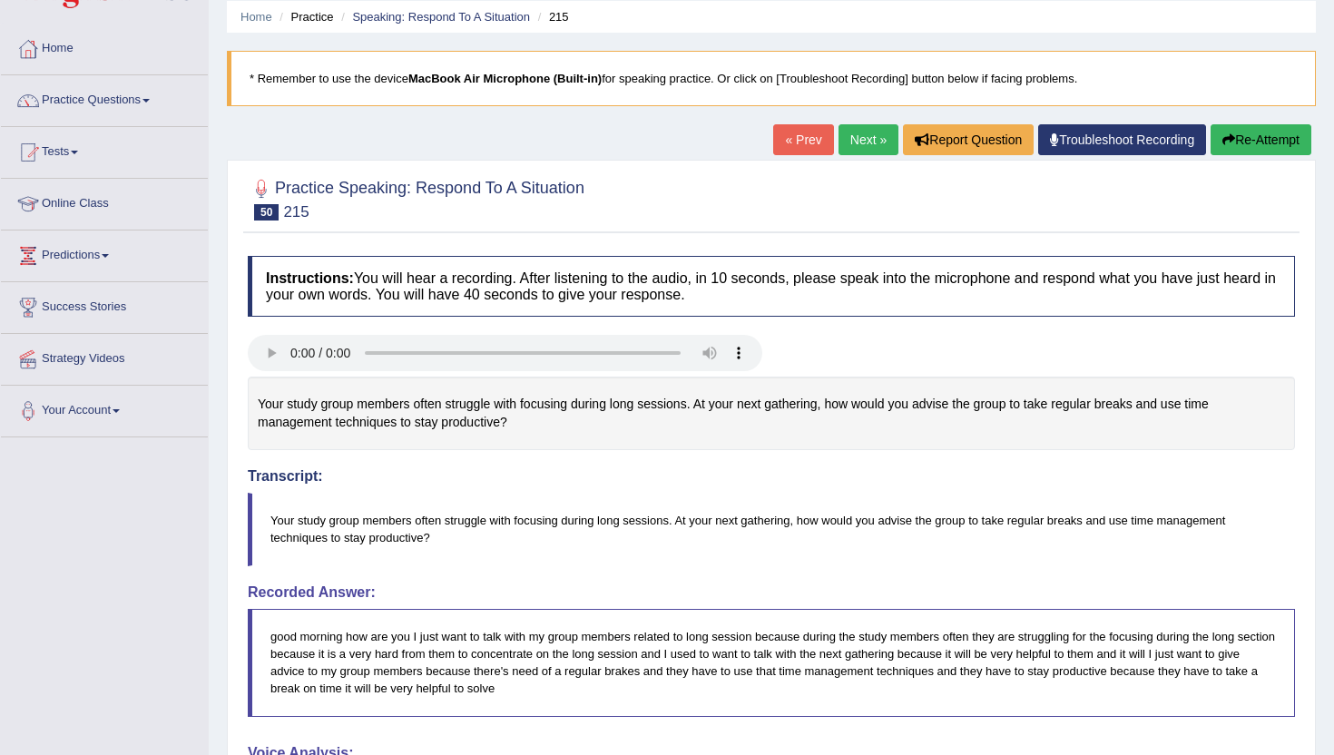
scroll to position [36, 0]
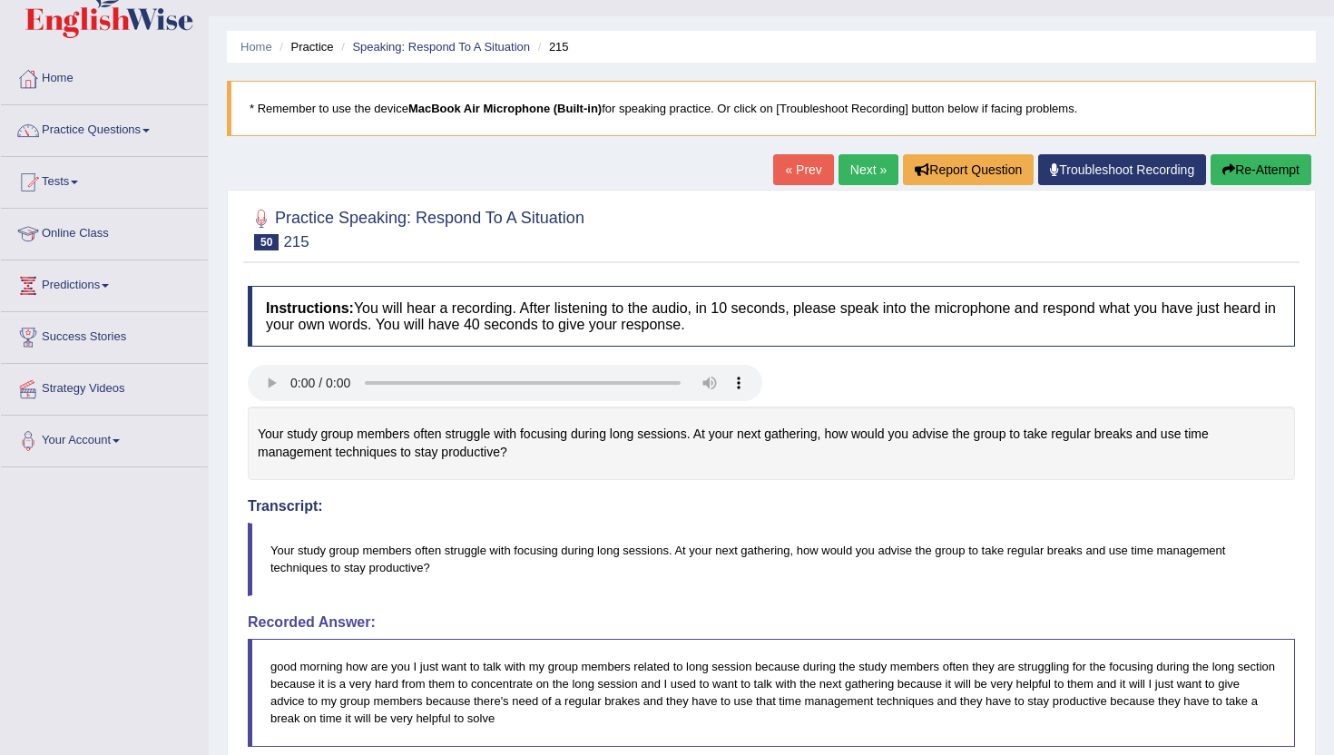
click at [852, 169] on link "Next »" at bounding box center [869, 169] width 60 height 31
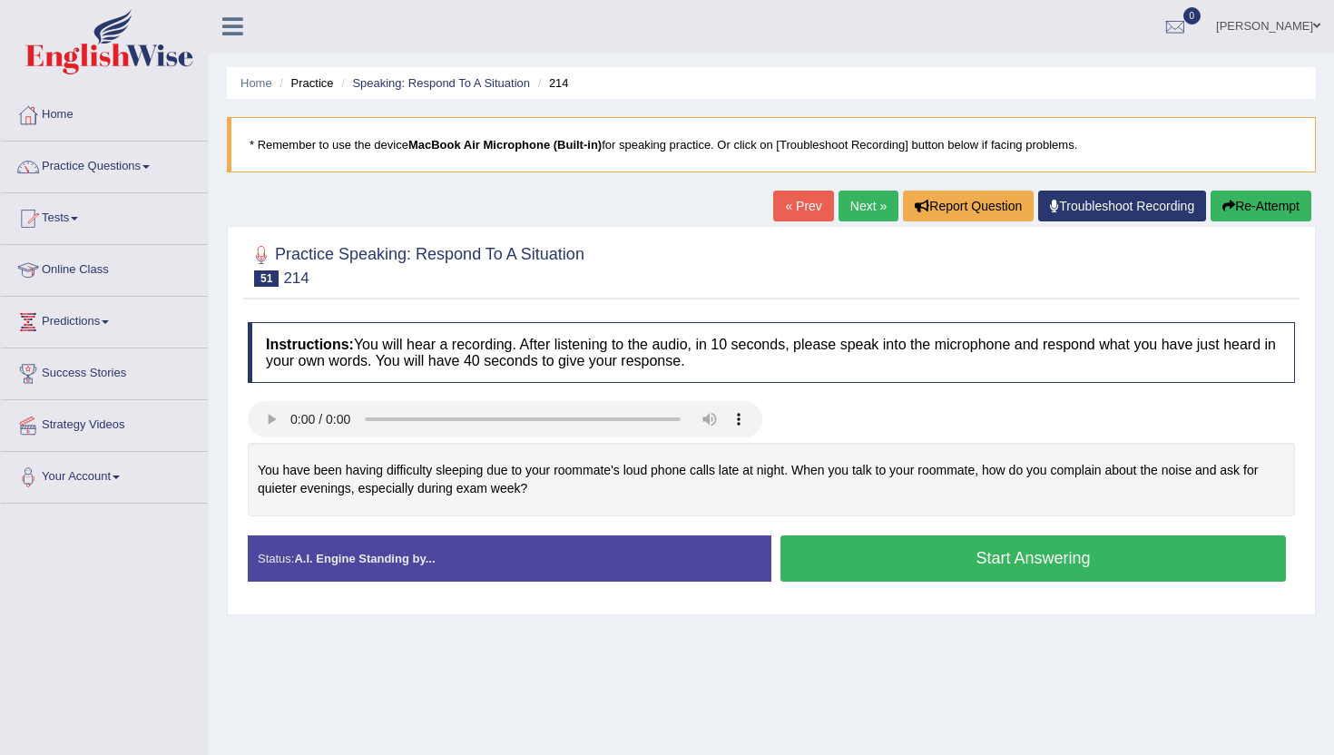
click at [882, 559] on button "Start Answering" at bounding box center [1032, 558] width 505 height 46
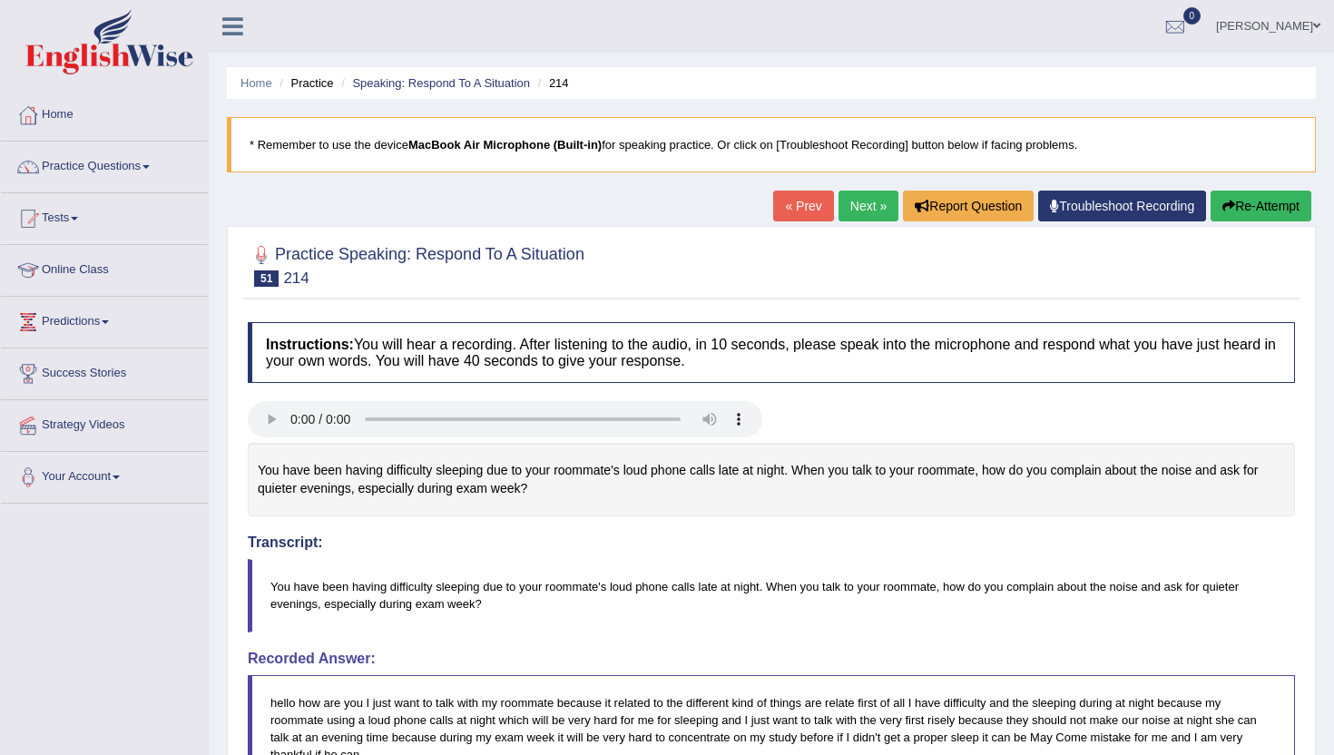
click at [855, 209] on link "Next »" at bounding box center [869, 206] width 60 height 31
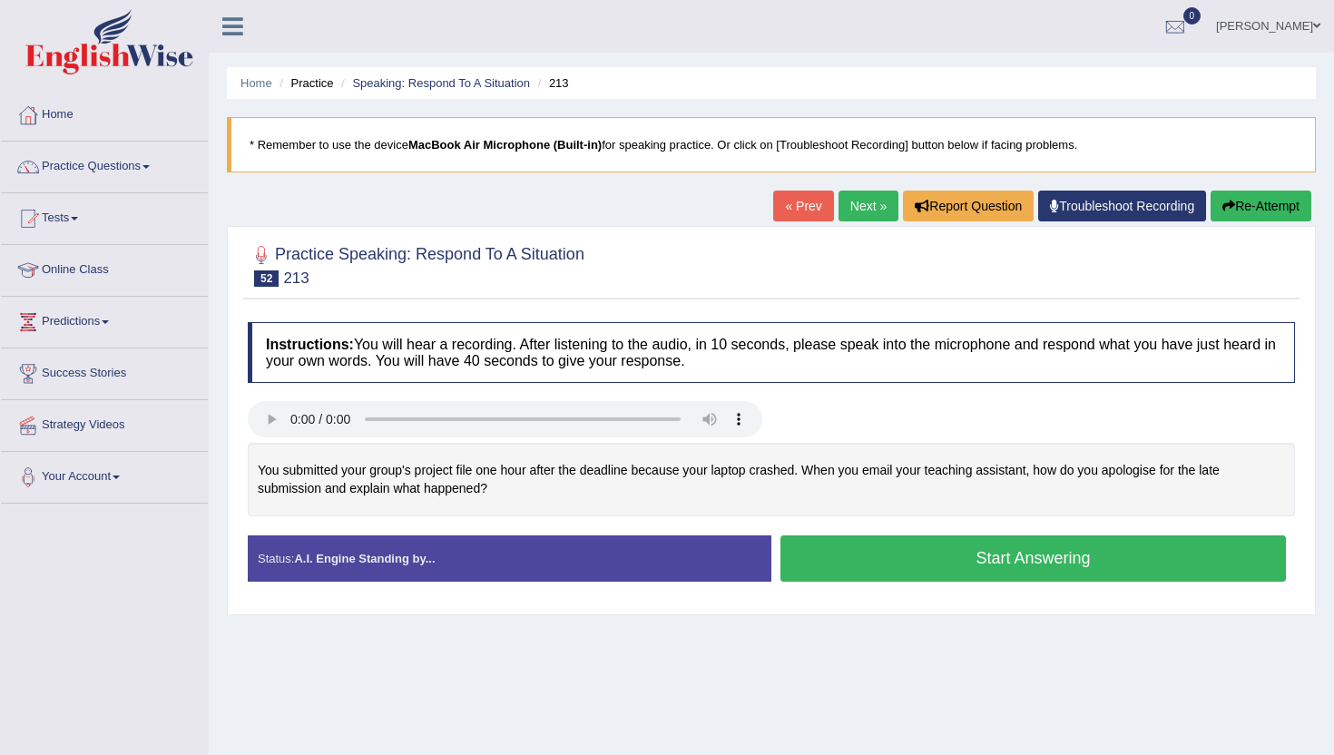
click at [895, 562] on button "Start Answering" at bounding box center [1032, 558] width 505 height 46
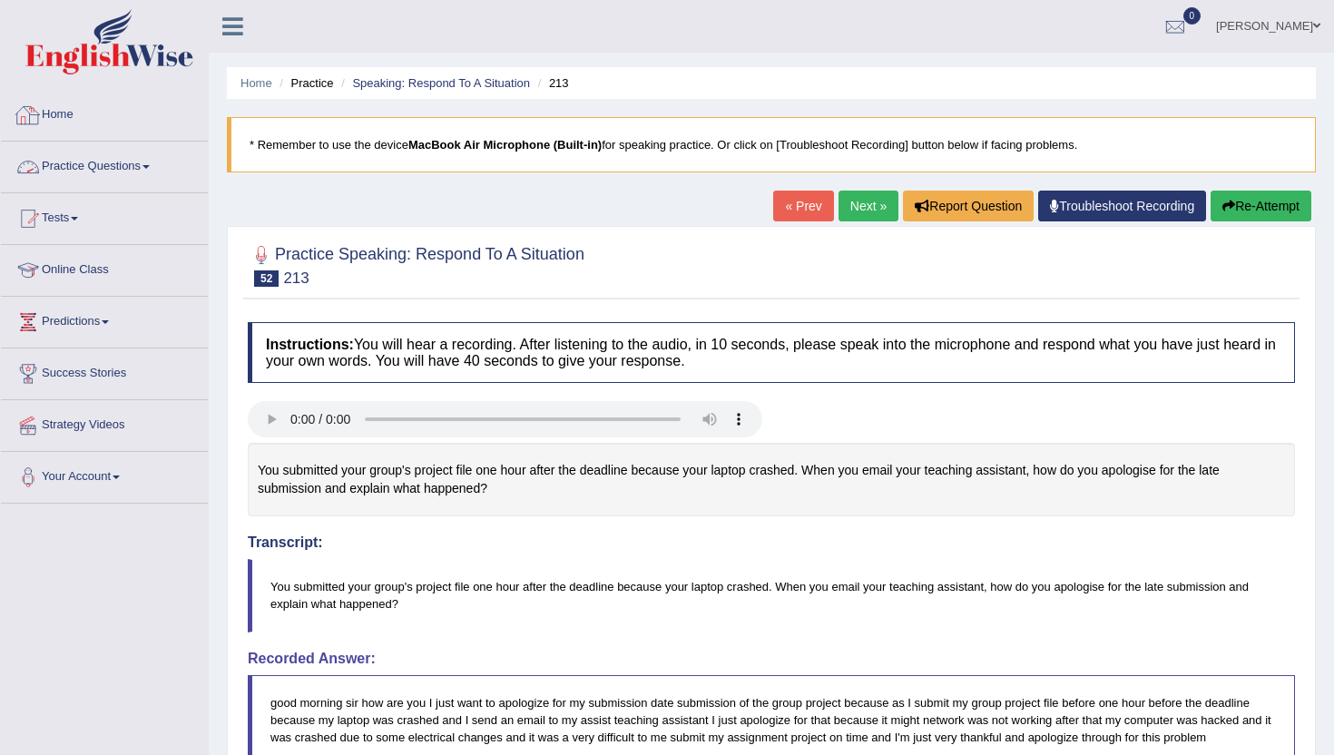
click at [113, 167] on link "Practice Questions" at bounding box center [104, 164] width 207 height 45
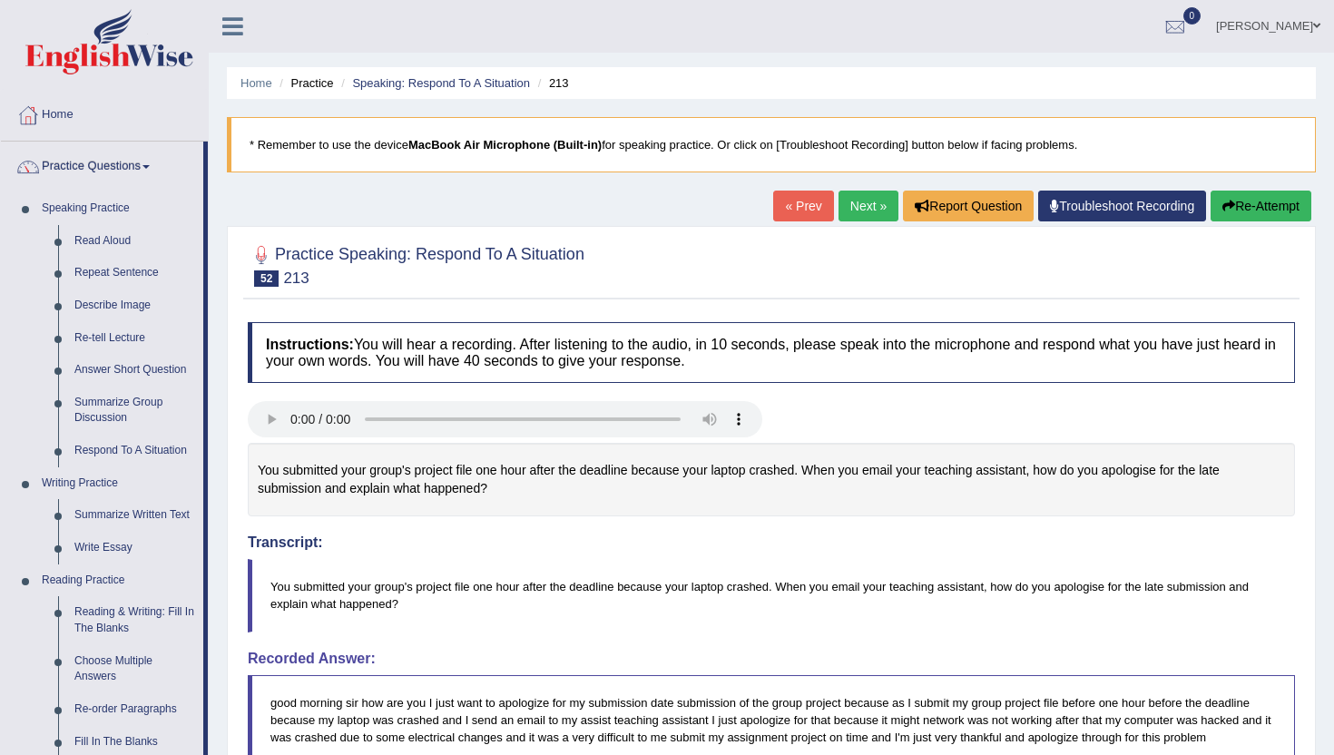
click at [224, 715] on div "Home Practice Speaking: Respond To A Situation 213 * Remember to use the device…" at bounding box center [771, 631] width 1125 height 1262
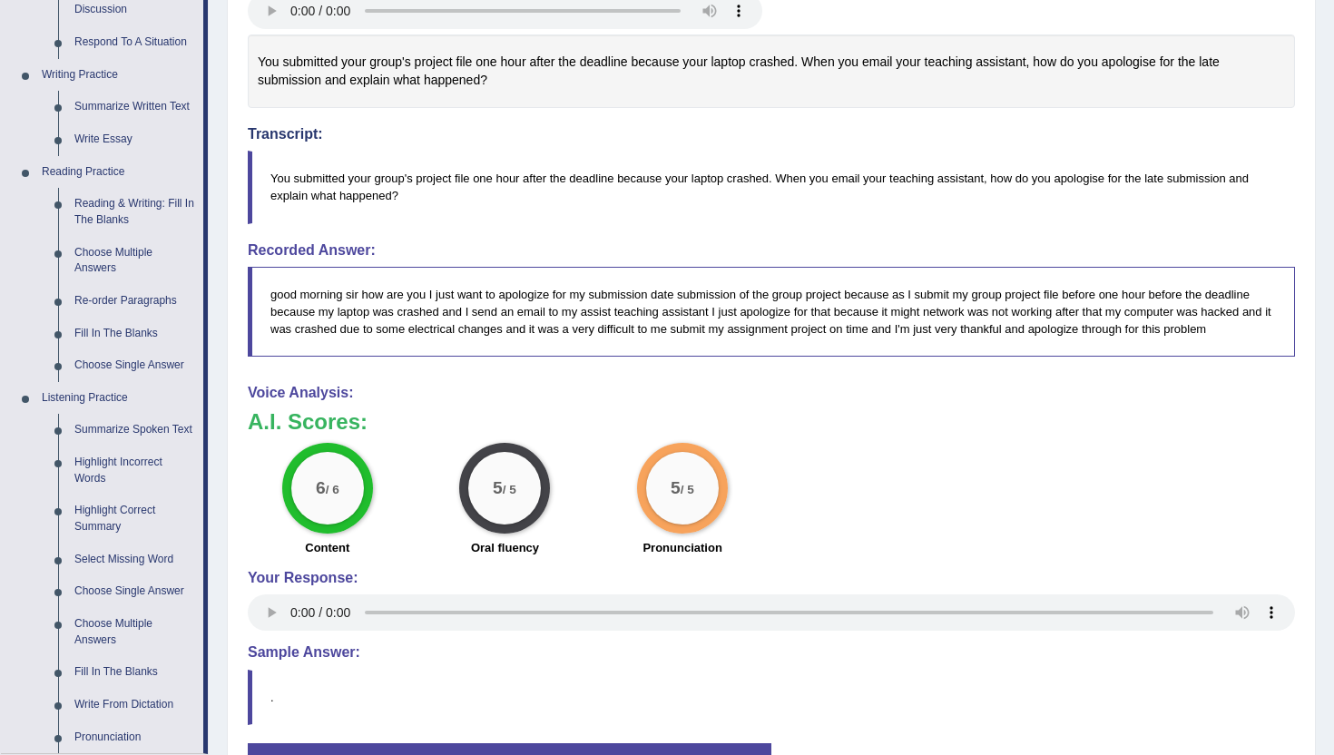
scroll to position [436, 0]
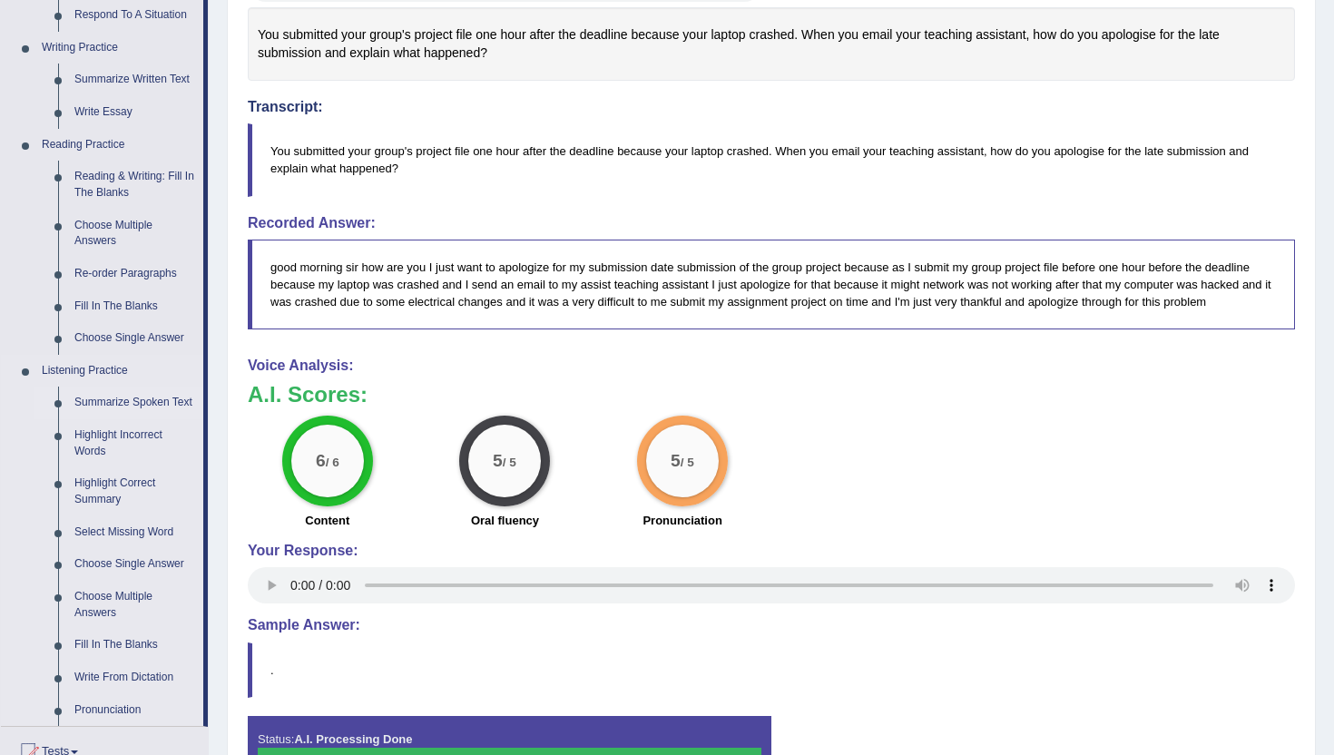
click at [79, 417] on link "Summarize Spoken Text" at bounding box center [134, 403] width 137 height 33
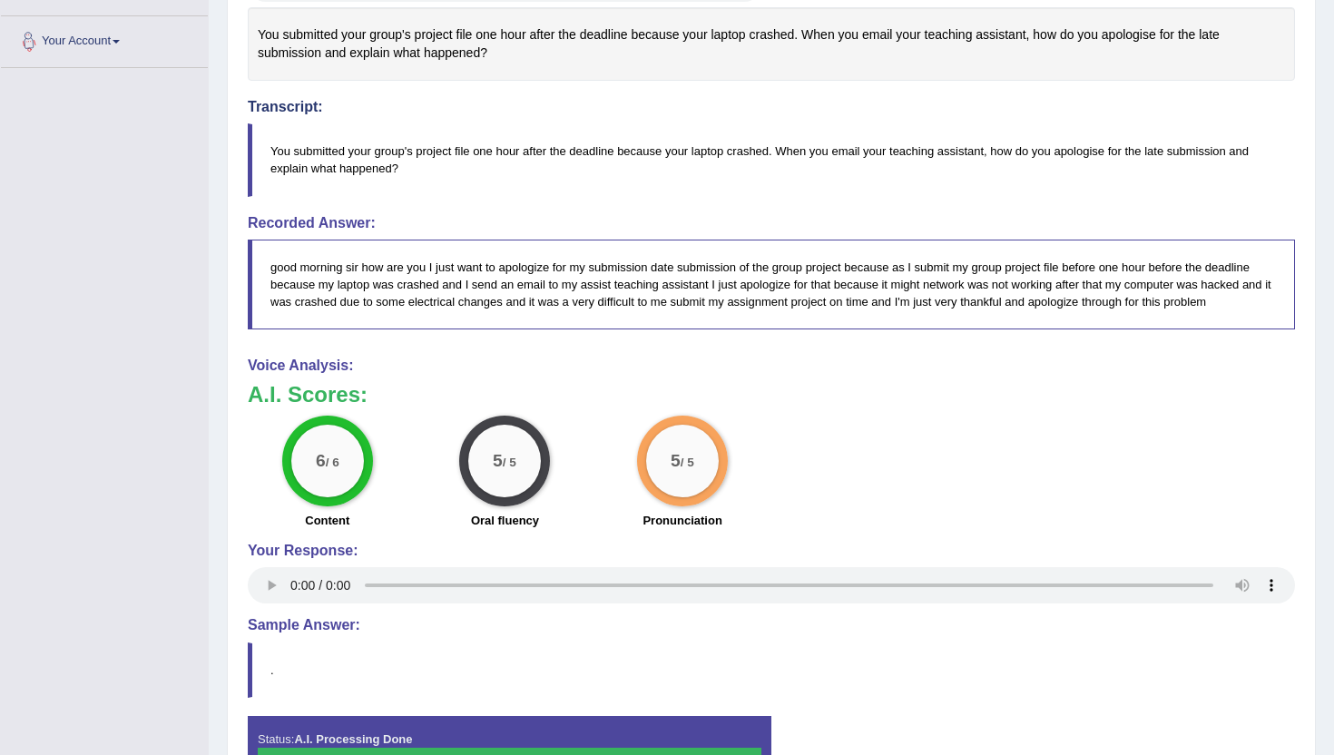
scroll to position [444, 0]
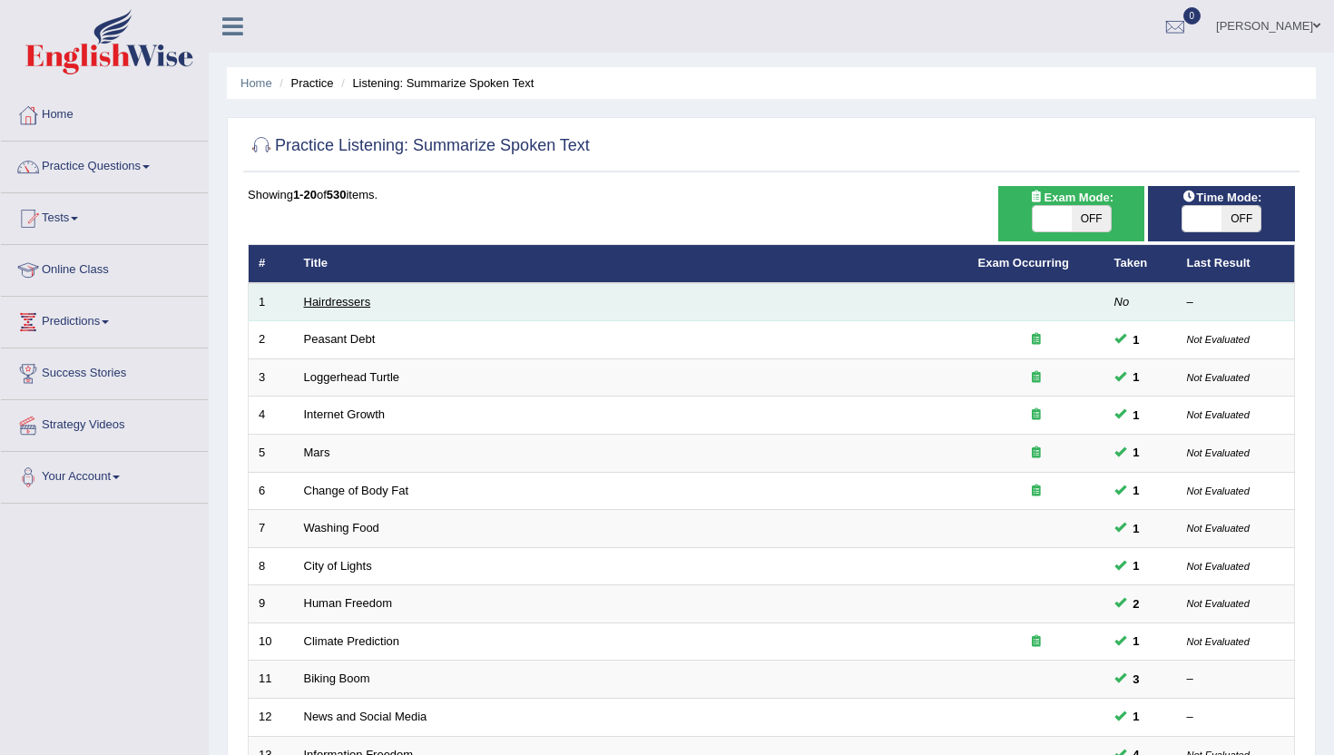
click at [325, 302] on link "Hairdressers" at bounding box center [337, 302] width 67 height 14
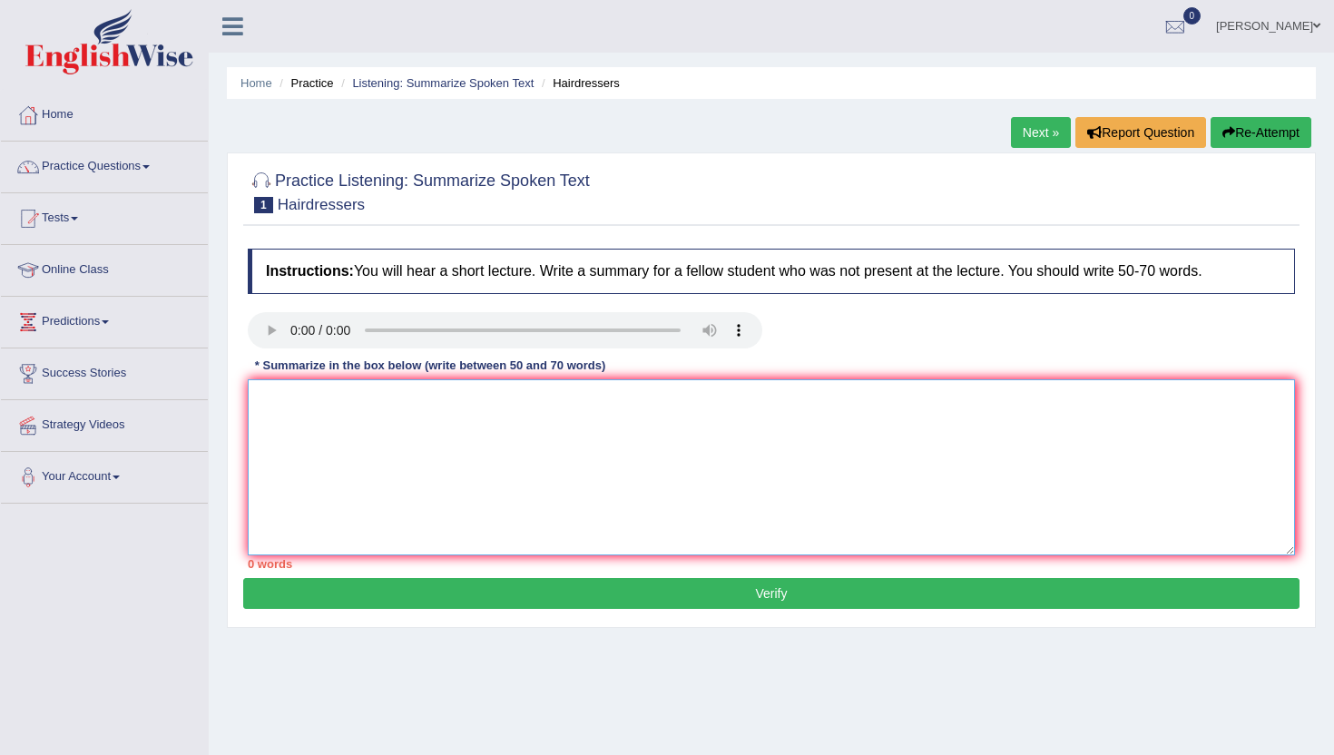
click at [370, 436] on textarea at bounding box center [771, 467] width 1047 height 176
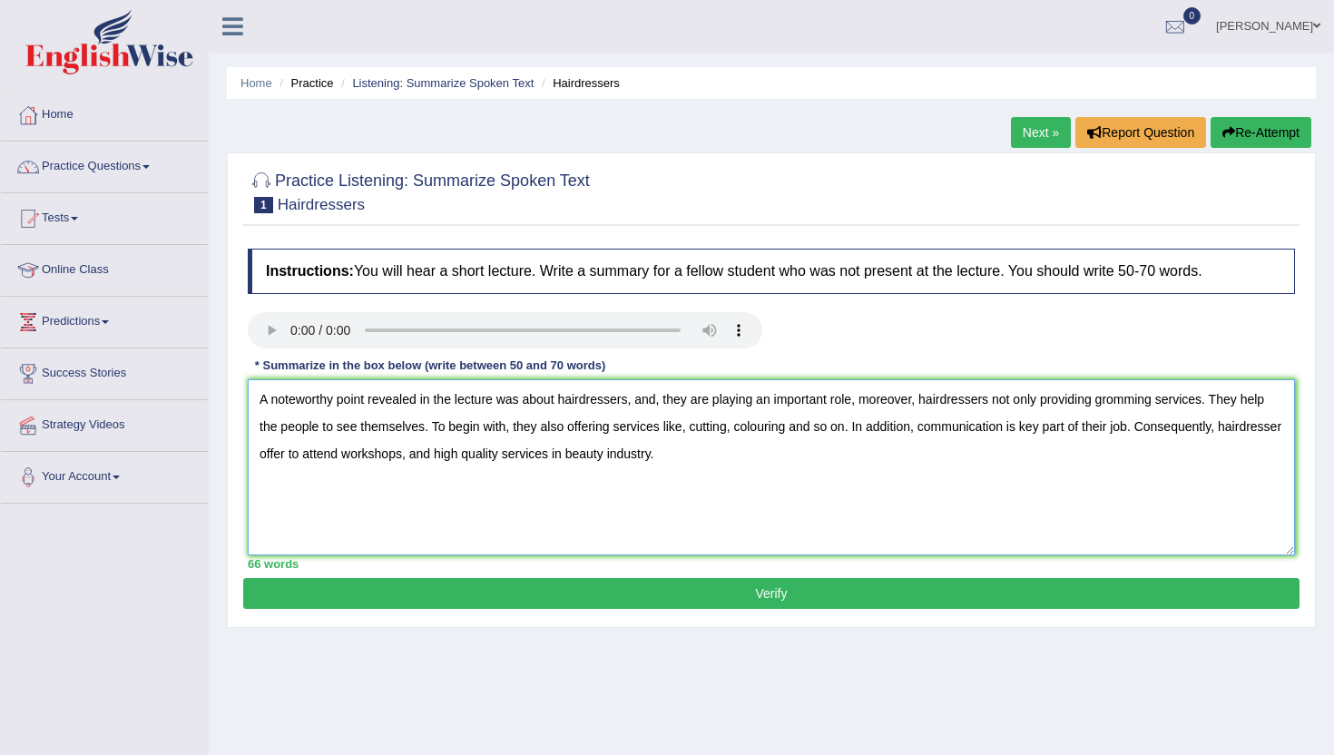
click at [992, 406] on textarea "A noteworthy point revealed in the lecture was about hairdressers, and, they ar…" at bounding box center [771, 467] width 1047 height 176
click at [504, 459] on textarea "A noteworthy point revealed in the lecture was about hairdressers, and, they ar…" at bounding box center [771, 467] width 1047 height 176
type textarea "A noteworthy point revealed in the lecture was about hairdressers, and, they ar…"
click at [492, 594] on button "Verify" at bounding box center [771, 593] width 1056 height 31
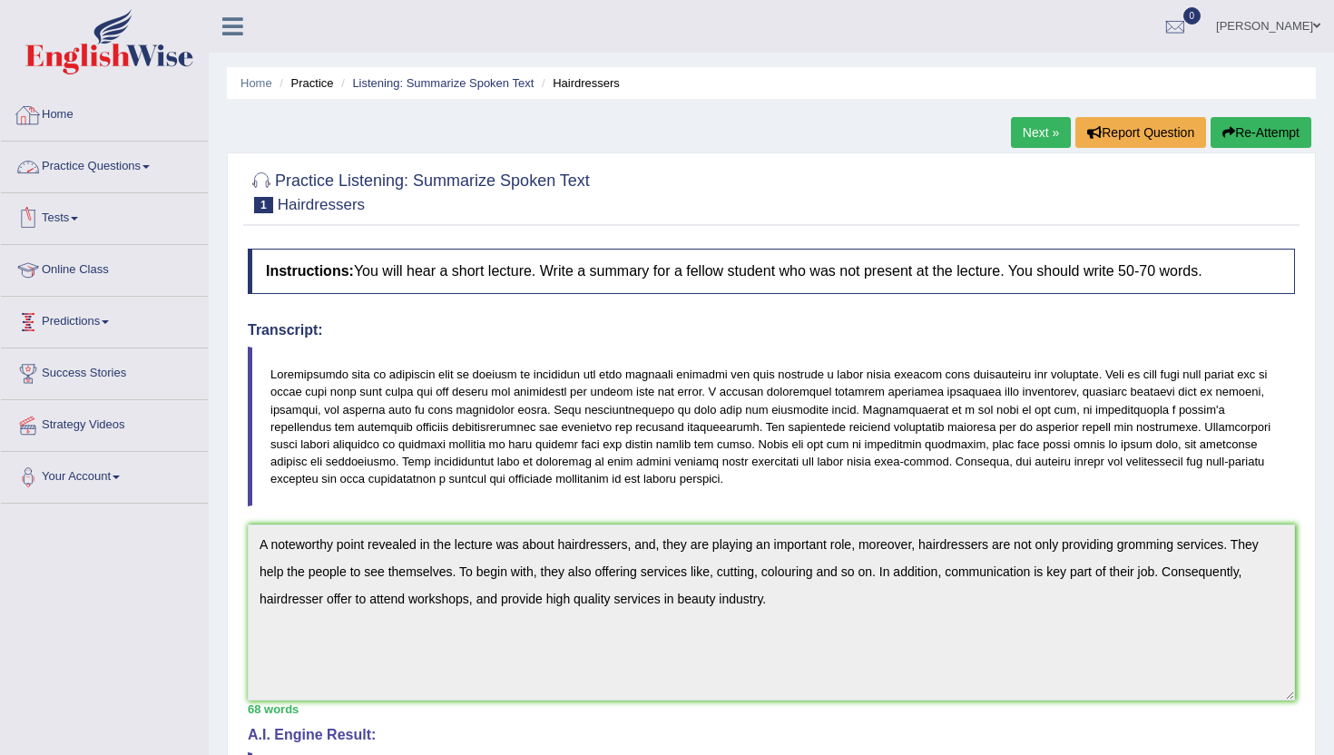
click at [138, 159] on link "Practice Questions" at bounding box center [104, 164] width 207 height 45
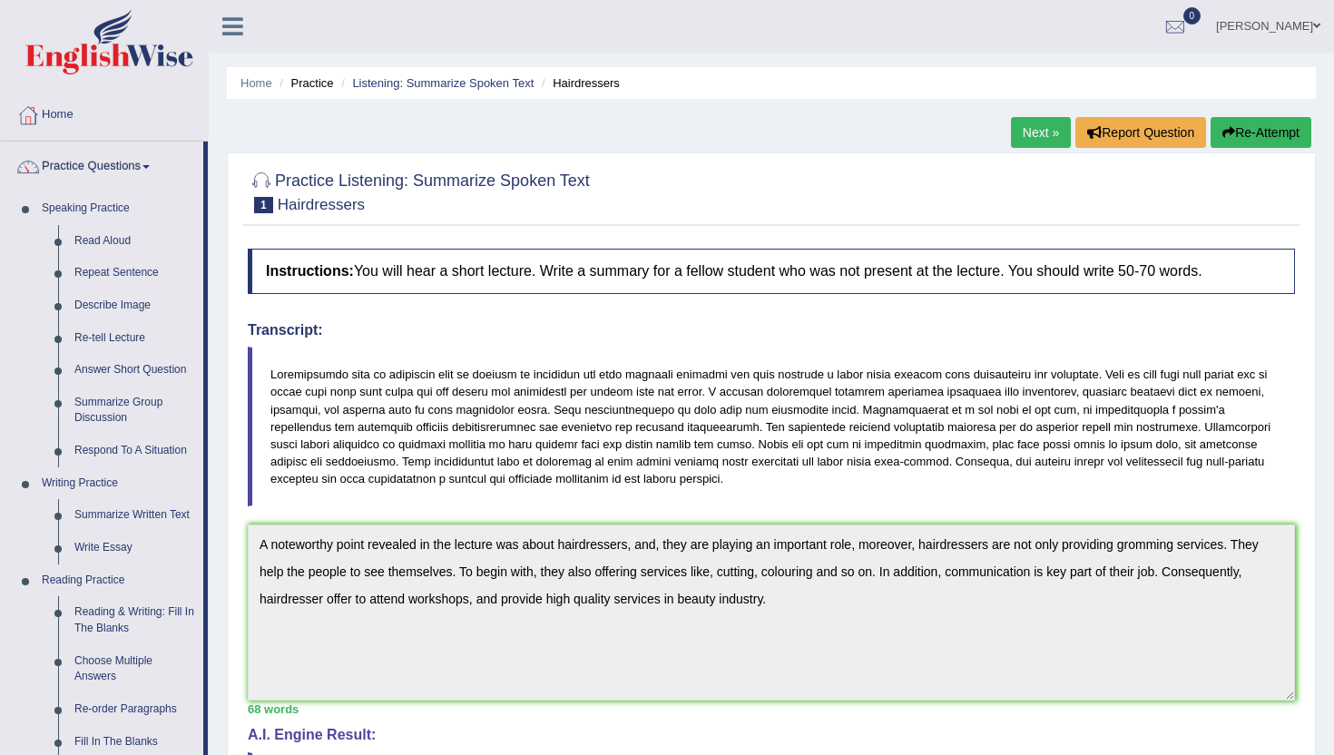
click at [225, 716] on div "Home Practice Listening: Summarize Spoken Text Hairdressers Next » Report Quest…" at bounding box center [771, 570] width 1125 height 1141
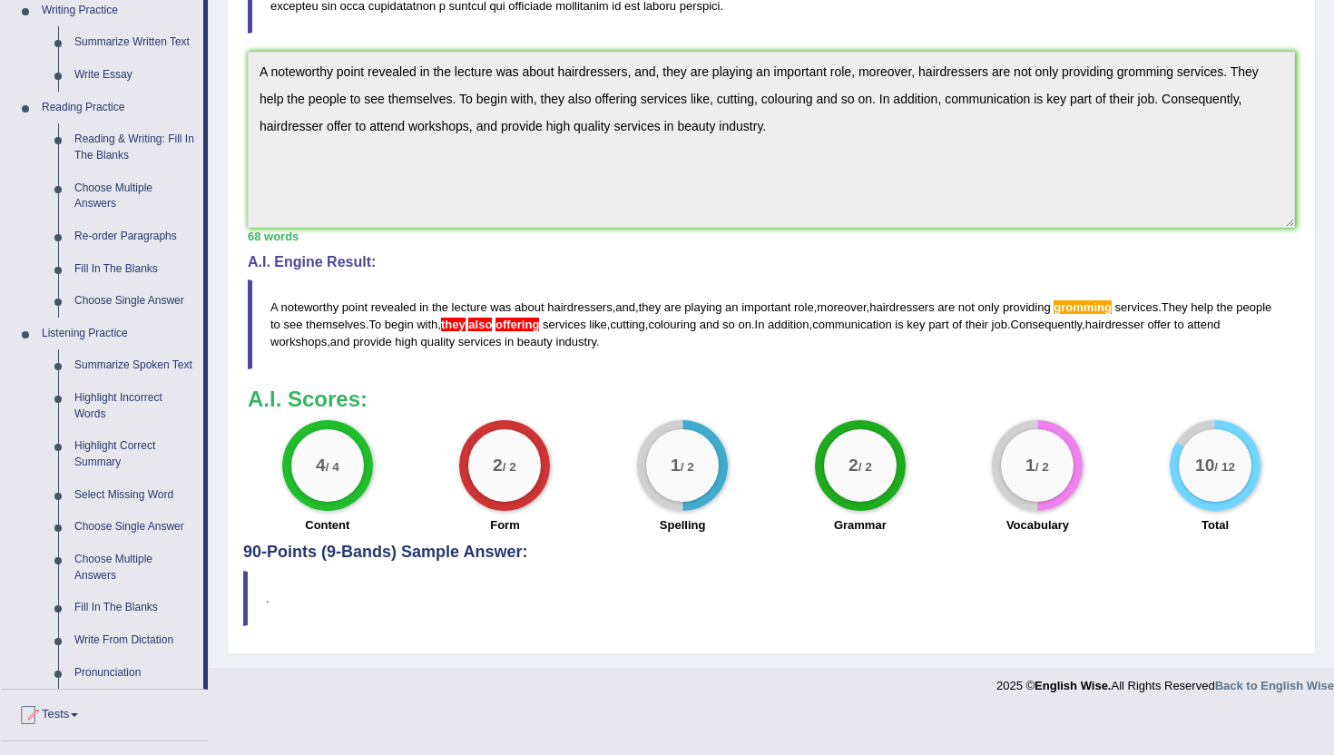
scroll to position [508, 0]
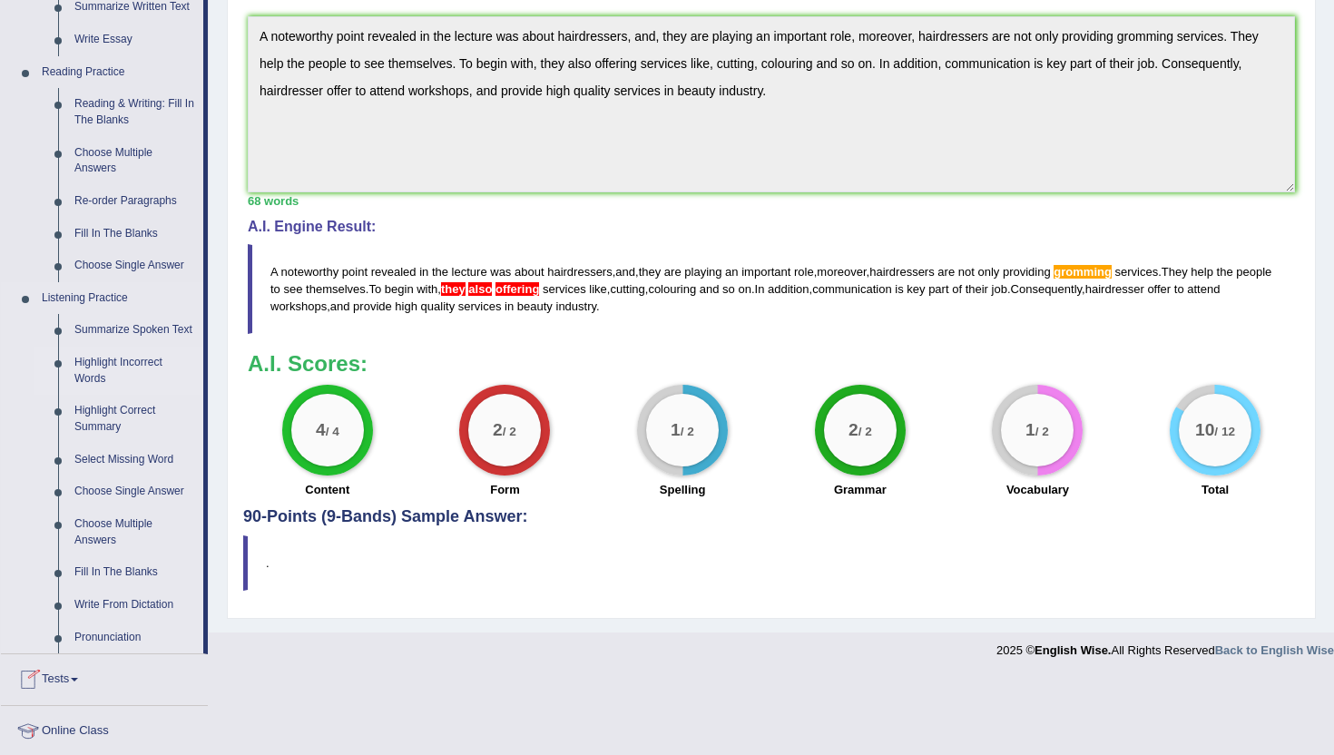
click at [99, 389] on link "Highlight Incorrect Words" at bounding box center [134, 371] width 137 height 48
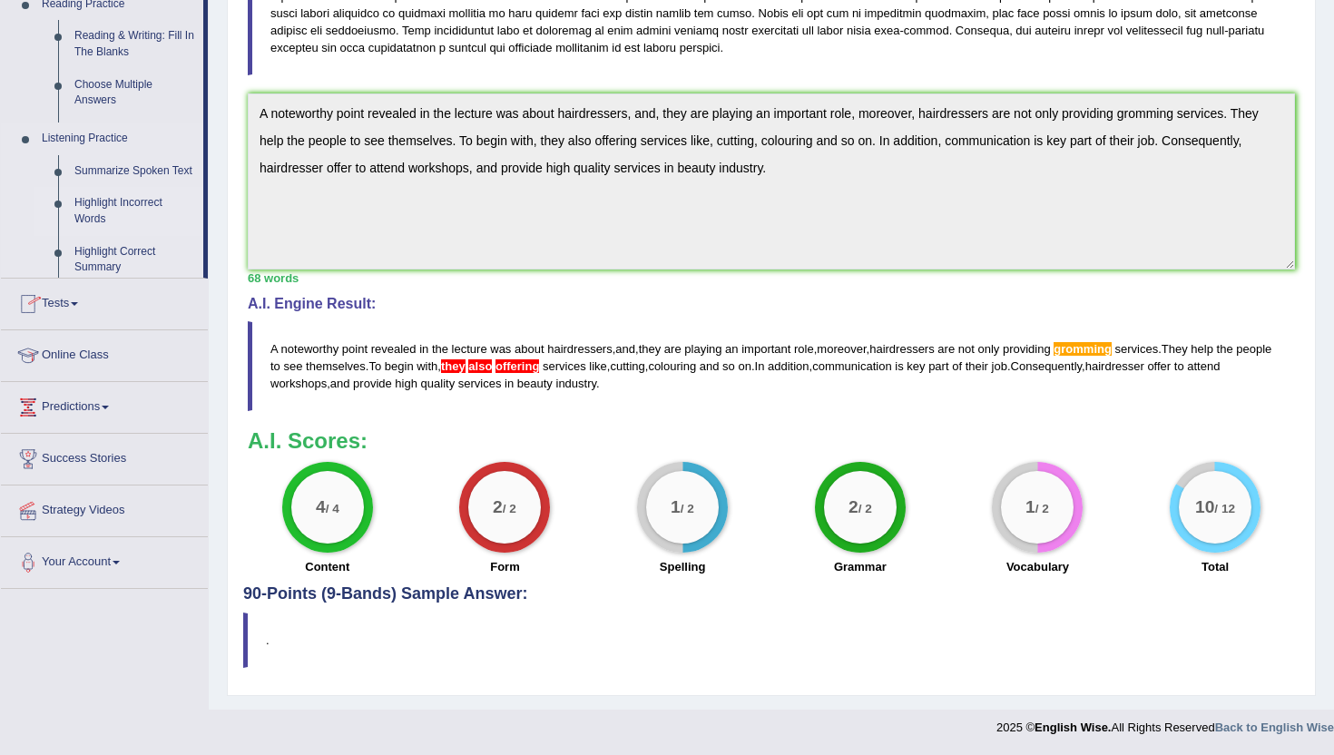
scroll to position [221, 0]
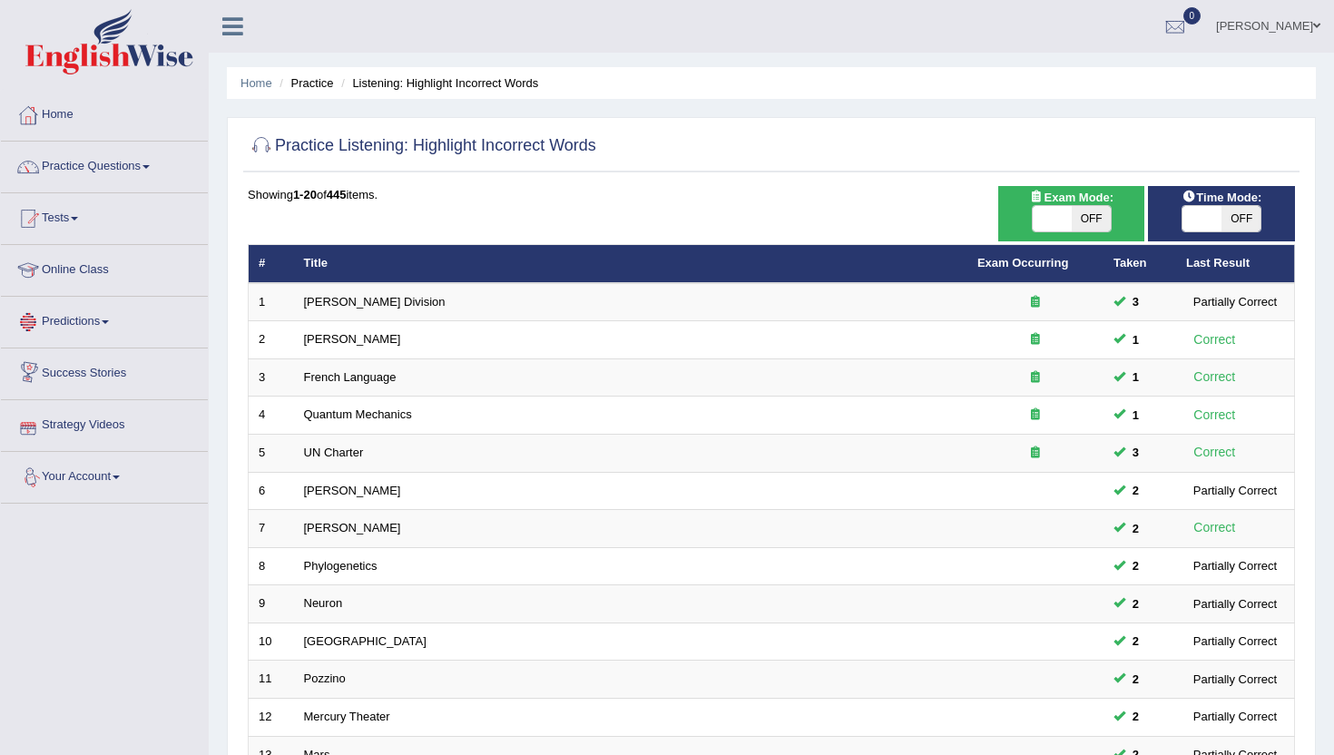
click at [73, 326] on link "Predictions" at bounding box center [104, 319] width 207 height 45
click at [69, 361] on link "Latest Predictions" at bounding box center [119, 364] width 170 height 33
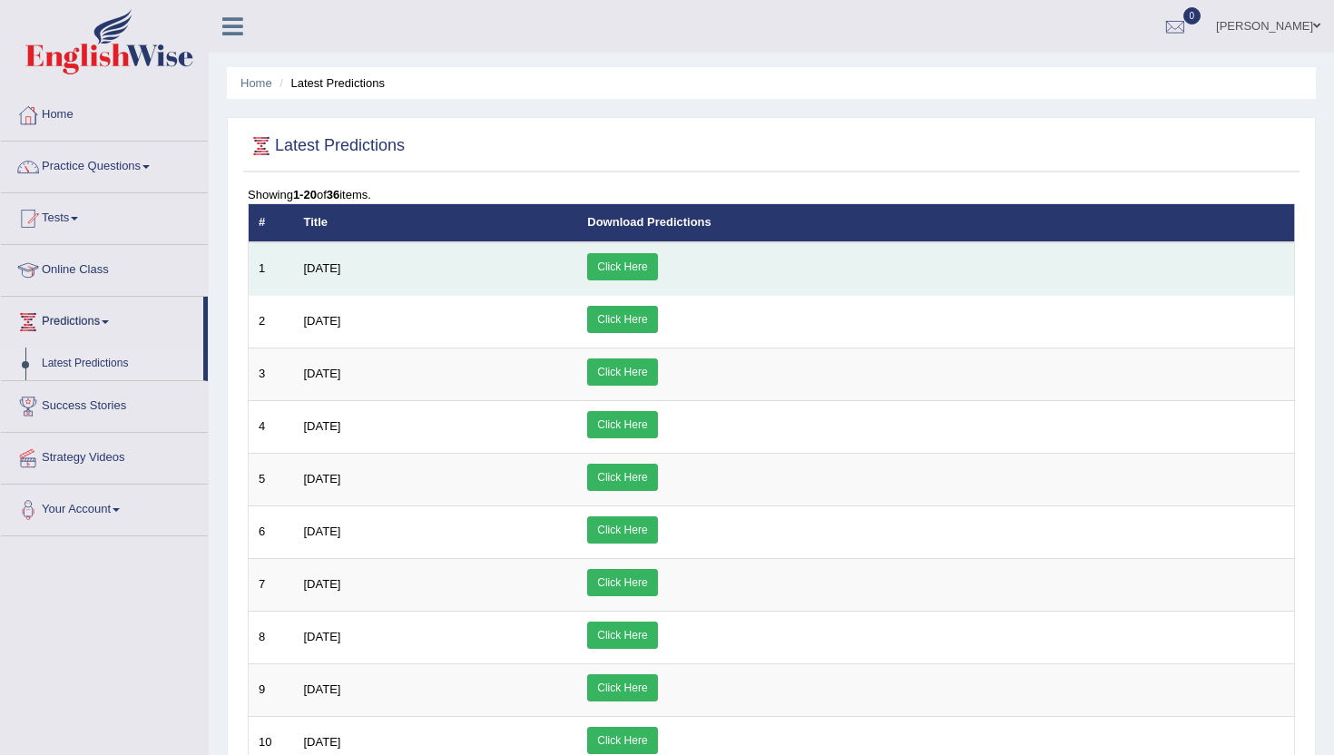
click at [657, 267] on link "Click Here" at bounding box center [622, 266] width 70 height 27
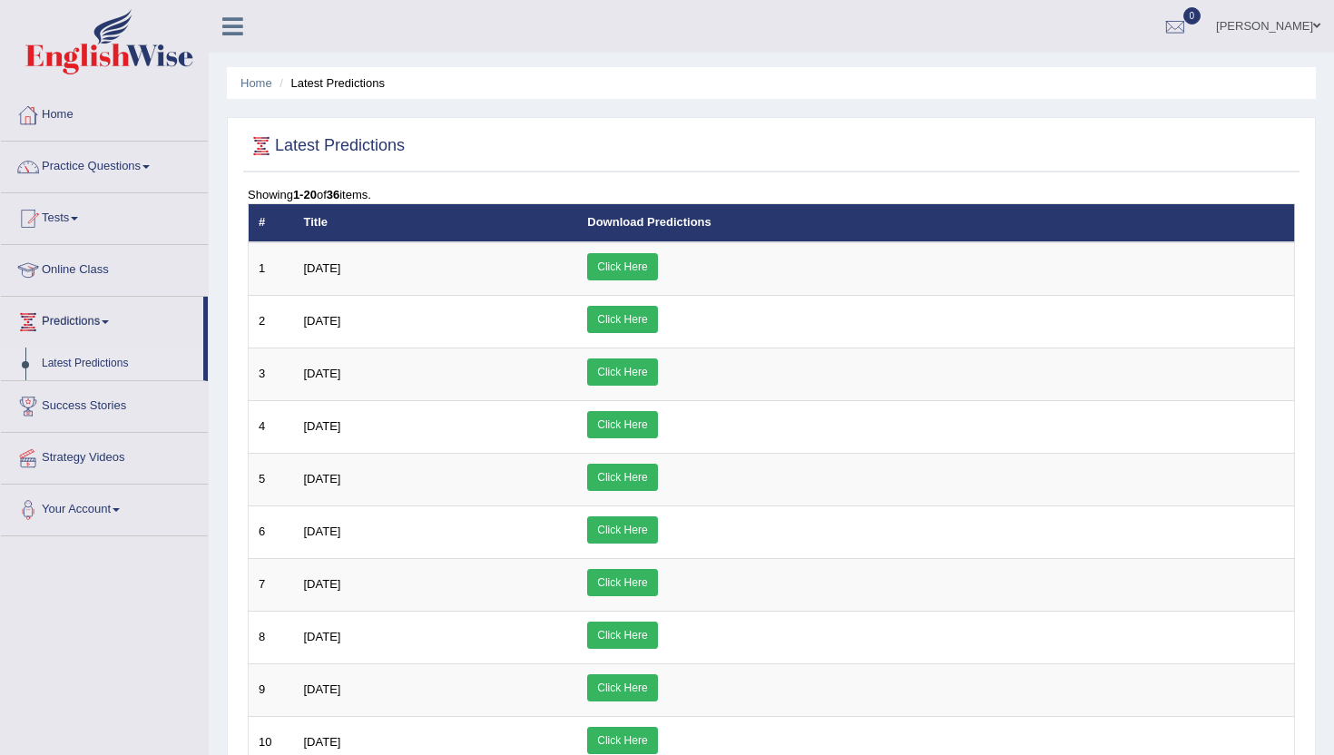
click at [72, 112] on link "Home" at bounding box center [104, 112] width 207 height 45
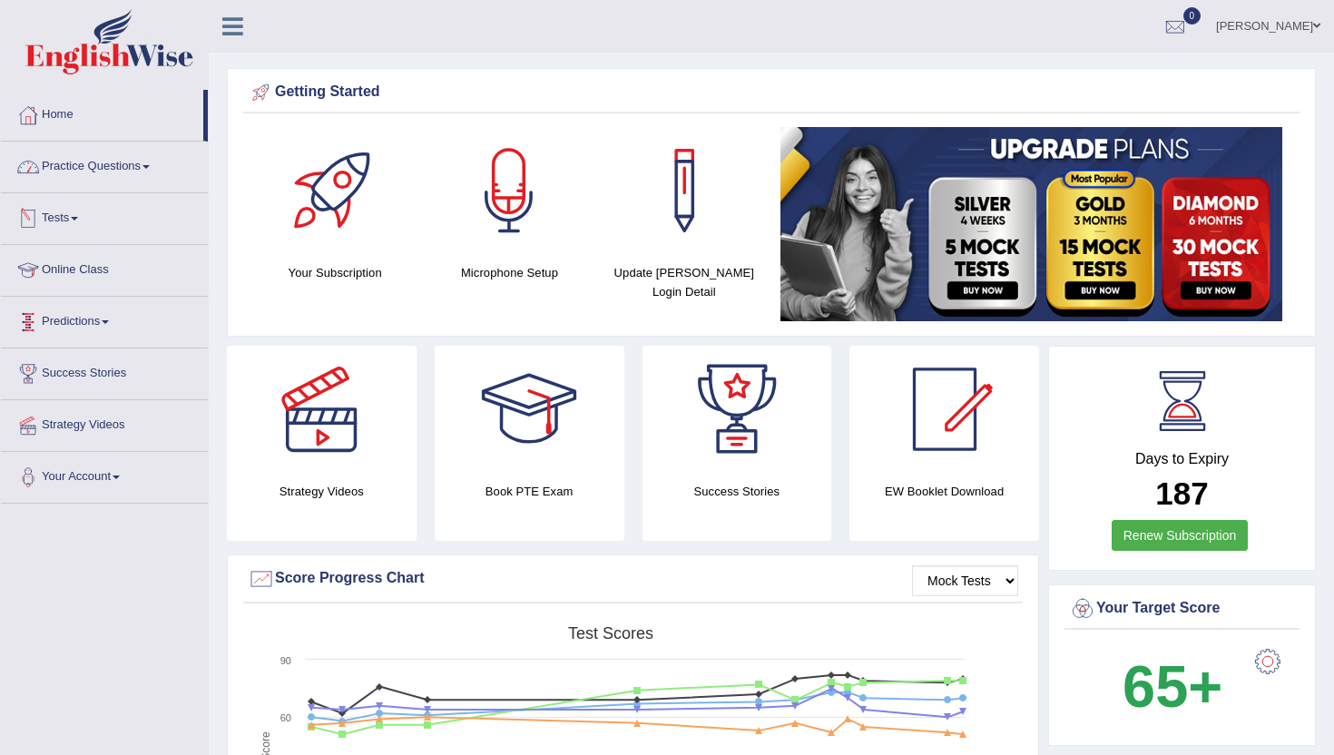
click at [110, 168] on link "Practice Questions" at bounding box center [104, 164] width 207 height 45
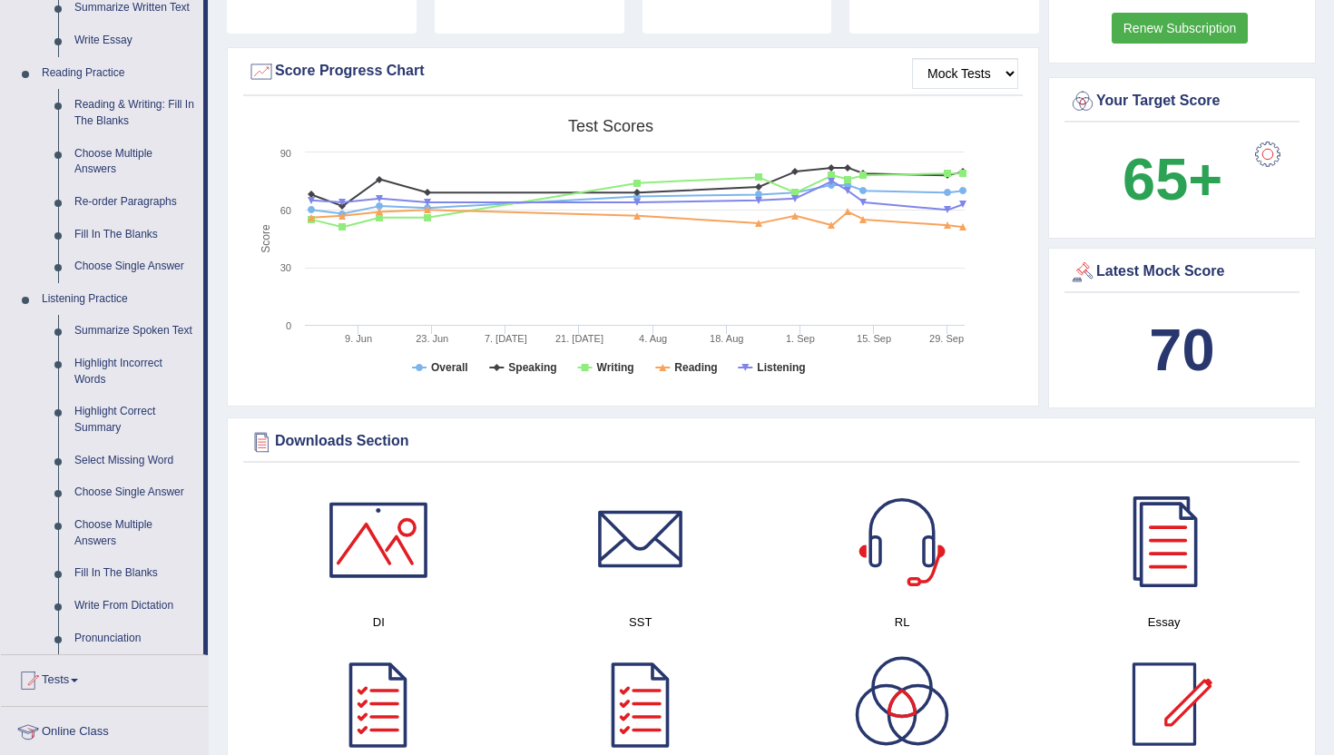
scroll to position [508, 0]
click at [93, 385] on link "Highlight Incorrect Words" at bounding box center [134, 371] width 137 height 48
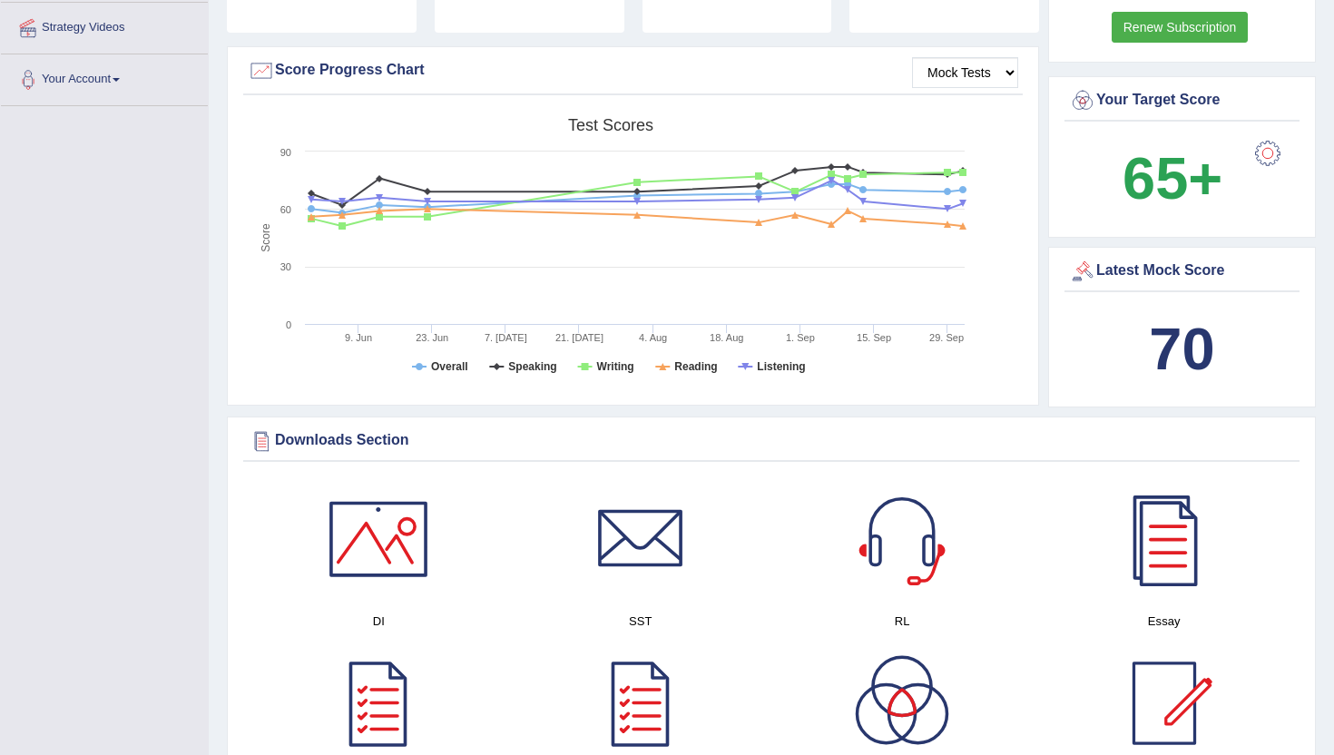
scroll to position [270, 0]
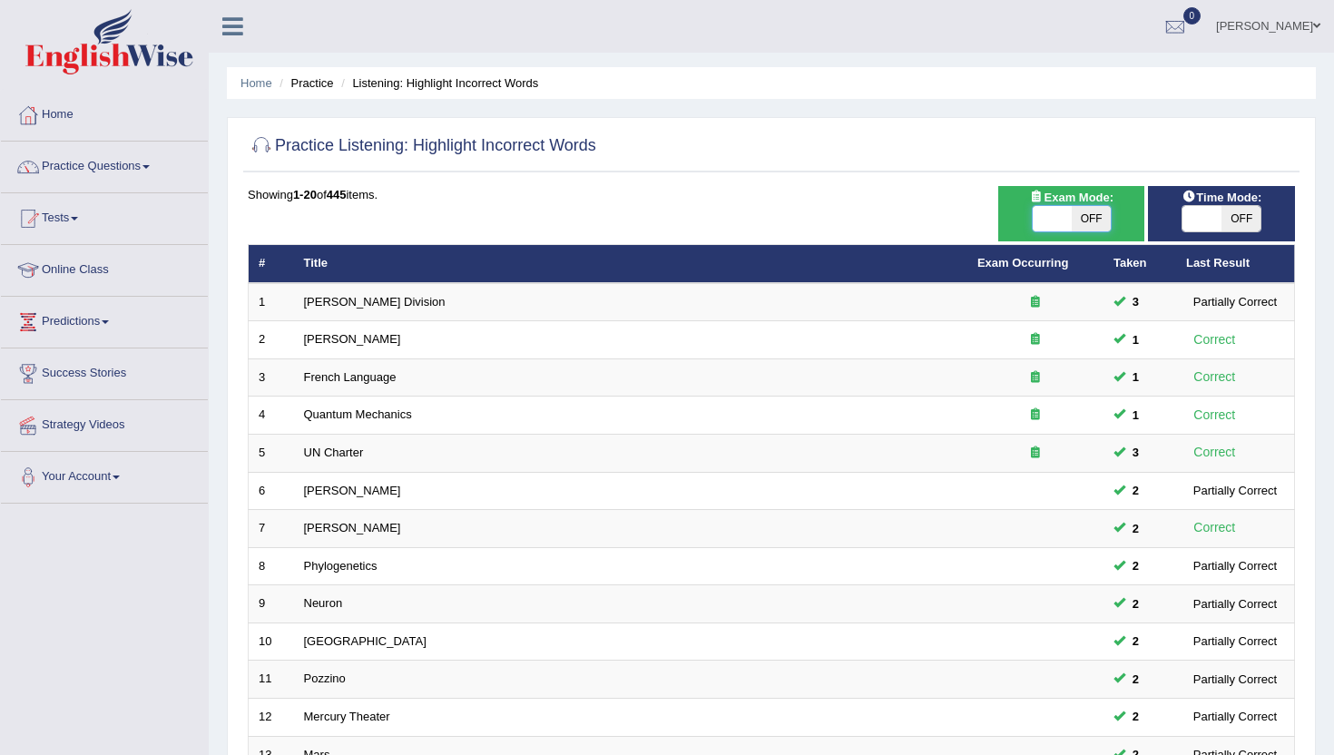
click at [1052, 207] on span at bounding box center [1052, 218] width 39 height 25
checkbox input "true"
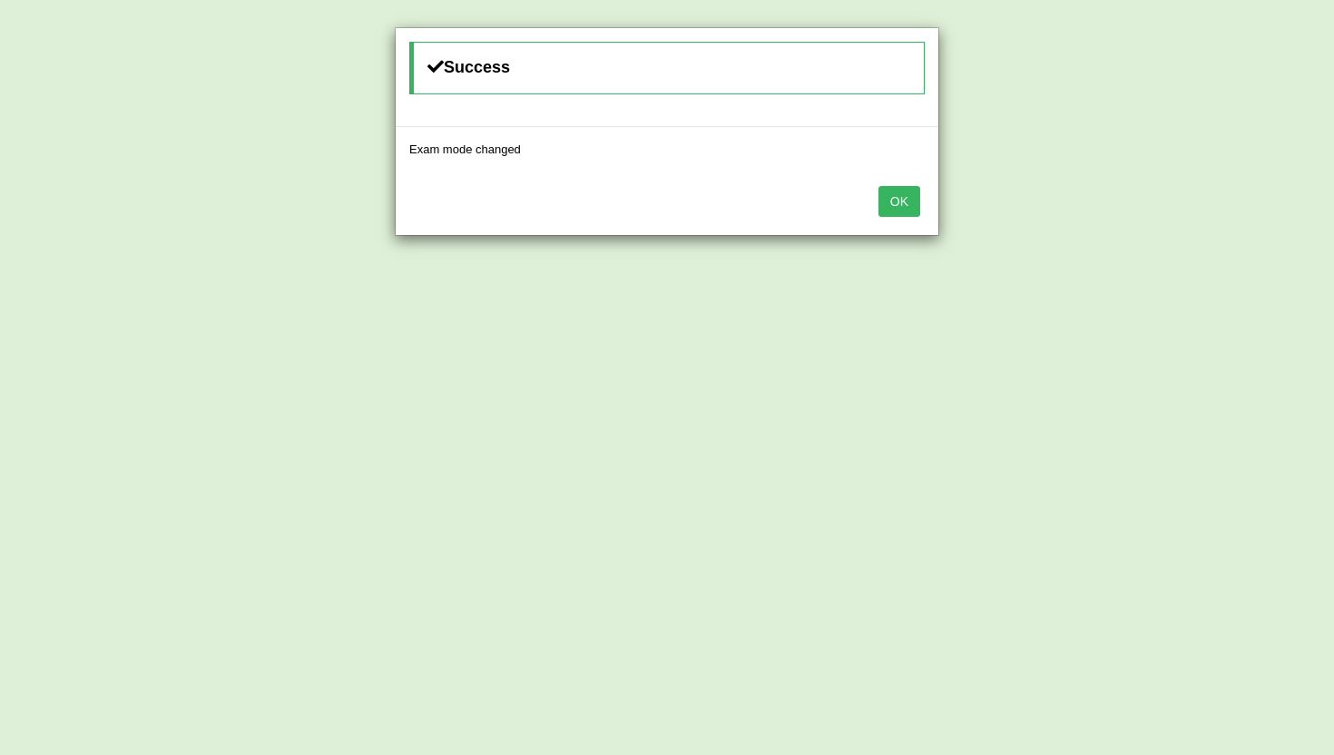
click at [899, 199] on button "OK" at bounding box center [899, 201] width 42 height 31
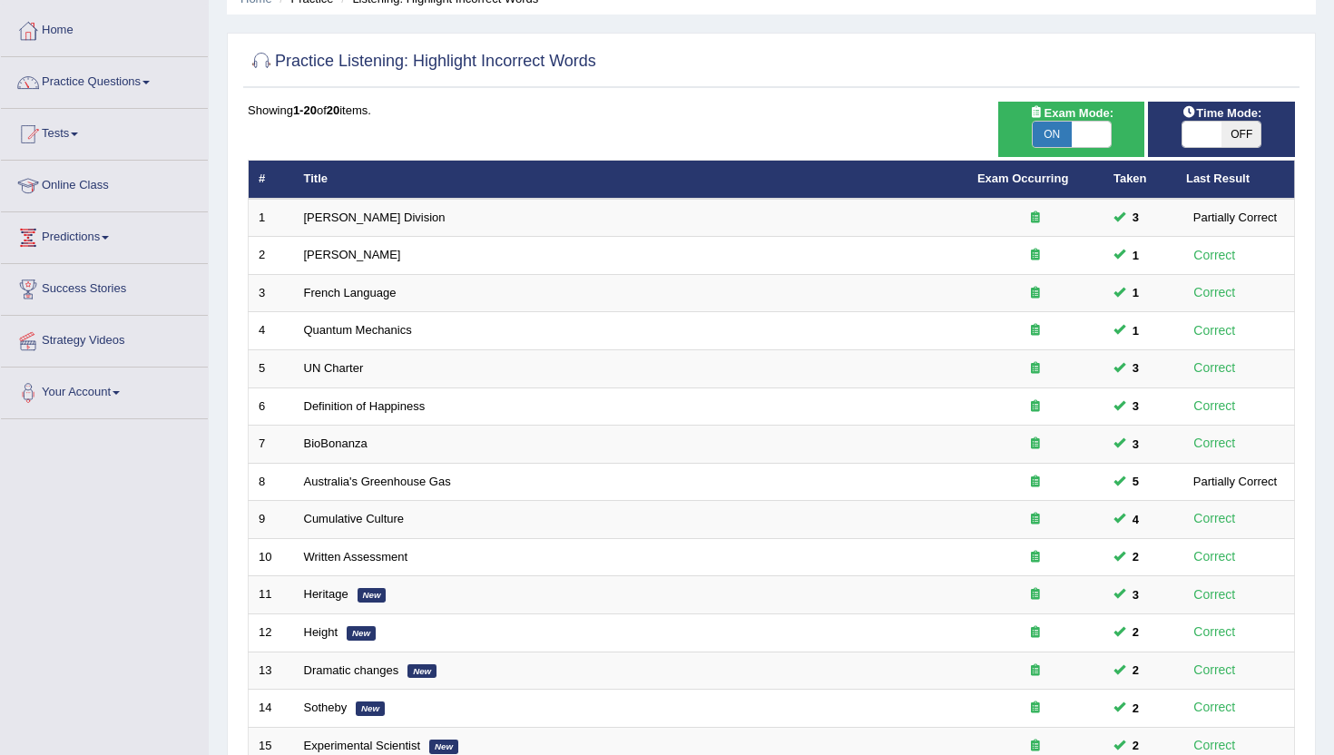
scroll to position [49, 0]
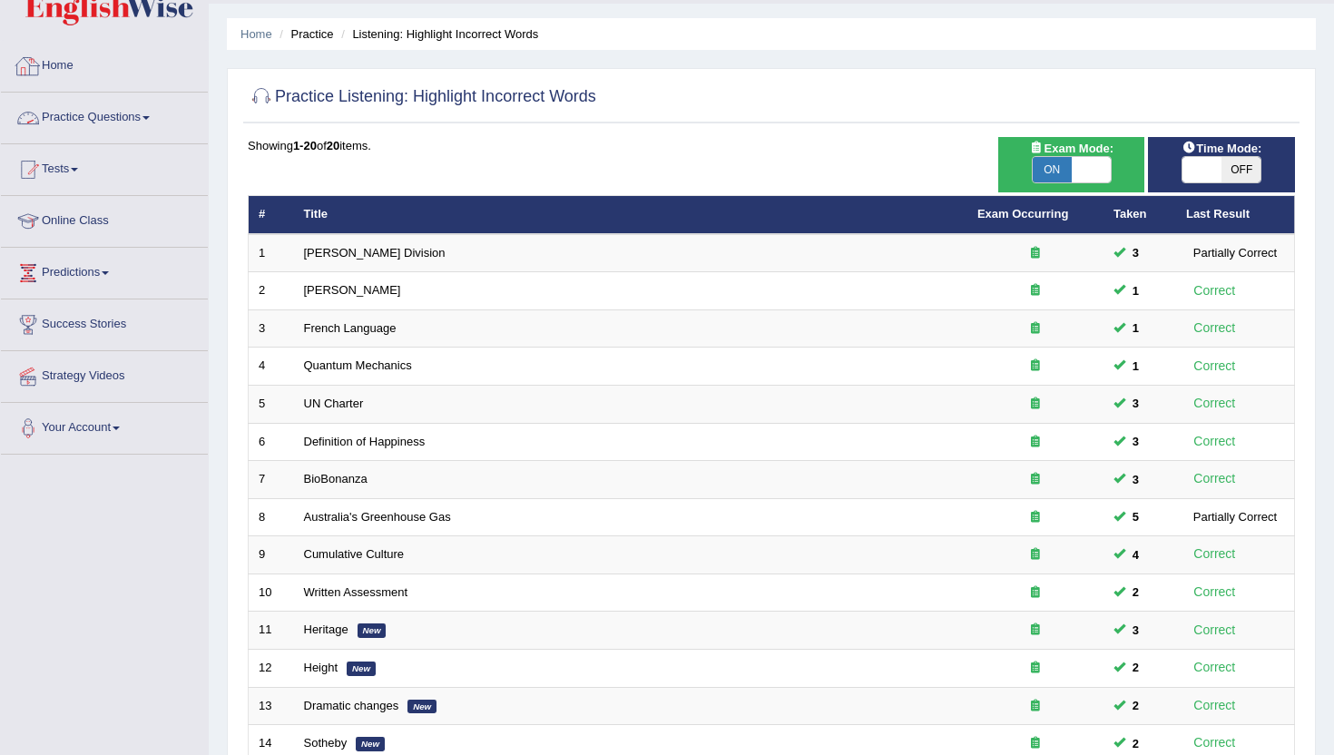
click at [90, 121] on link "Practice Questions" at bounding box center [104, 115] width 207 height 45
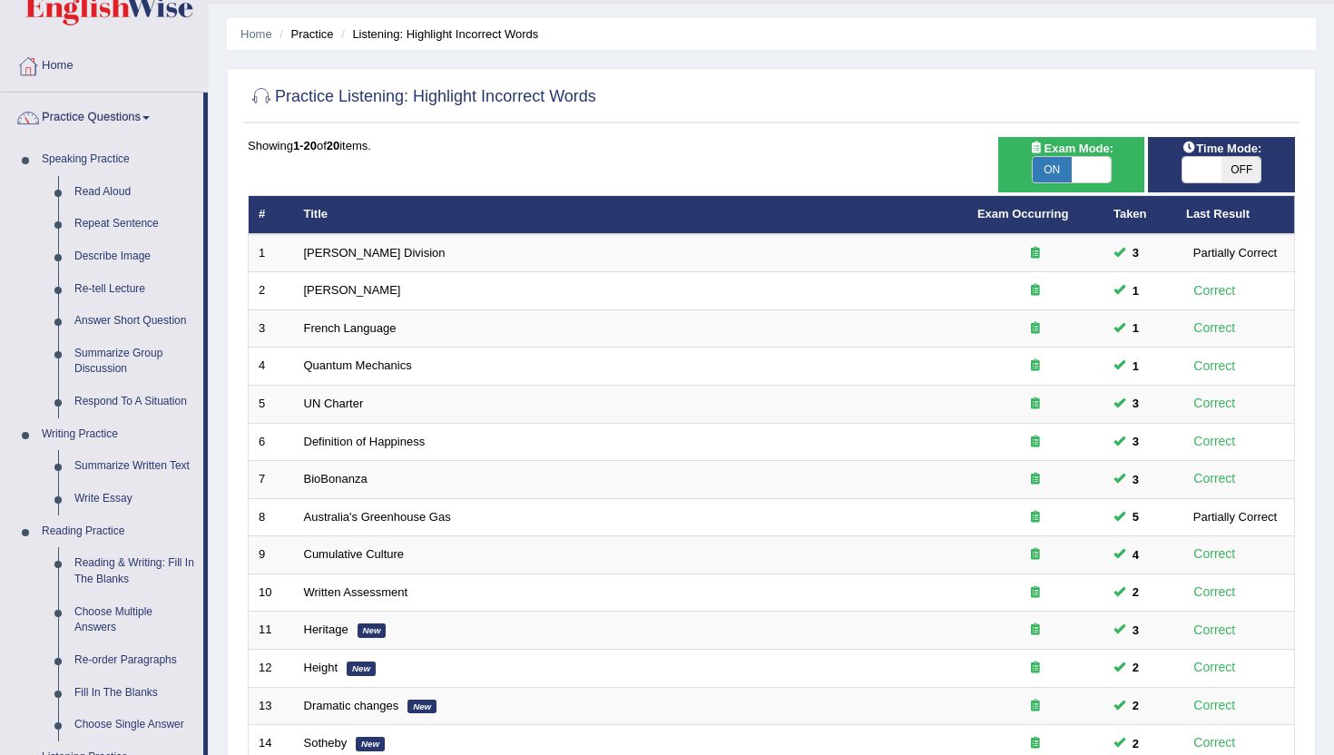
click at [213, 754] on div "Home Practice Listening: Highlight Incorrect Words Practice Listening: Highligh…" at bounding box center [771, 493] width 1125 height 1085
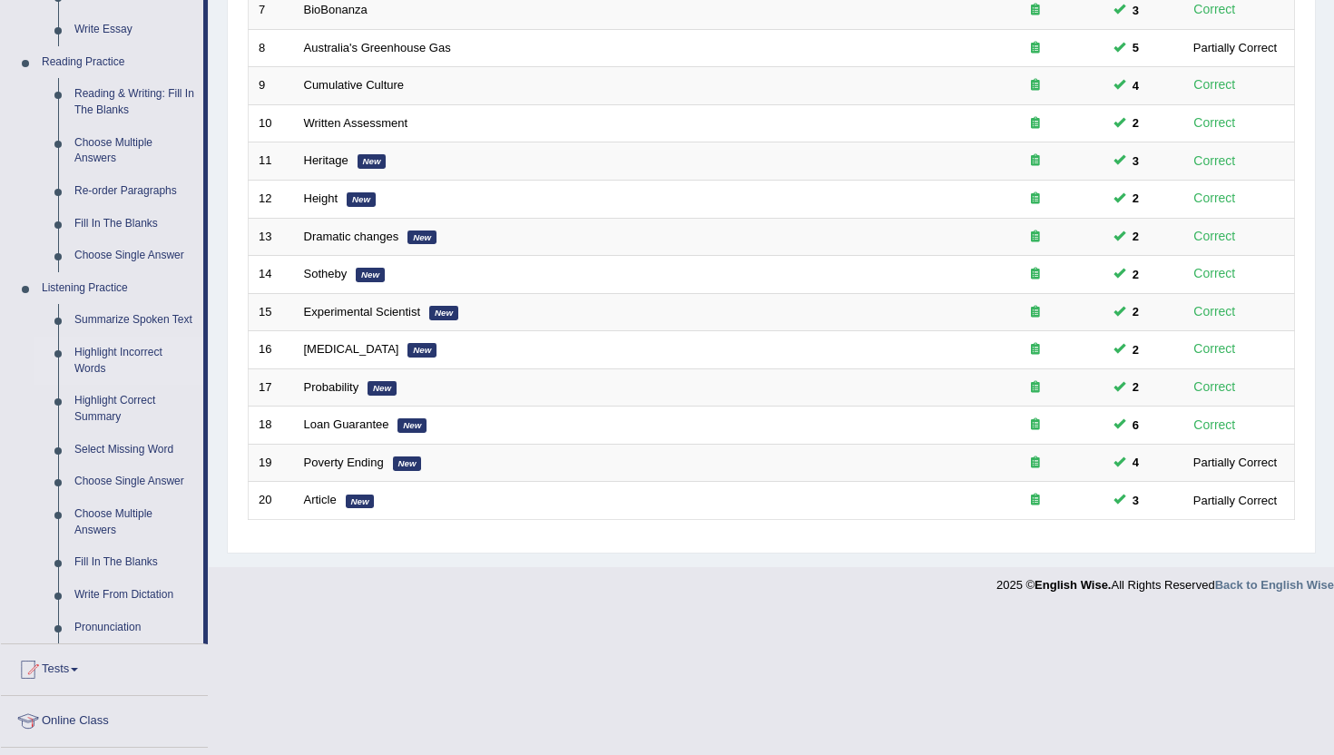
scroll to position [521, 0]
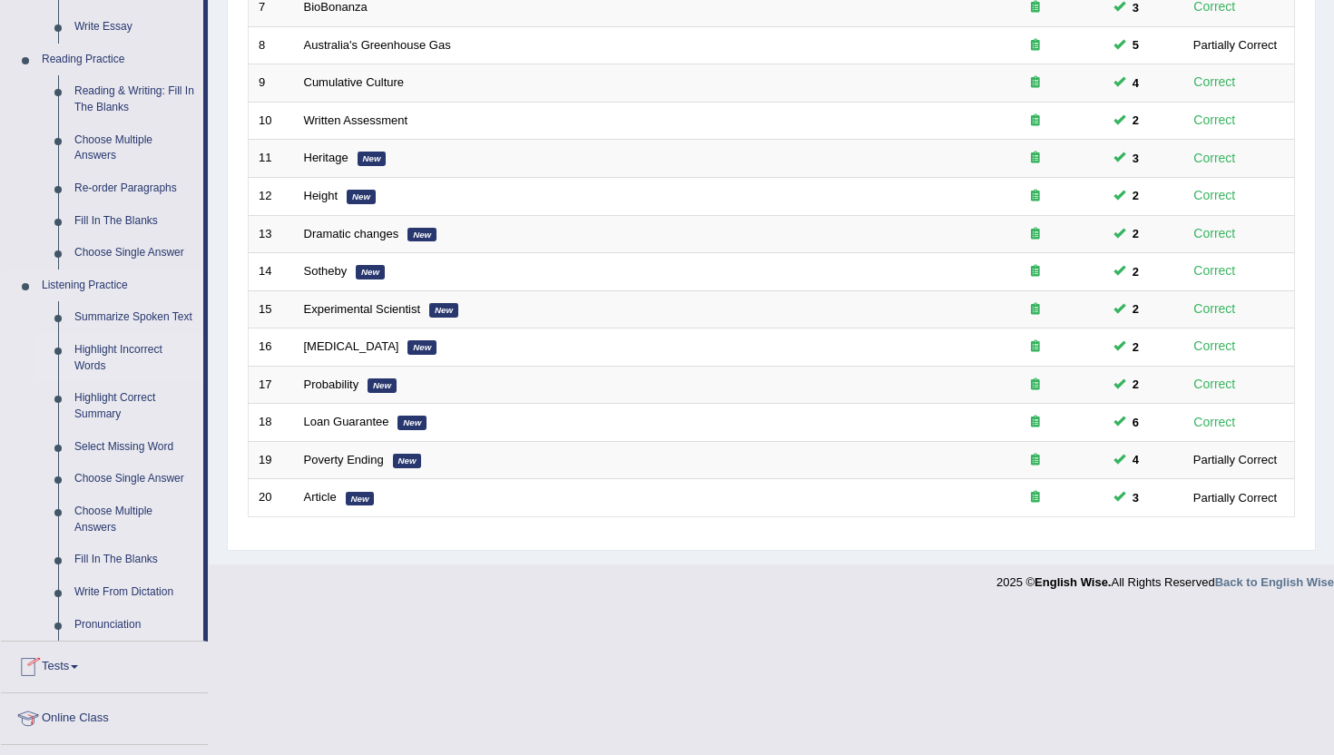
click at [103, 373] on link "Highlight Incorrect Words" at bounding box center [134, 358] width 137 height 48
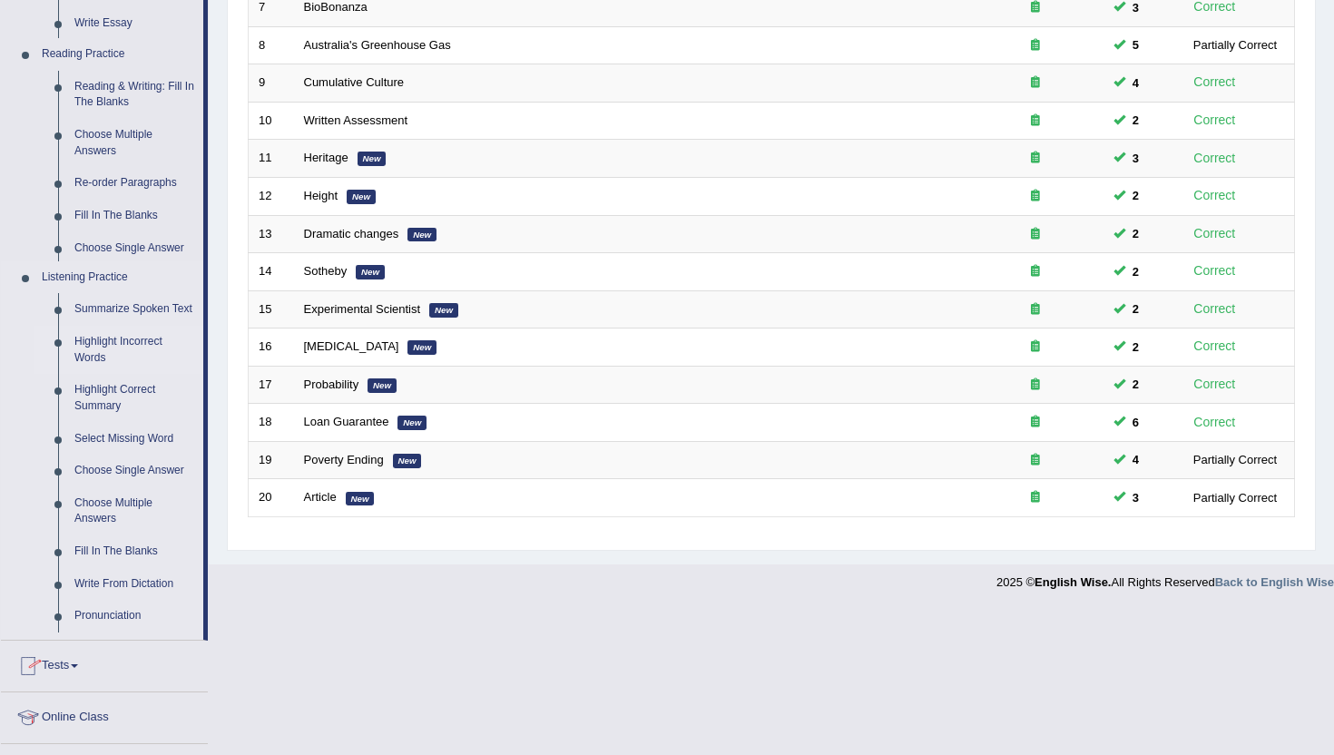
scroll to position [376, 0]
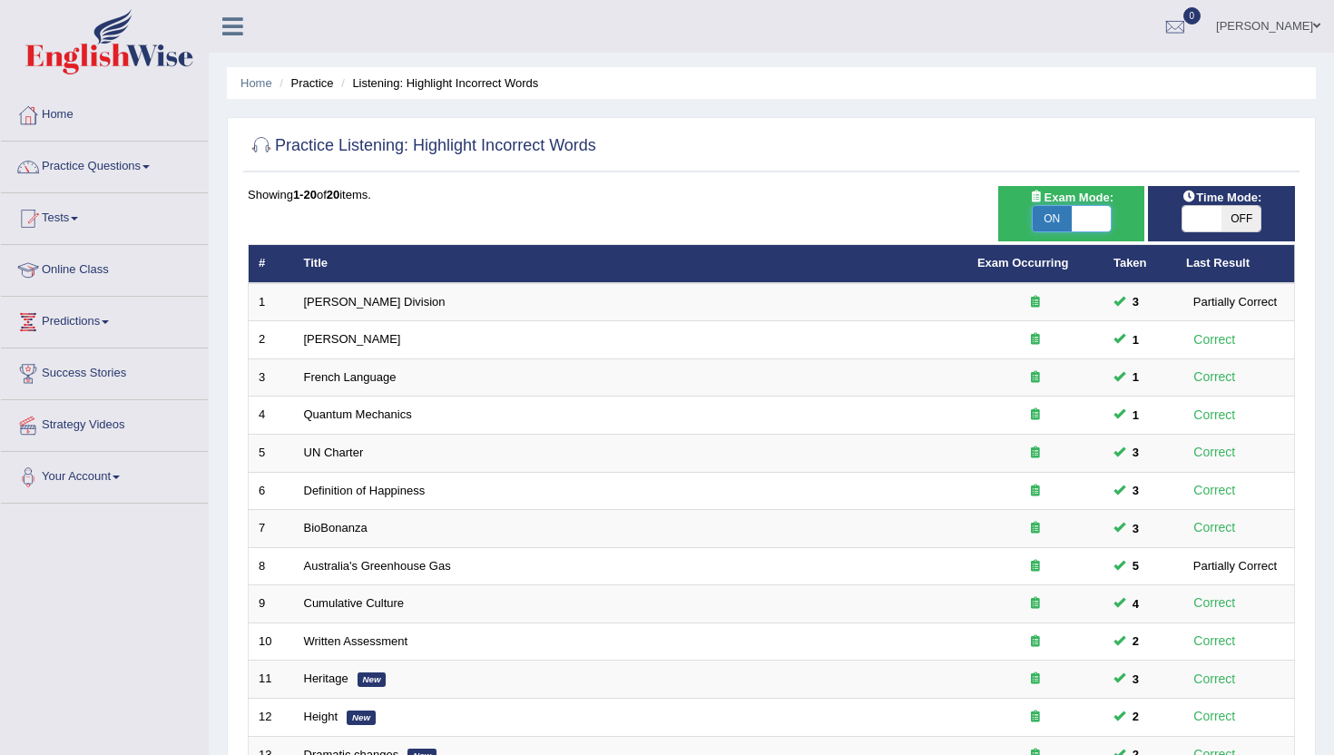
click at [1101, 211] on span at bounding box center [1091, 218] width 39 height 25
checkbox input "false"
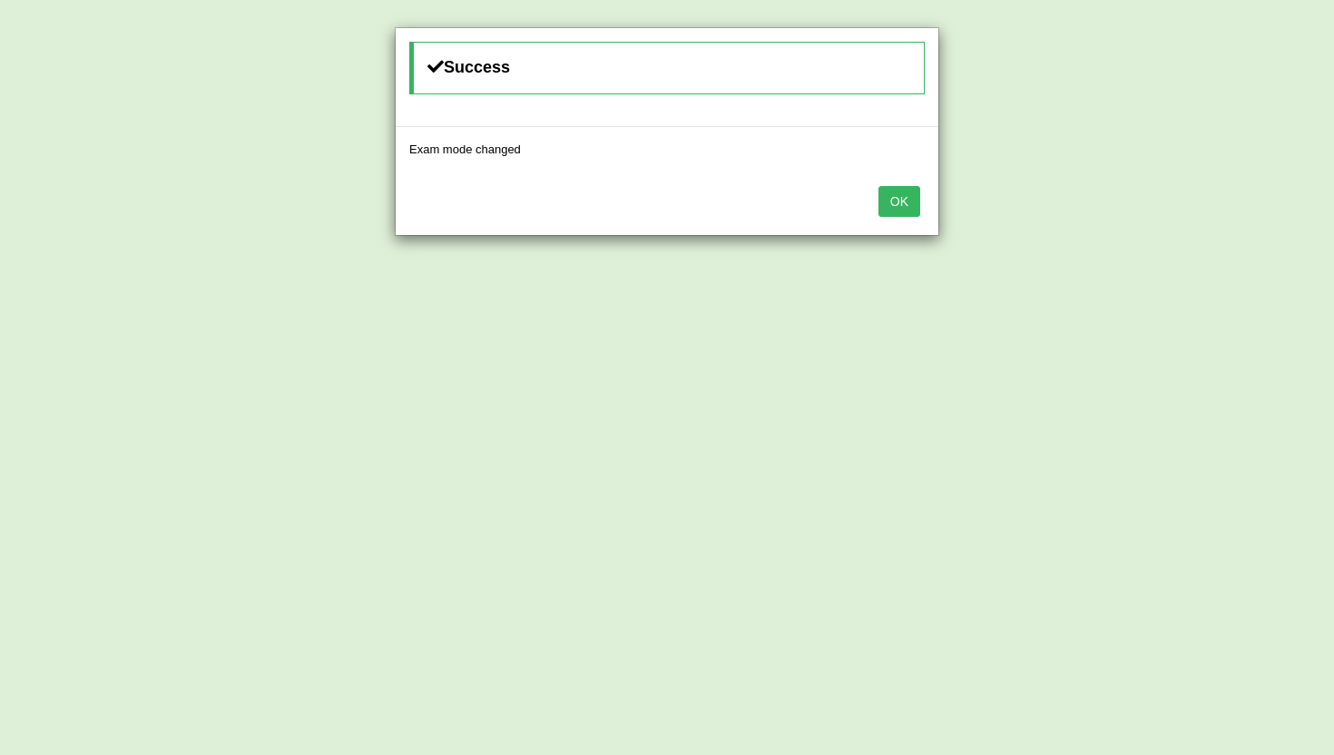
click at [904, 199] on button "OK" at bounding box center [899, 201] width 42 height 31
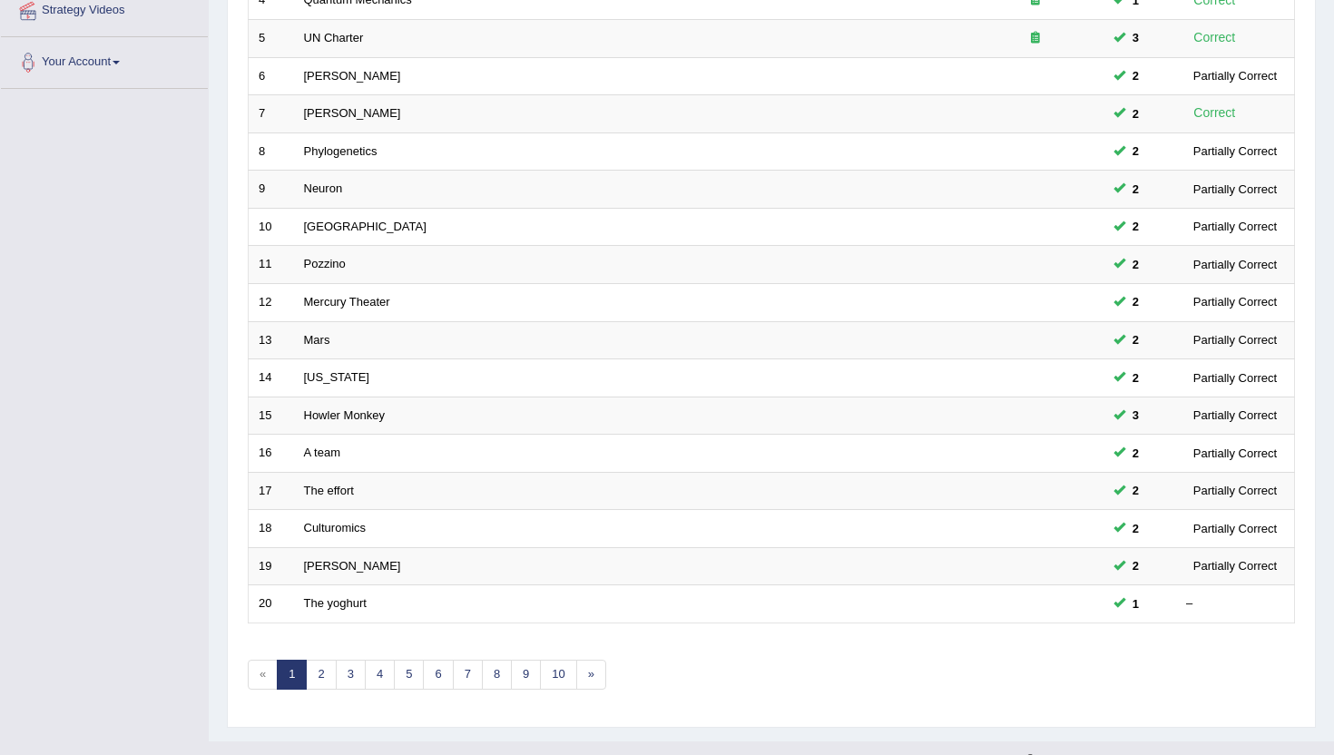
scroll to position [446, 0]
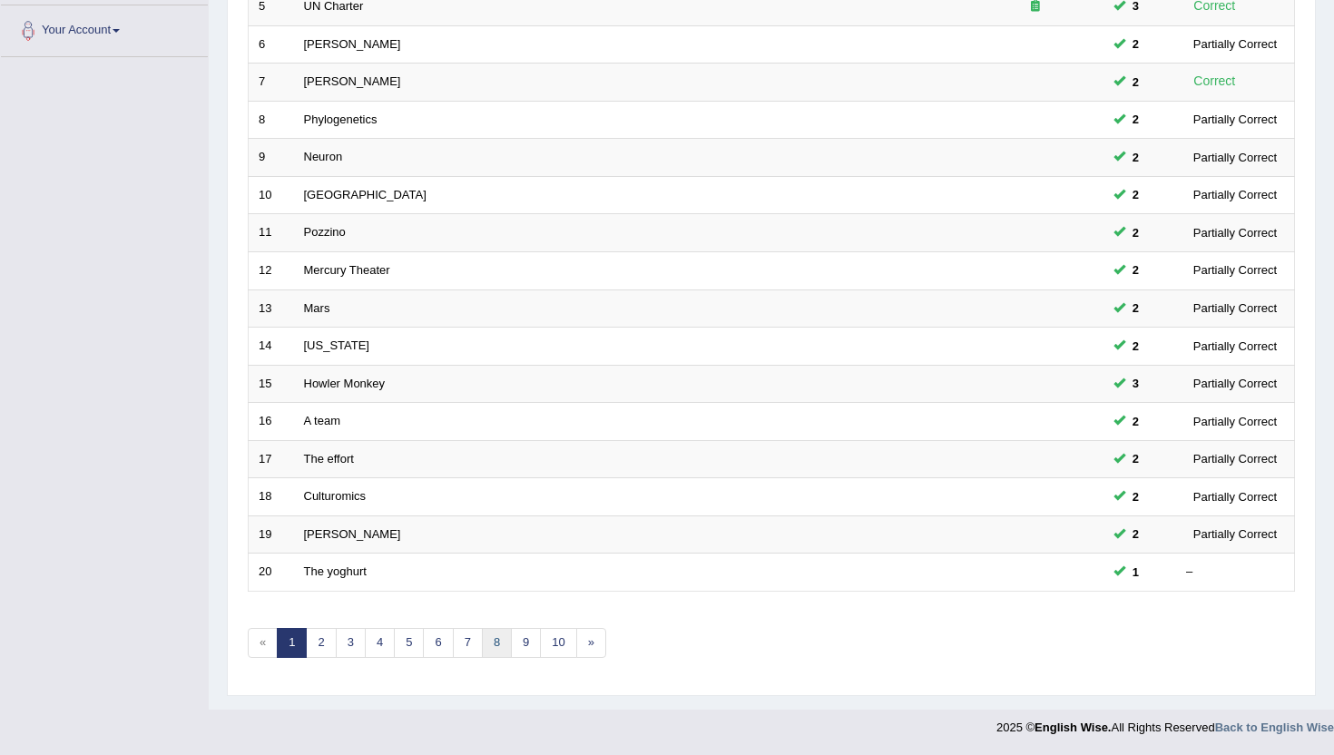
click at [495, 651] on link "8" at bounding box center [497, 643] width 30 height 30
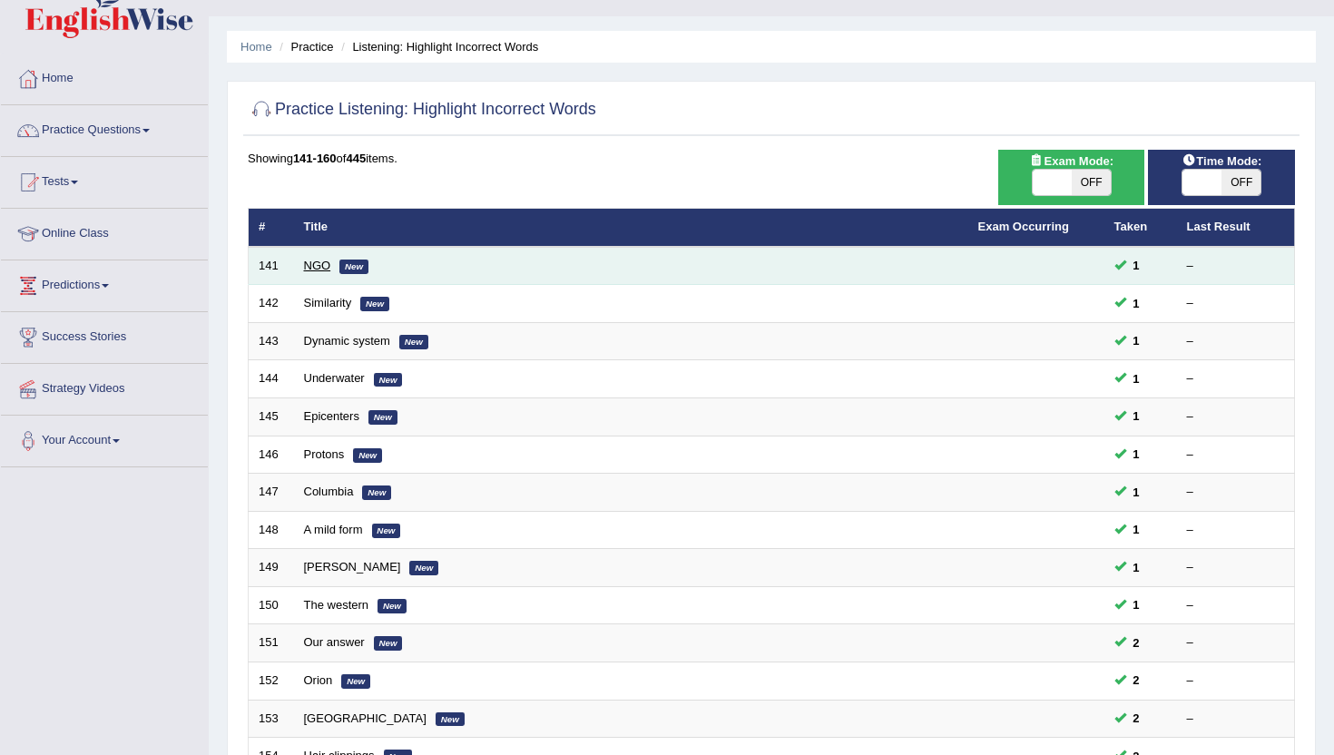
click at [325, 261] on link "NGO" at bounding box center [317, 266] width 27 height 14
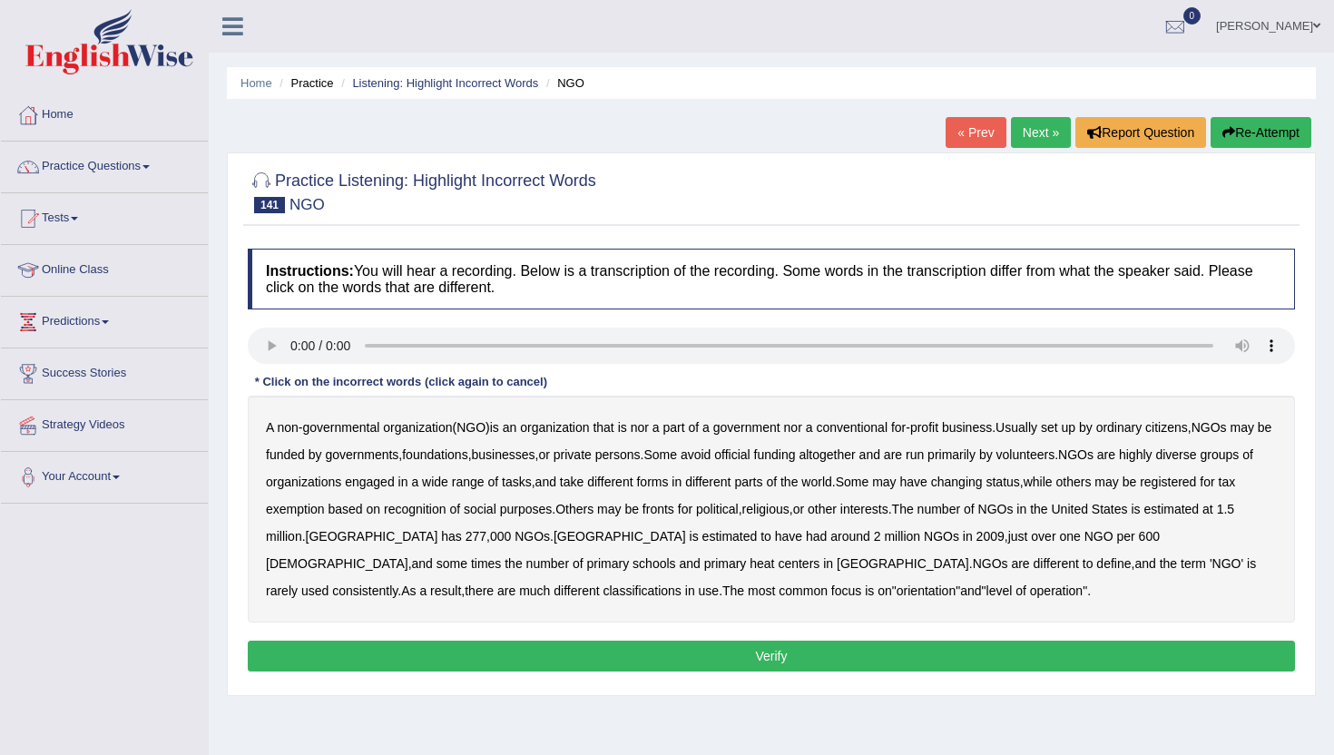
click at [649, 429] on b "nor" at bounding box center [640, 427] width 18 height 15
click at [750, 453] on b "official" at bounding box center [731, 454] width 35 height 15
click at [532, 486] on b "tasks" at bounding box center [517, 482] width 30 height 15
click at [983, 484] on b "changing" at bounding box center [957, 482] width 52 height 15
click at [467, 556] on b "some" at bounding box center [452, 563] width 31 height 15
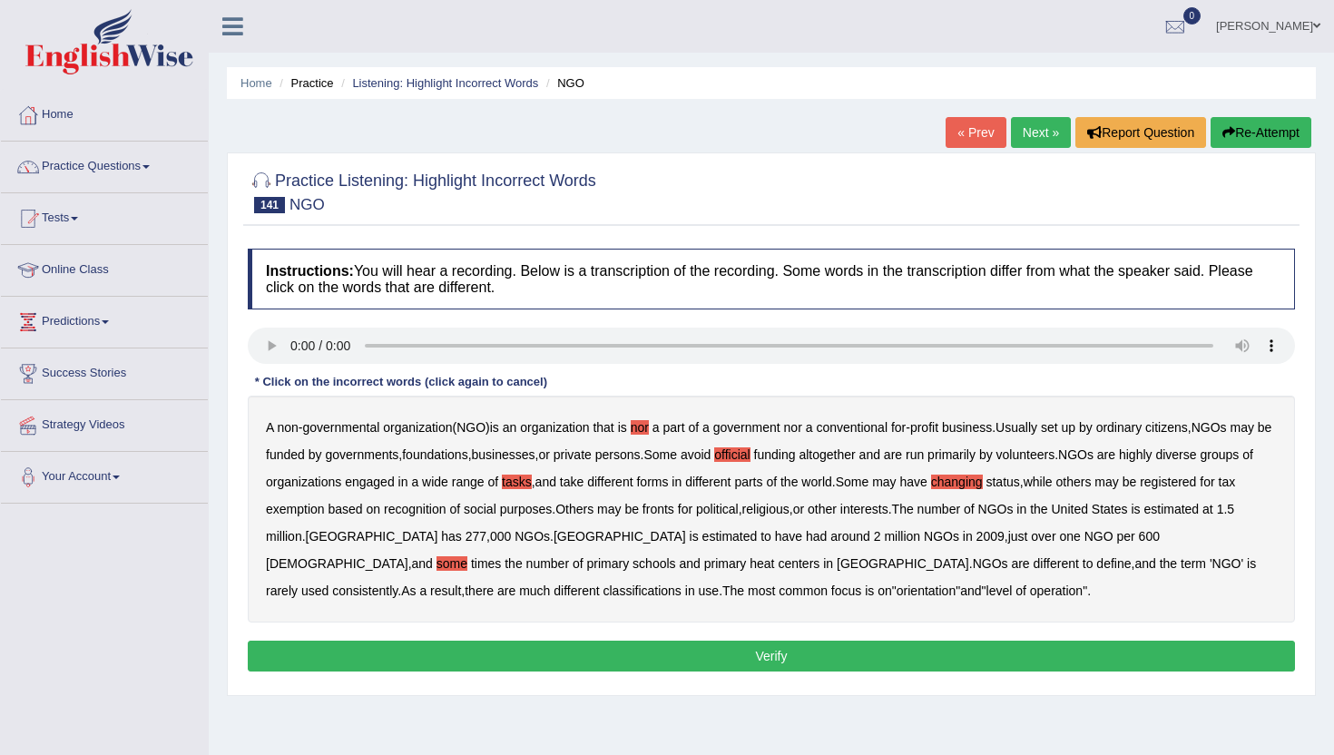
click at [750, 565] on b "heat" at bounding box center [762, 563] width 25 height 15
click at [1034, 561] on b "different" at bounding box center [1056, 563] width 45 height 15
click at [550, 584] on b "much" at bounding box center [534, 591] width 31 height 15
click at [689, 670] on button "Verify" at bounding box center [771, 656] width 1047 height 31
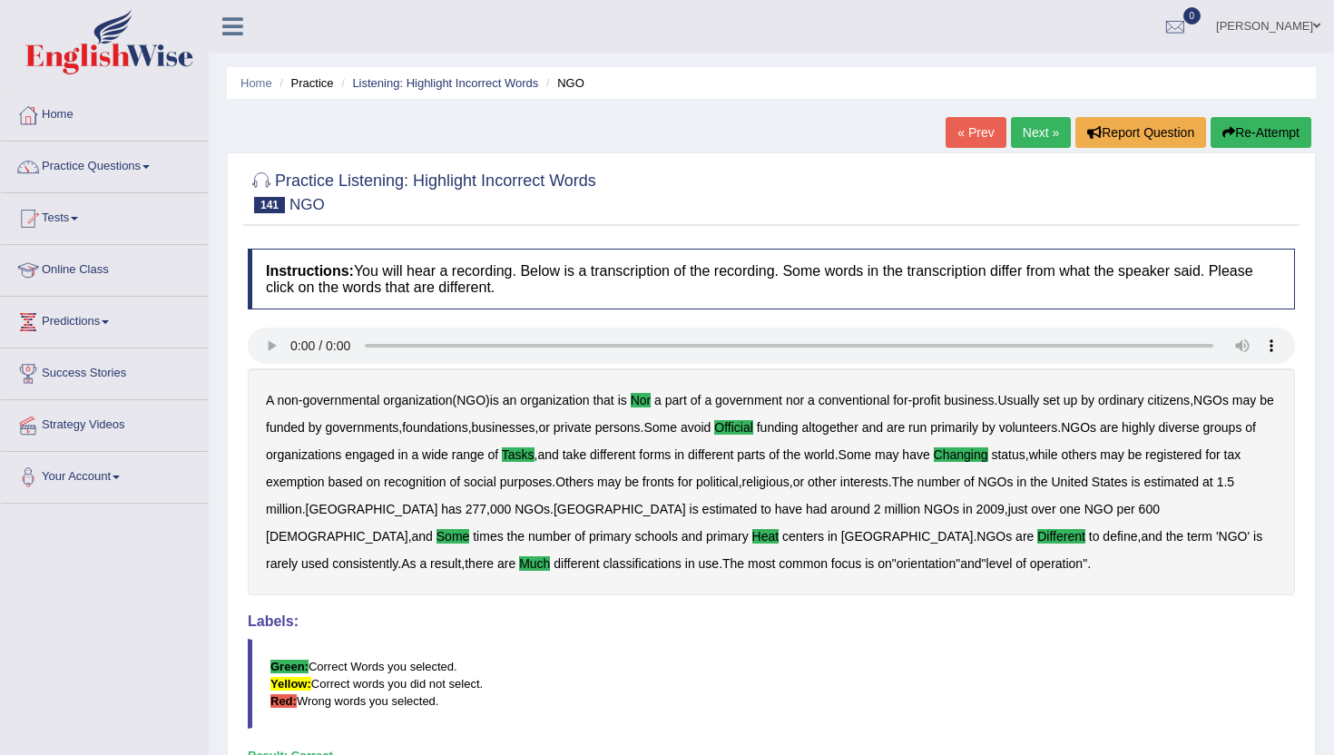
click at [1026, 128] on link "Next »" at bounding box center [1041, 132] width 60 height 31
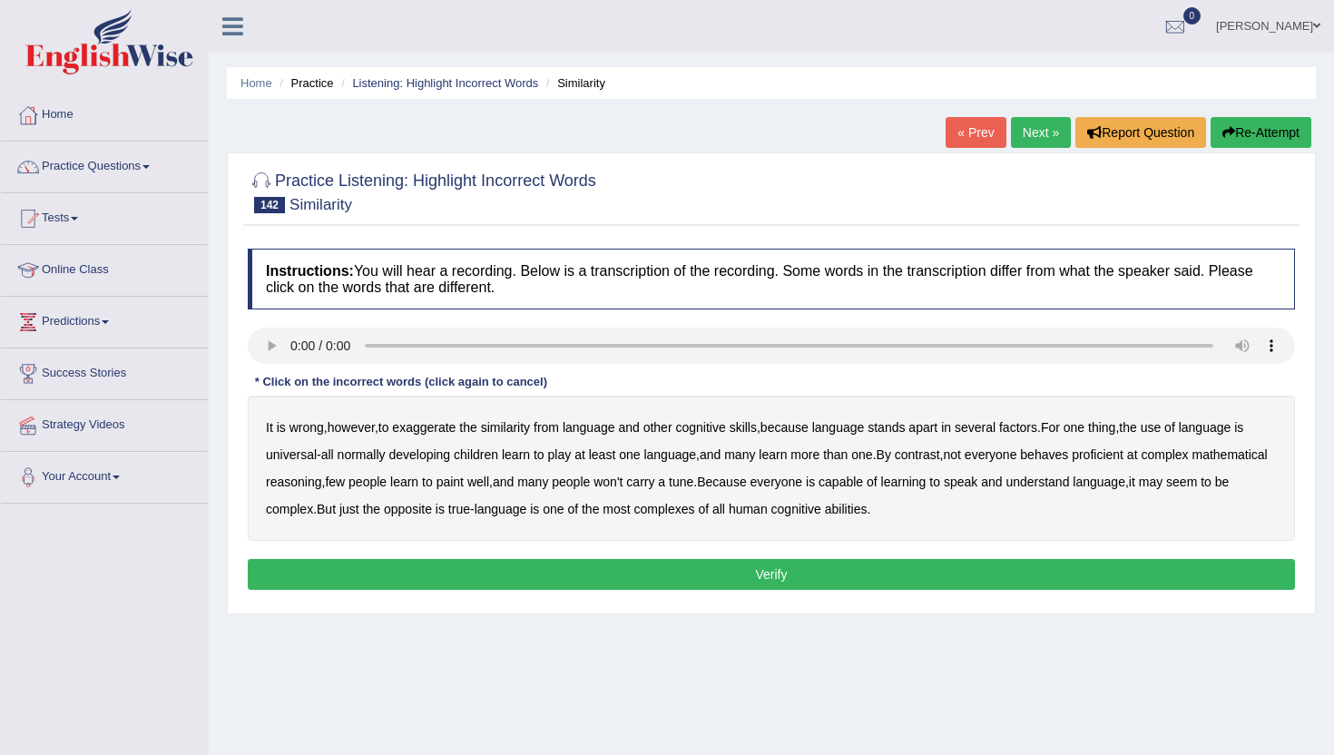
click at [427, 430] on b "exaggerate" at bounding box center [424, 427] width 64 height 15
click at [548, 426] on b "from" at bounding box center [546, 427] width 25 height 15
click at [1033, 433] on b "factors" at bounding box center [1018, 427] width 38 height 15
click at [556, 451] on b "play" at bounding box center [560, 454] width 24 height 15
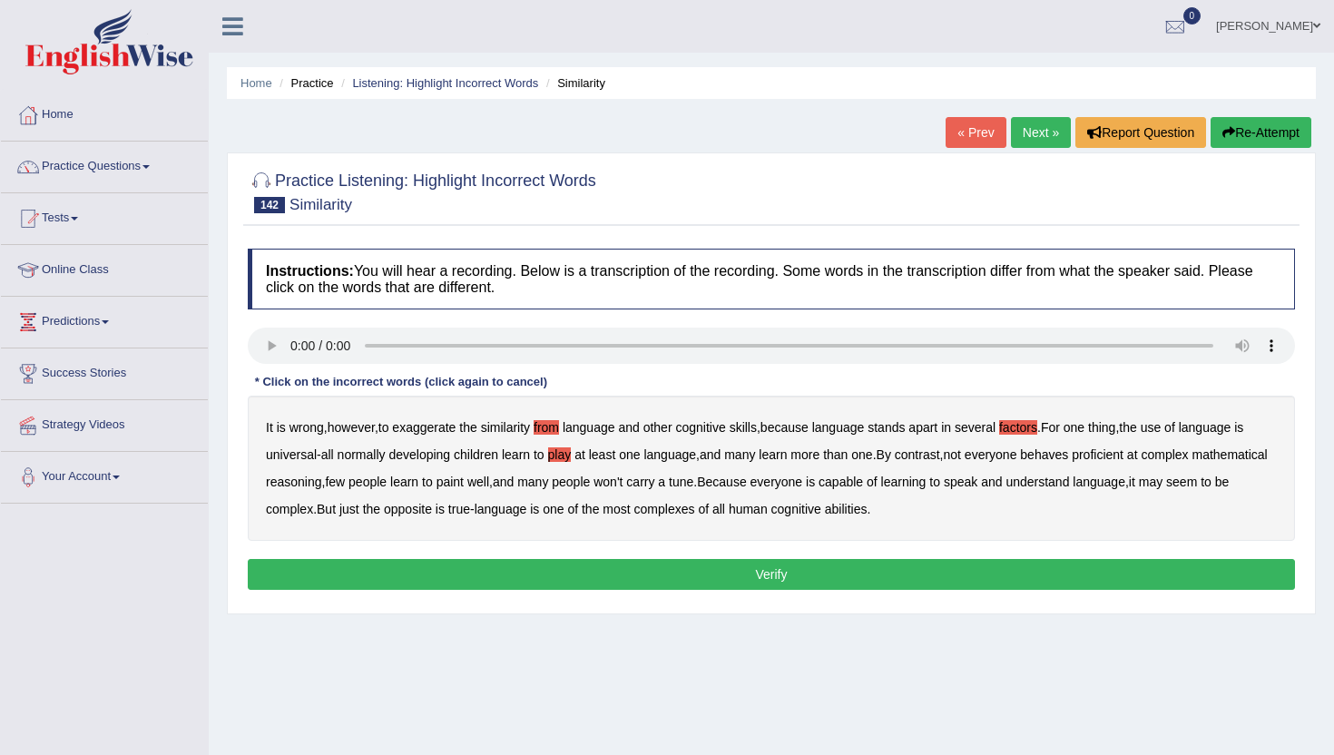
click at [1060, 452] on b "behaves" at bounding box center [1044, 454] width 48 height 15
click at [313, 505] on b "complex" at bounding box center [289, 509] width 47 height 15
click at [742, 577] on button "Verify" at bounding box center [771, 574] width 1047 height 31
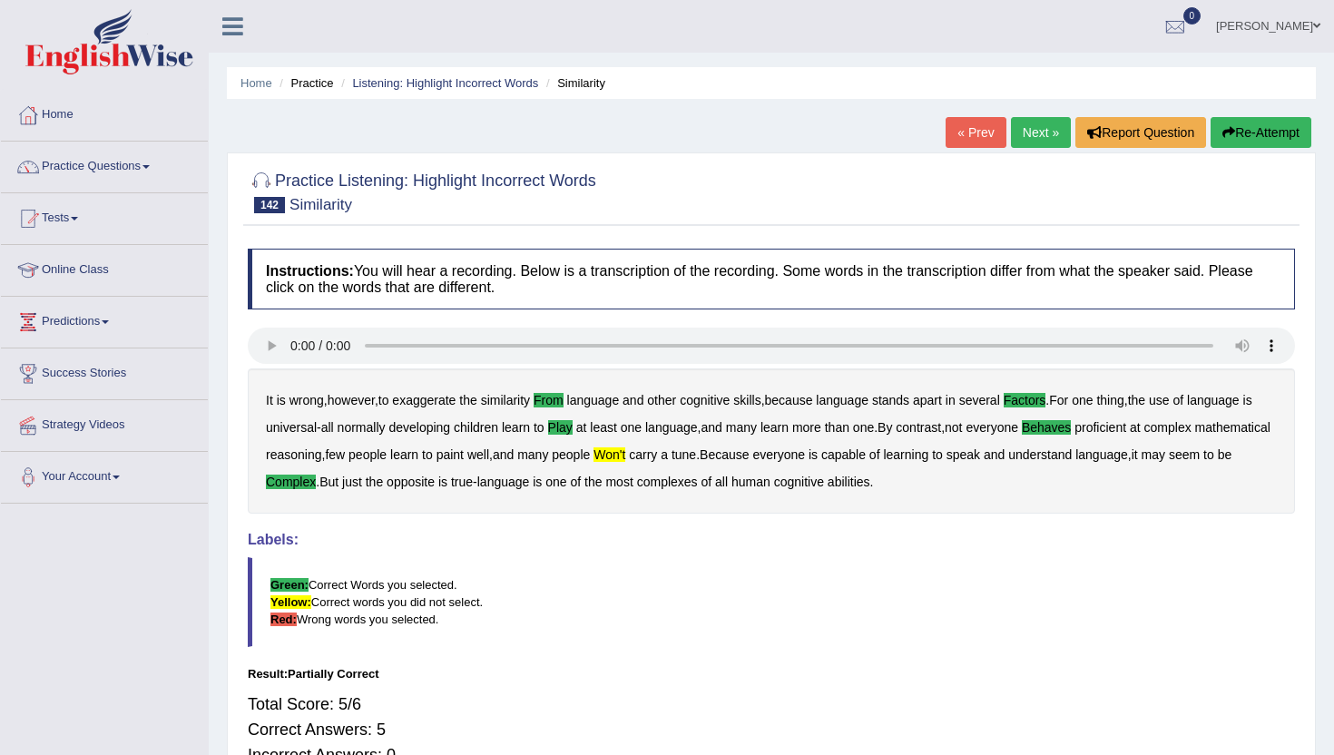
click at [1025, 134] on link "Next »" at bounding box center [1041, 132] width 60 height 31
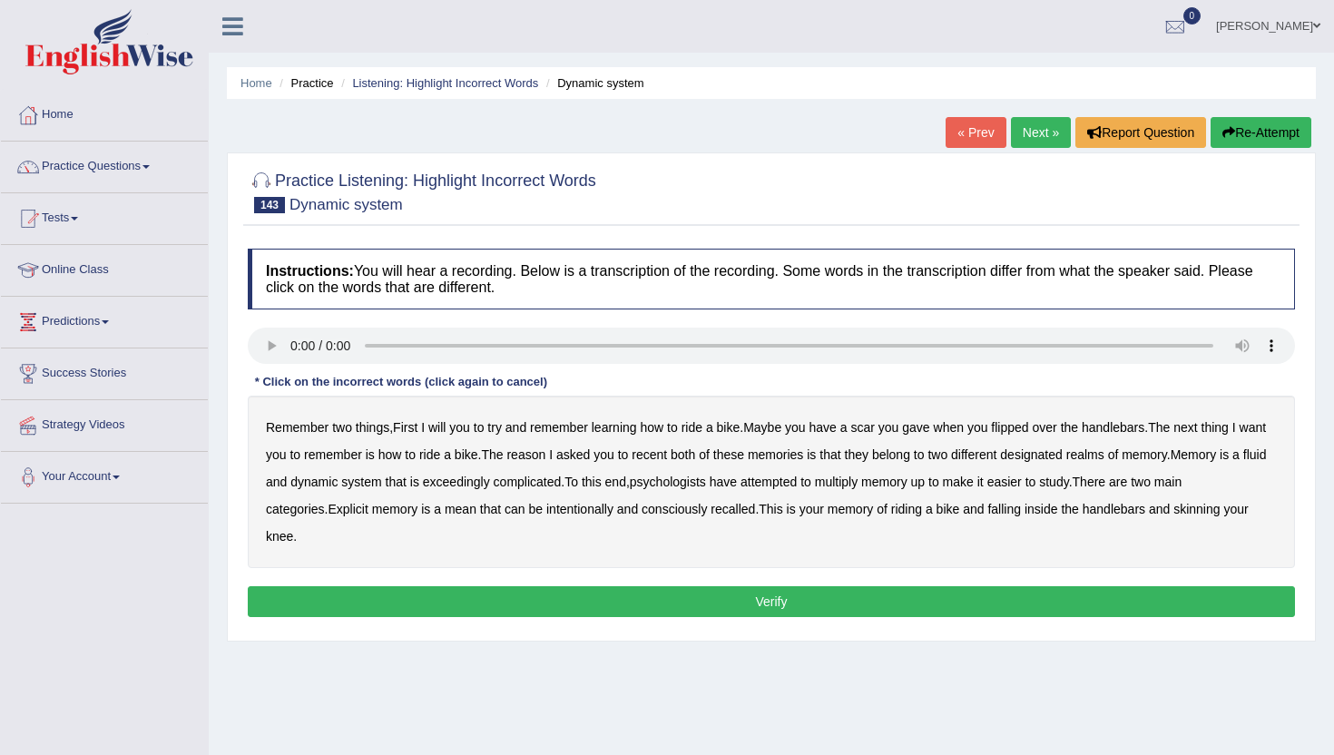
click at [442, 431] on b "will" at bounding box center [436, 427] width 17 height 15
click at [667, 457] on b "recent" at bounding box center [649, 454] width 35 height 15
click at [858, 478] on b "multiply" at bounding box center [836, 482] width 43 height 15
click at [1047, 508] on b "inside" at bounding box center [1042, 509] width 34 height 15
click at [502, 600] on button "Verify" at bounding box center [771, 601] width 1047 height 31
